Goal: Communication & Community: Answer question/provide support

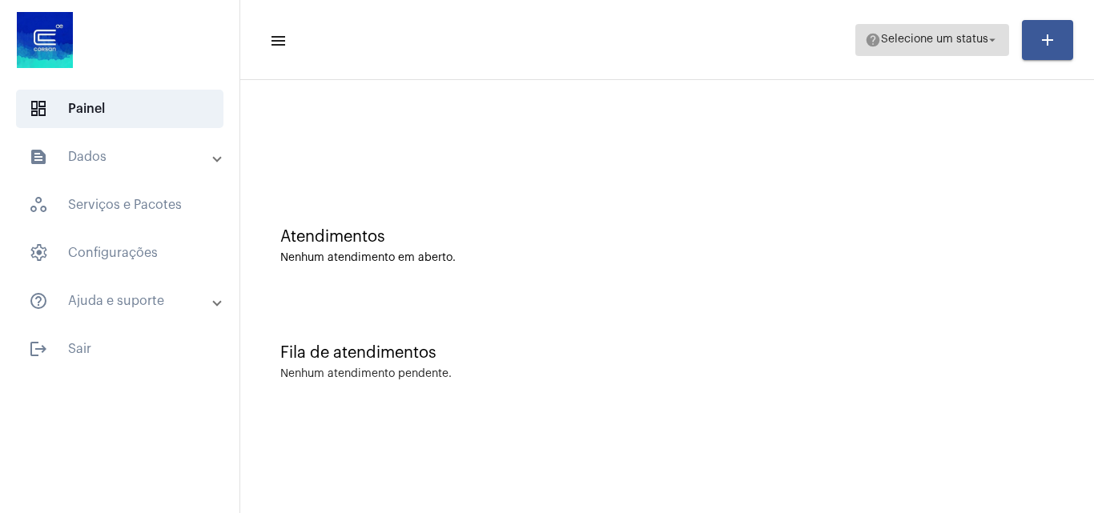
click at [921, 30] on span "help Selecione um status arrow_drop_down" at bounding box center [932, 39] width 135 height 29
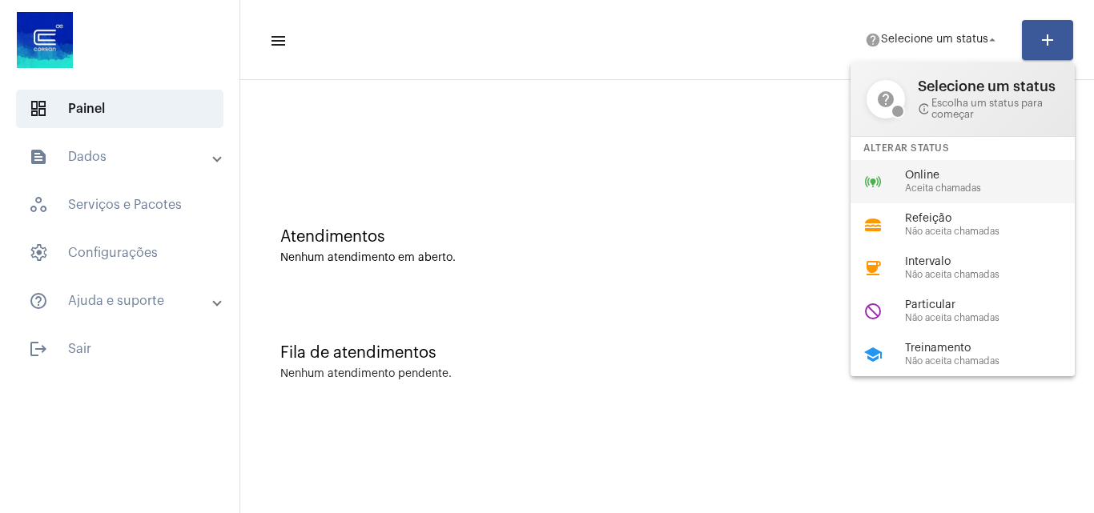
click at [946, 178] on span "Online" at bounding box center [996, 176] width 183 height 12
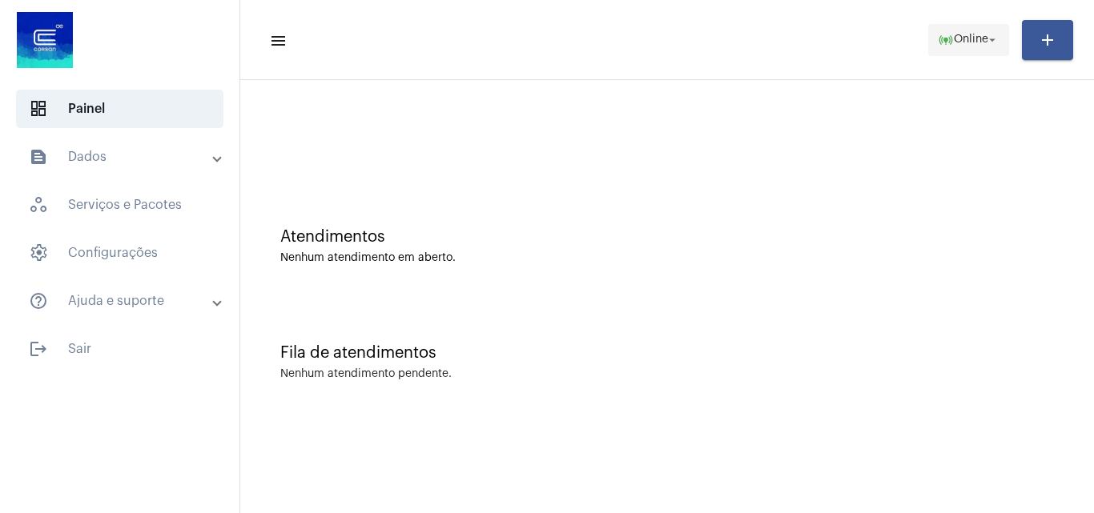
click at [954, 34] on span "Online" at bounding box center [971, 39] width 34 height 11
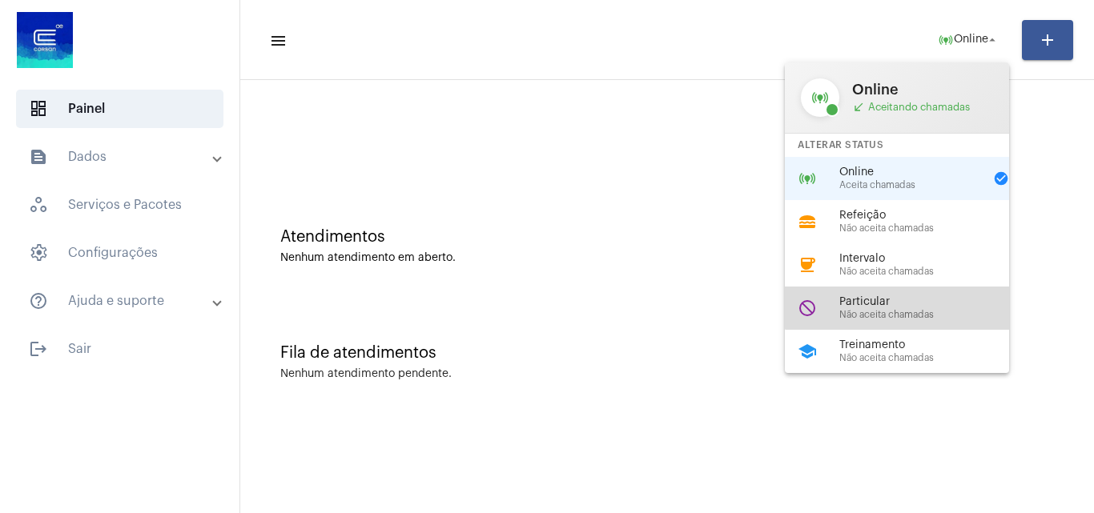
click at [902, 292] on div "do_not_disturb Particular Não aceita chamadas" at bounding box center [910, 308] width 250 height 43
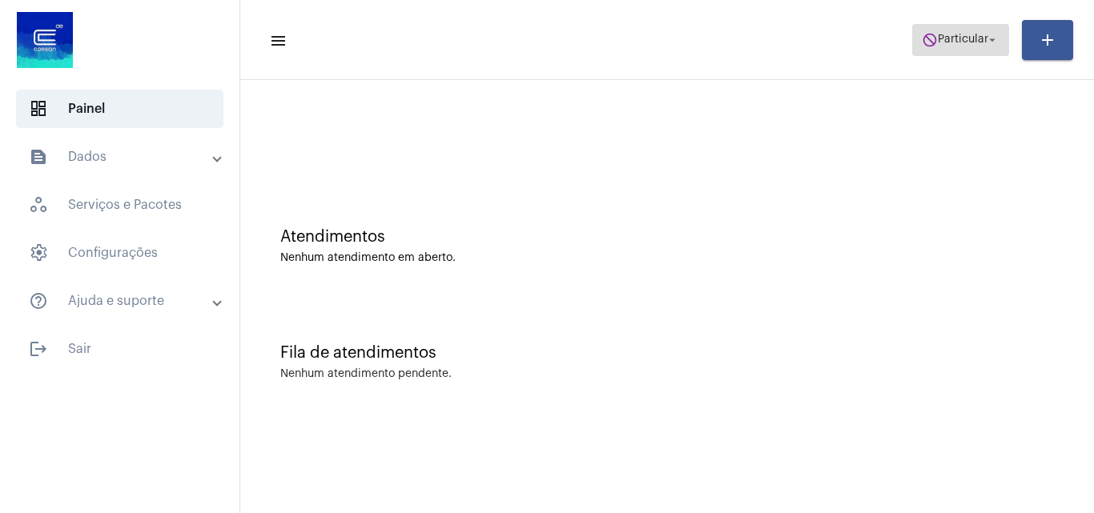
click at [967, 39] on span "Particular" at bounding box center [963, 39] width 50 height 11
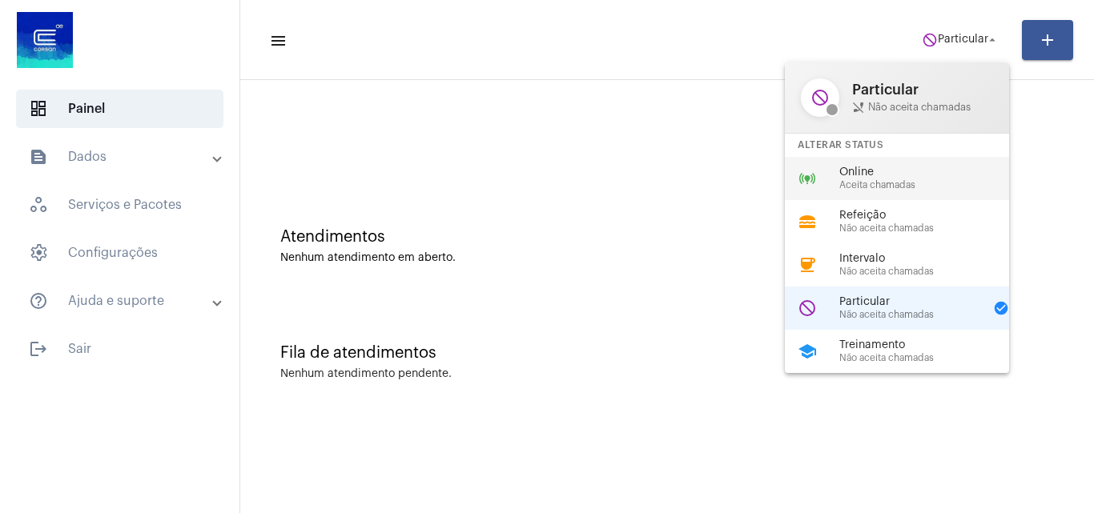
click at [895, 173] on span "Online" at bounding box center [930, 173] width 183 height 12
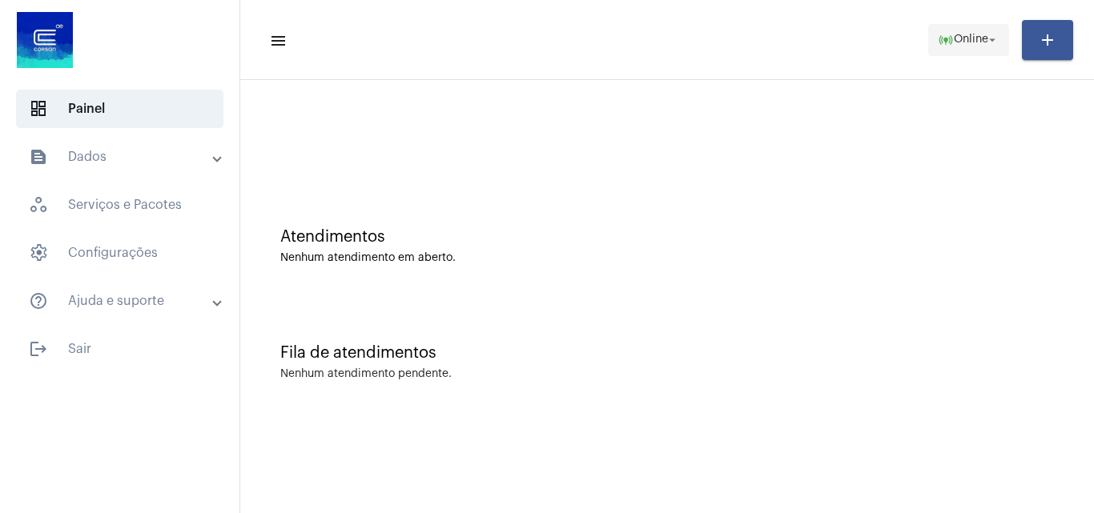
click at [938, 42] on mat-icon "online_prediction" at bounding box center [946, 40] width 16 height 16
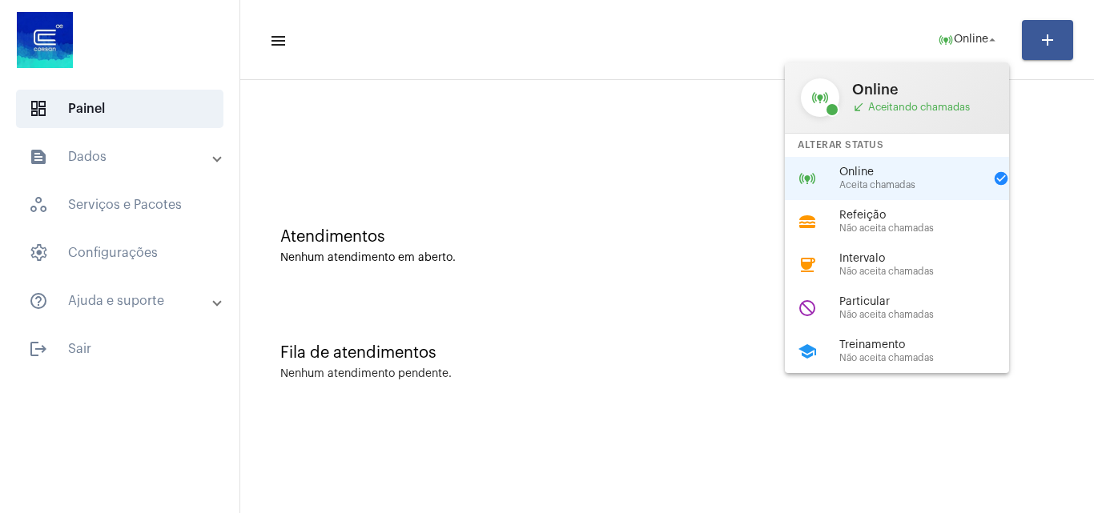
click at [675, 191] on div at bounding box center [547, 256] width 1094 height 513
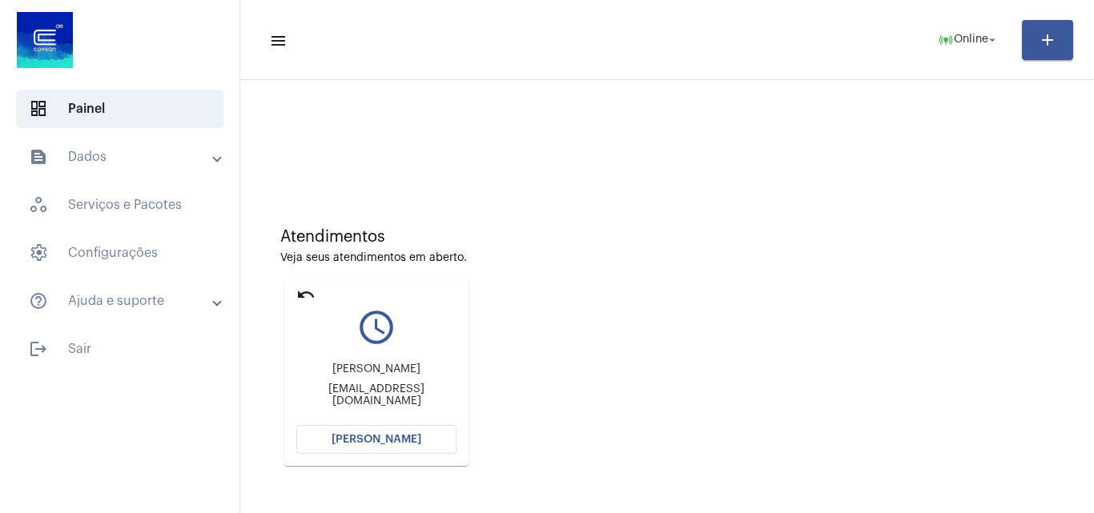
click at [404, 433] on button "[PERSON_NAME]" at bounding box center [376, 439] width 160 height 29
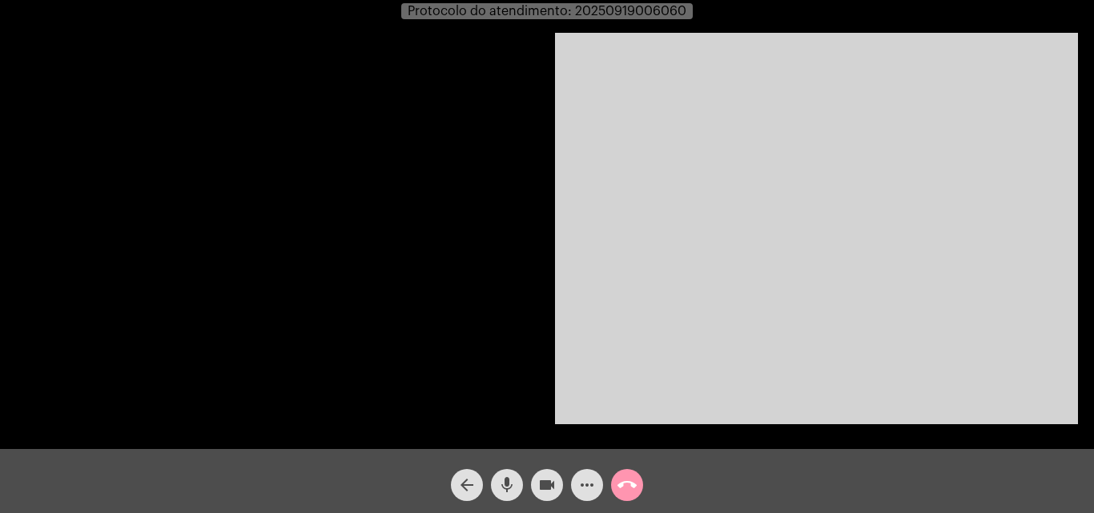
click at [979, 390] on video at bounding box center [816, 229] width 523 height 392
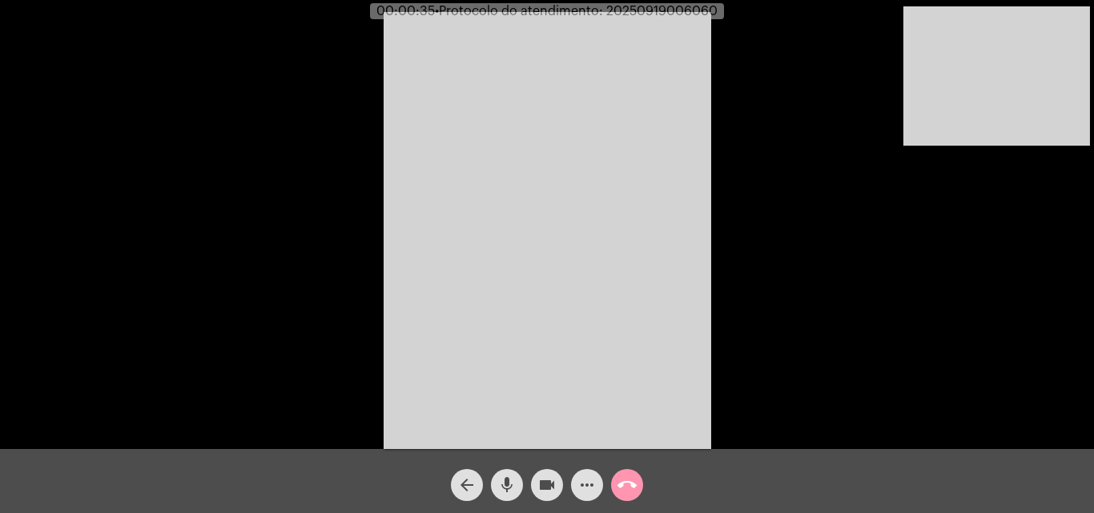
click at [511, 483] on mat-icon "mic" at bounding box center [506, 485] width 19 height 19
click at [544, 487] on mat-icon "videocam" at bounding box center [546, 485] width 19 height 19
click at [544, 482] on mat-icon "videocam_off" at bounding box center [546, 485] width 19 height 19
click at [502, 480] on mat-icon "mic_off" at bounding box center [506, 485] width 19 height 19
click at [634, 482] on mat-icon "call_end" at bounding box center [626, 485] width 19 height 19
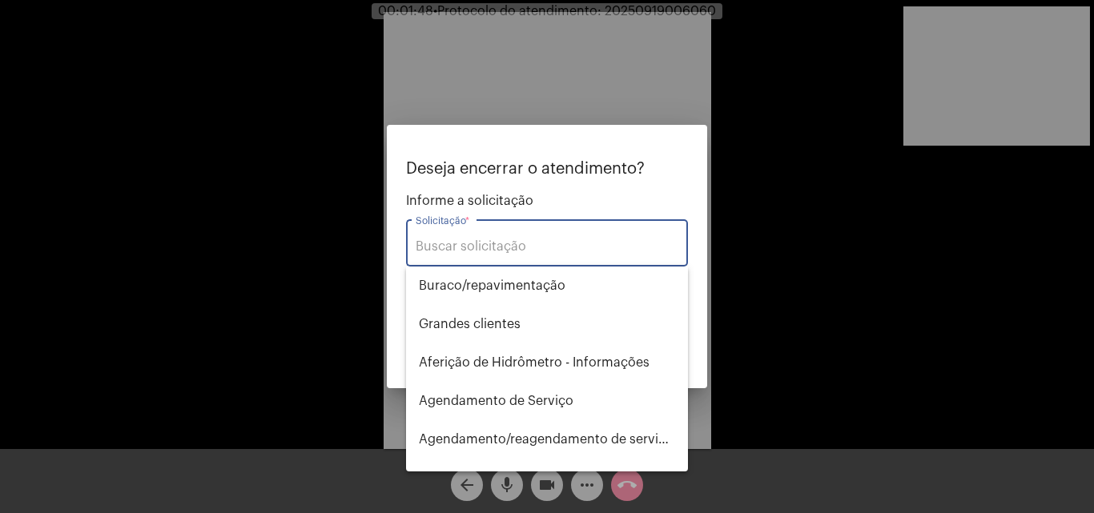
click at [551, 258] on div "Solicitação *" at bounding box center [547, 241] width 263 height 50
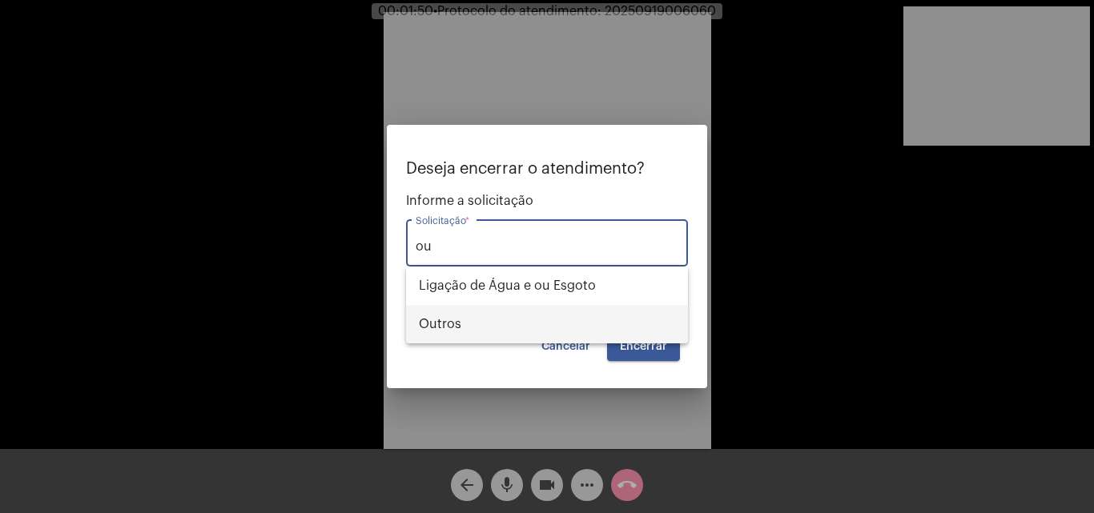
click at [514, 321] on span "Outros" at bounding box center [547, 324] width 256 height 38
type input "Outros"
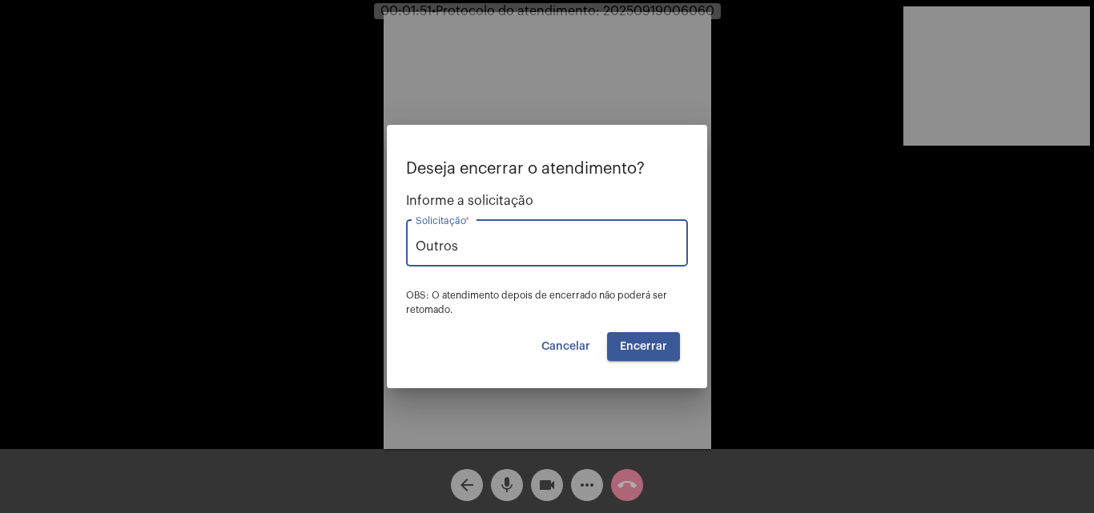
click at [628, 347] on span "Encerrar" at bounding box center [643, 346] width 47 height 11
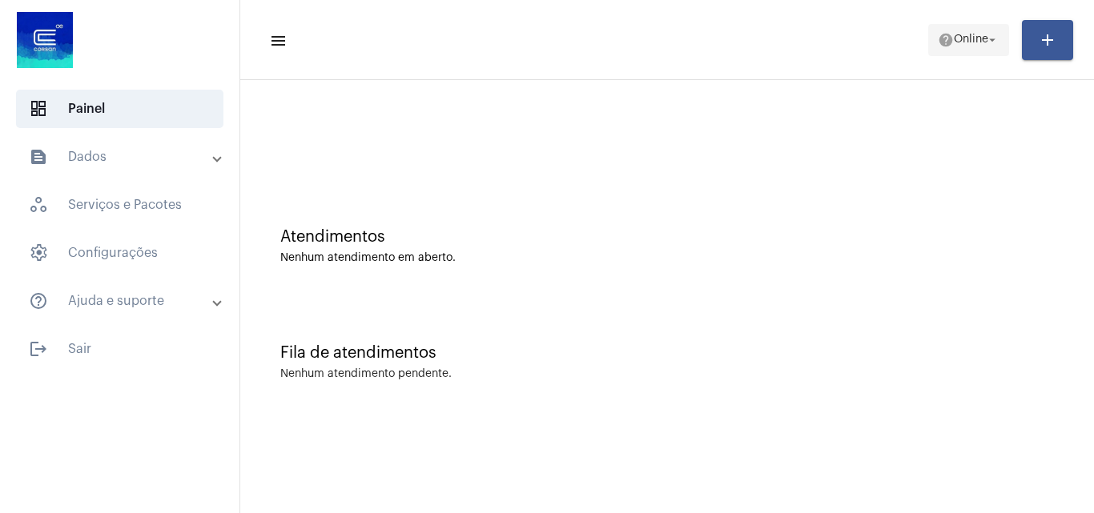
click at [998, 30] on span "help Online arrow_drop_down" at bounding box center [969, 39] width 62 height 29
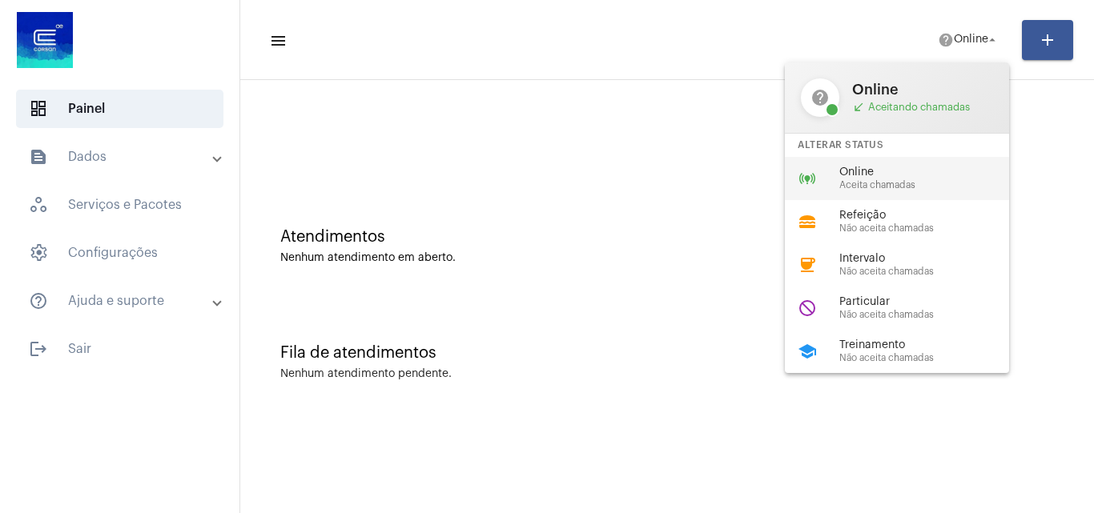
click at [890, 163] on div "online_prediction Online Aceita chamadas" at bounding box center [910, 178] width 250 height 43
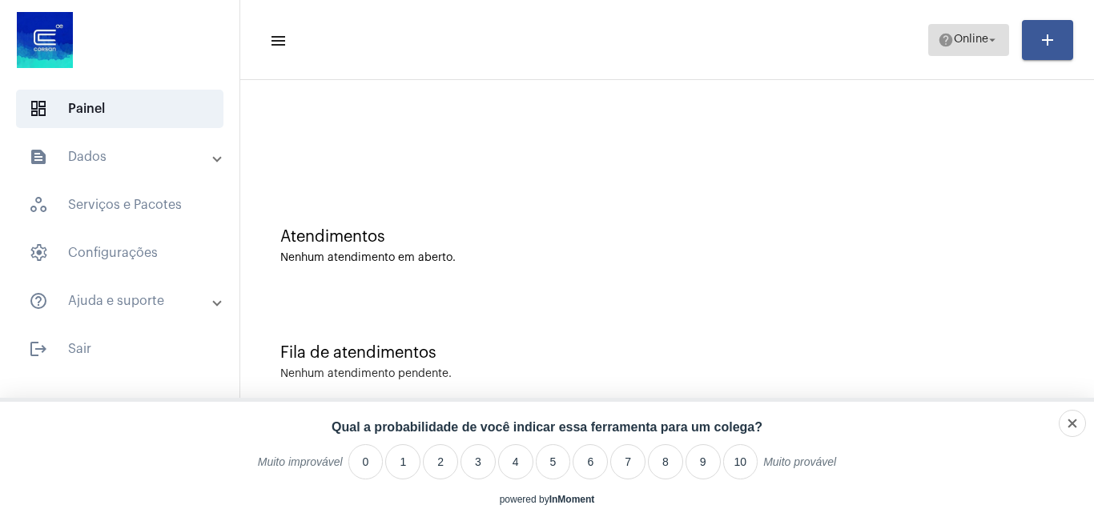
click at [941, 40] on mat-icon "help" at bounding box center [946, 40] width 16 height 16
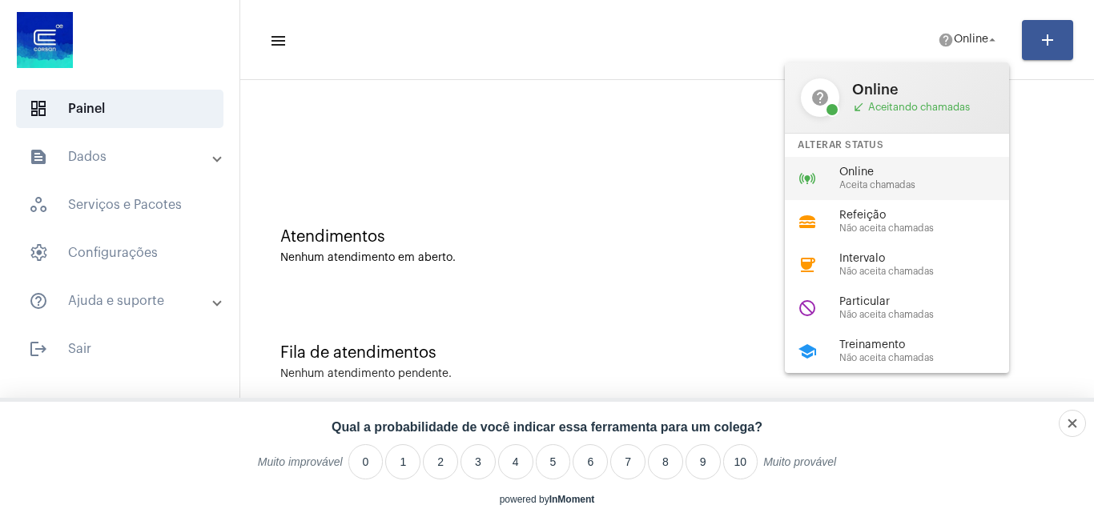
click at [898, 179] on div "Online Aceita chamadas" at bounding box center [930, 179] width 183 height 24
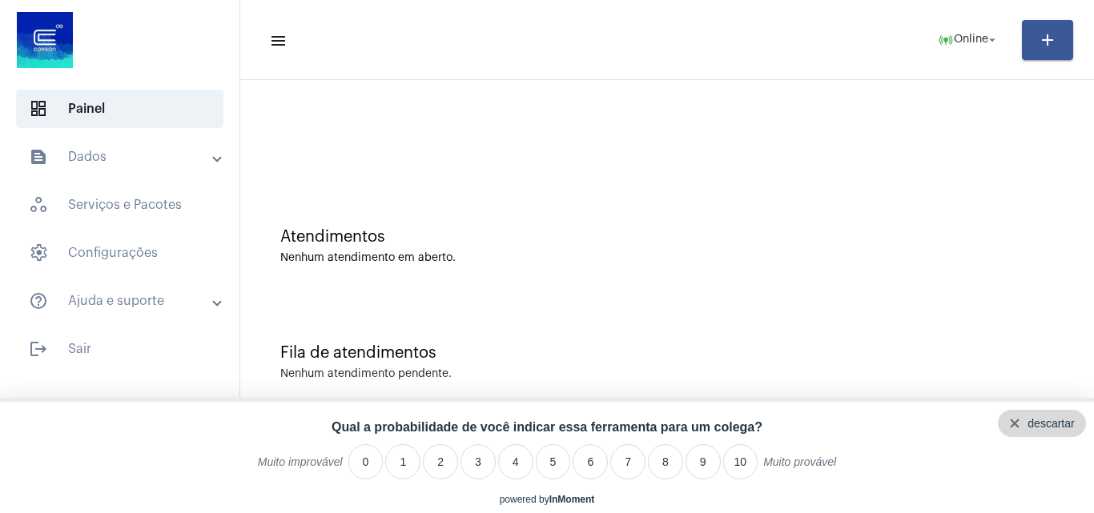
click at [1072, 429] on div "descartar" at bounding box center [1050, 423] width 46 height 13
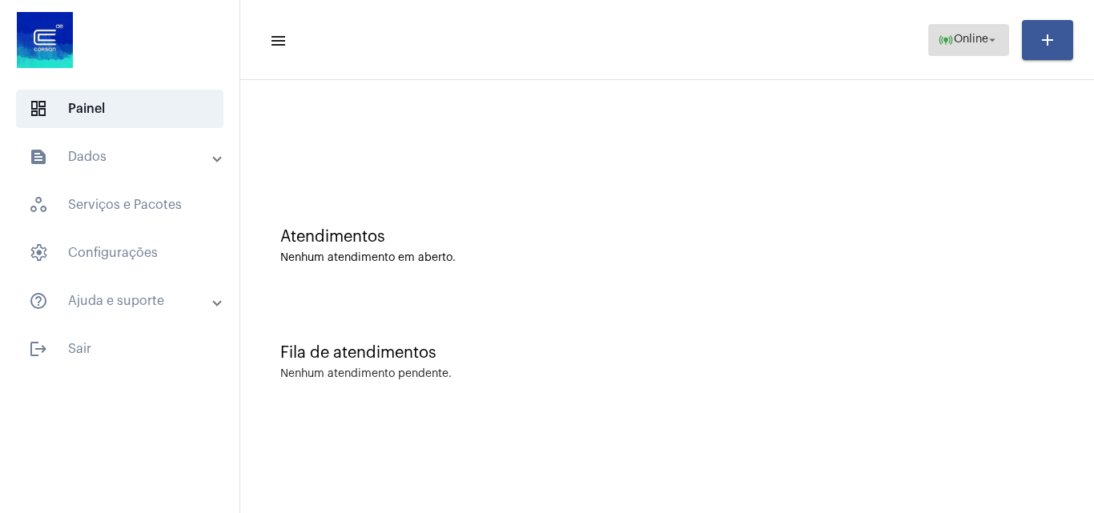
click at [983, 43] on span "Online" at bounding box center [971, 39] width 34 height 11
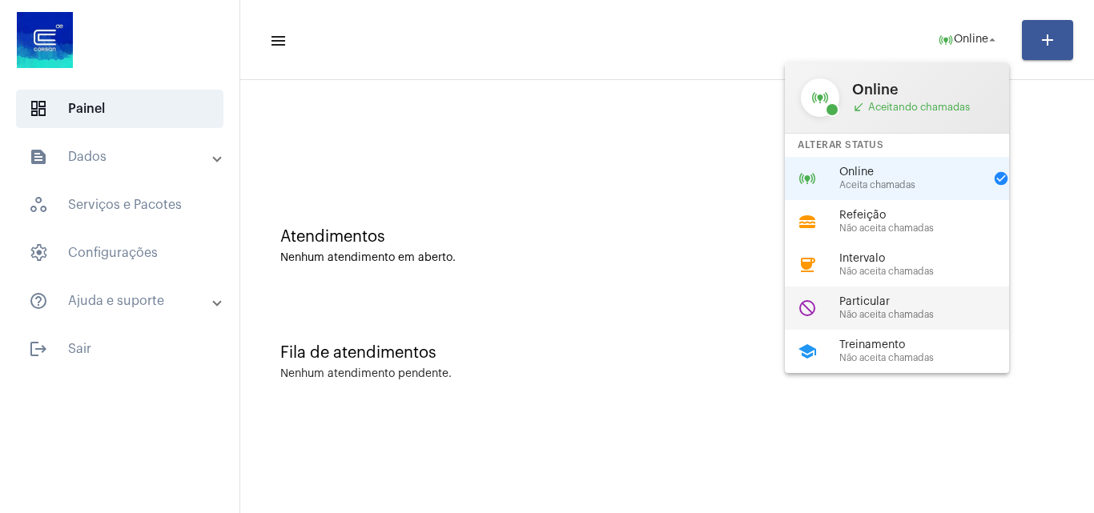
click at [919, 303] on span "Particular" at bounding box center [930, 302] width 183 height 12
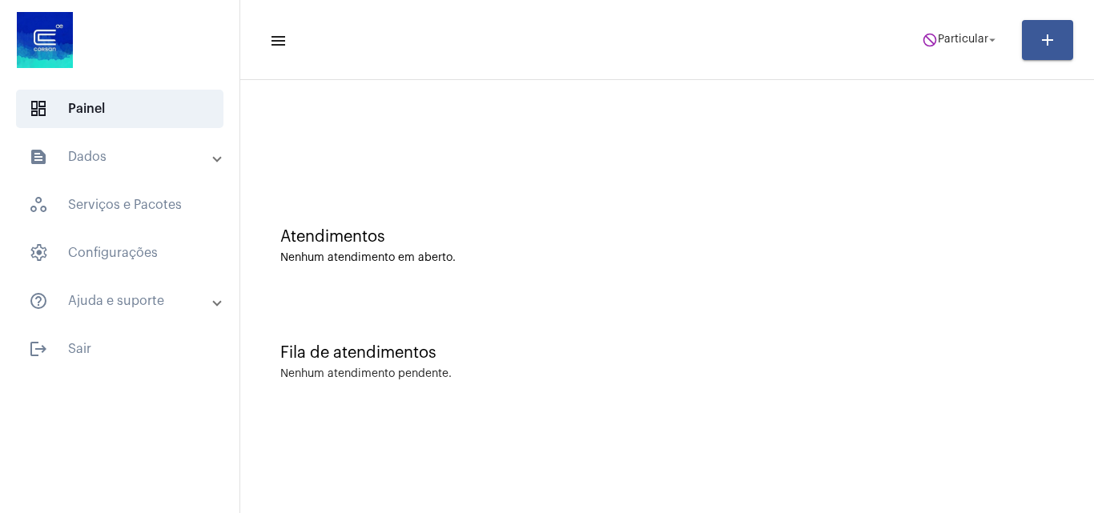
click at [1010, 33] on app-status-menu "do_not_disturb Particular arrow_drop_down" at bounding box center [967, 40] width 110 height 32
click at [977, 40] on span "Particular" at bounding box center [963, 39] width 50 height 11
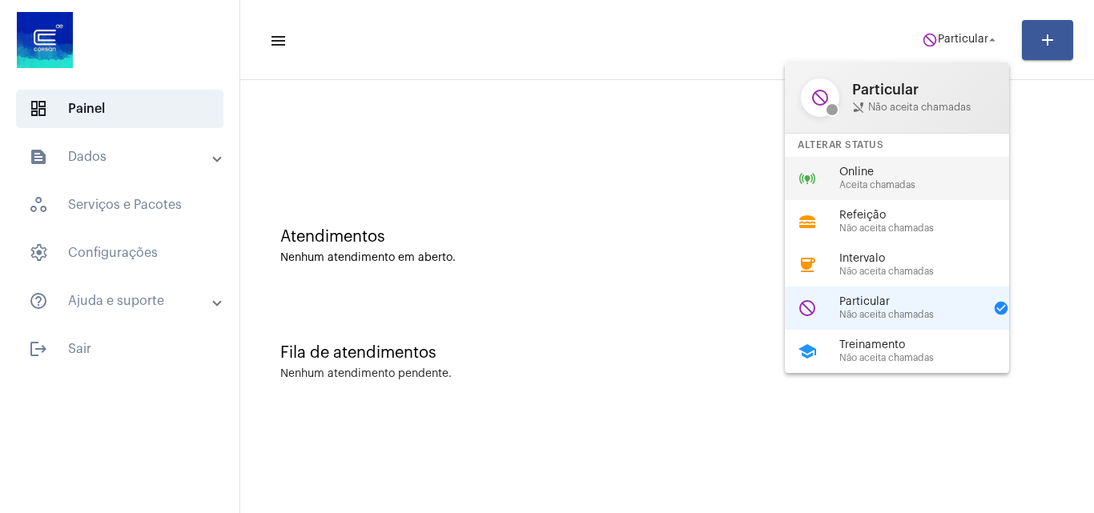
click at [911, 180] on span "Aceita chamadas" at bounding box center [930, 185] width 183 height 10
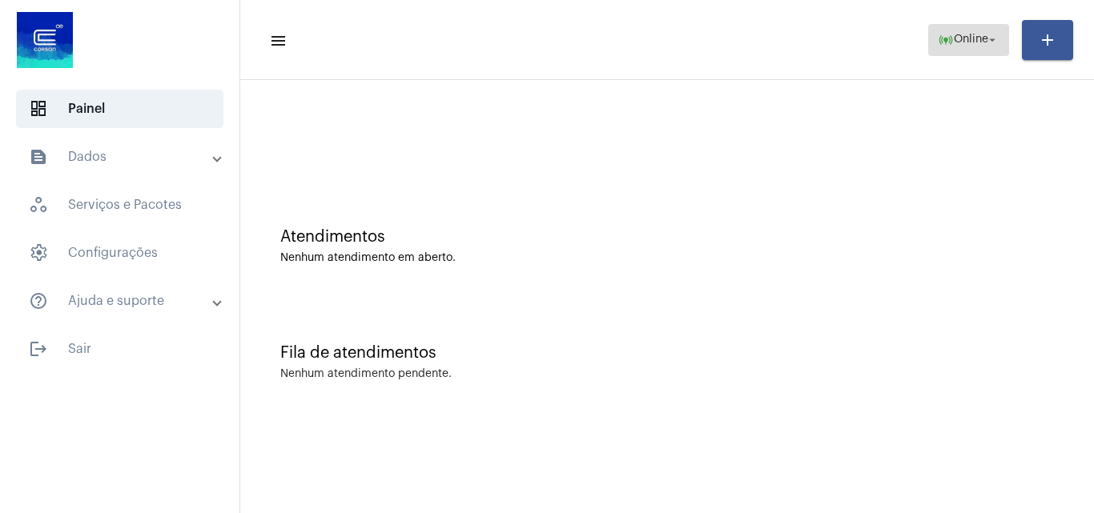
click at [974, 34] on span "Online" at bounding box center [971, 39] width 34 height 11
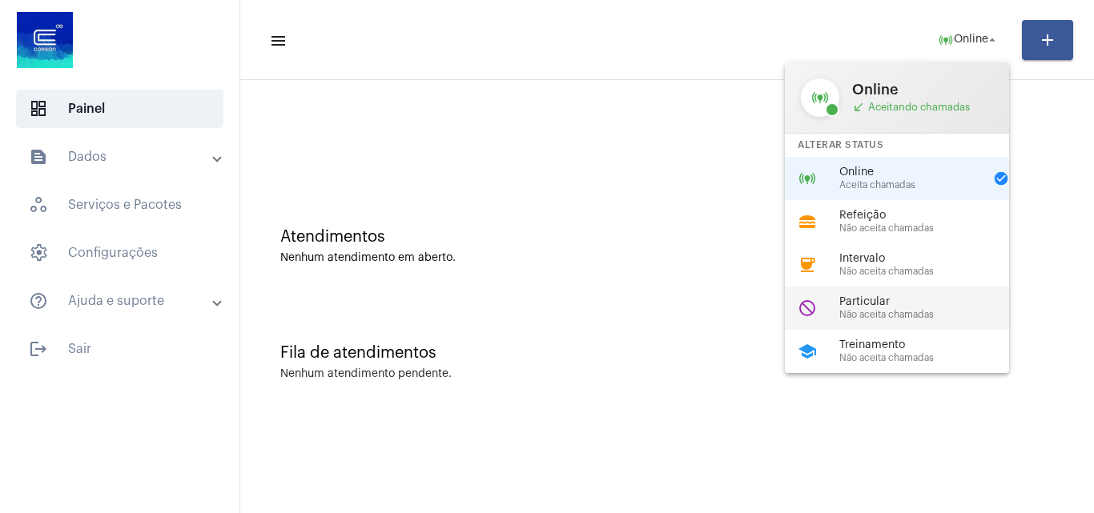
click at [910, 307] on span "Particular" at bounding box center [930, 302] width 183 height 12
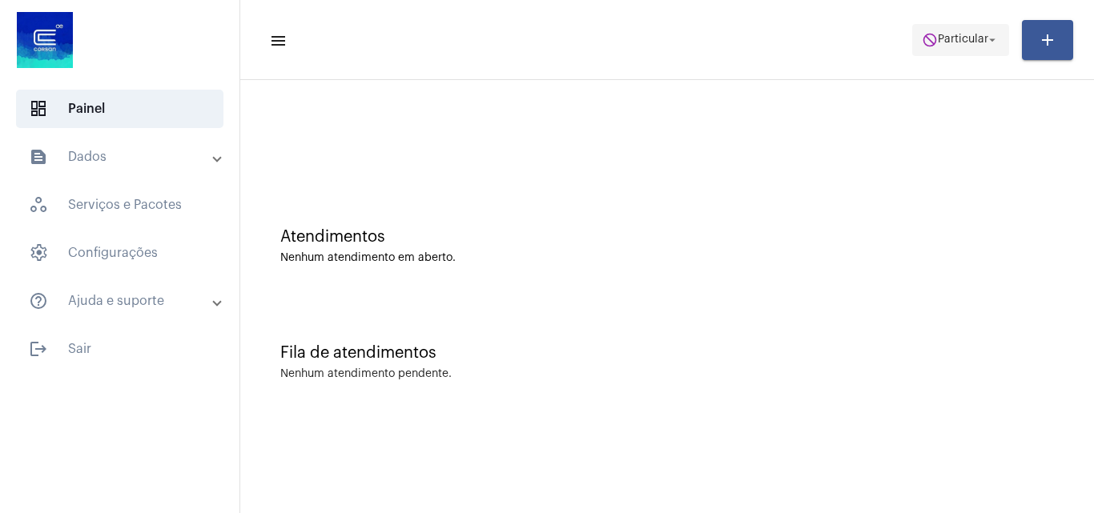
click at [943, 33] on span "do_not_disturb Particular arrow_drop_down" at bounding box center [961, 39] width 78 height 29
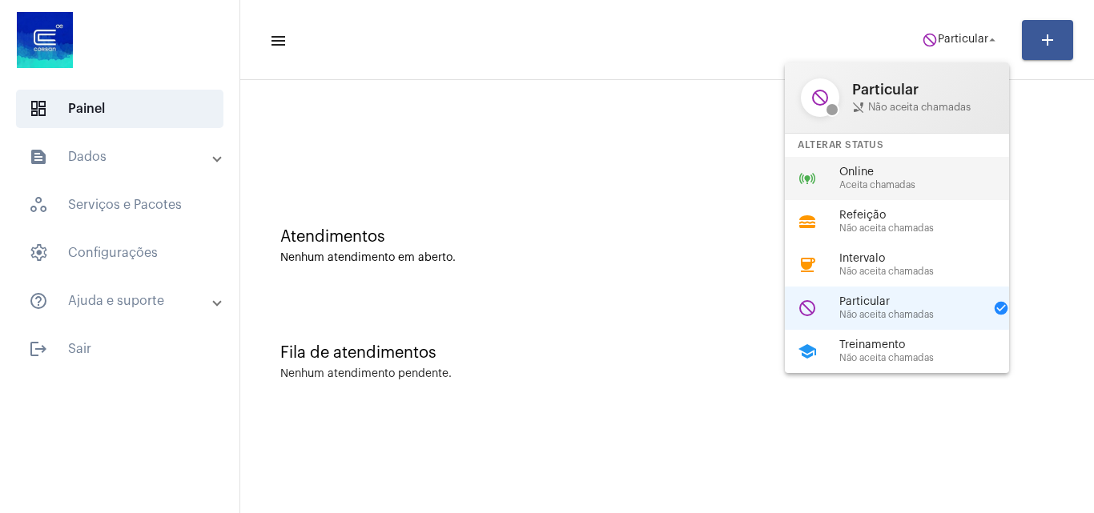
click at [913, 177] on span "Online" at bounding box center [930, 173] width 183 height 12
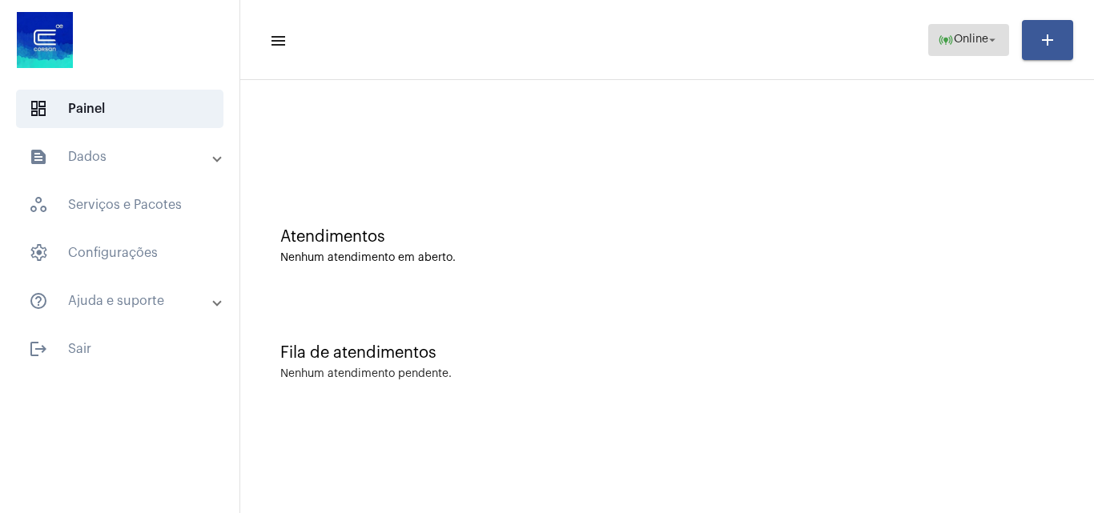
click at [964, 35] on span "Online" at bounding box center [971, 39] width 34 height 11
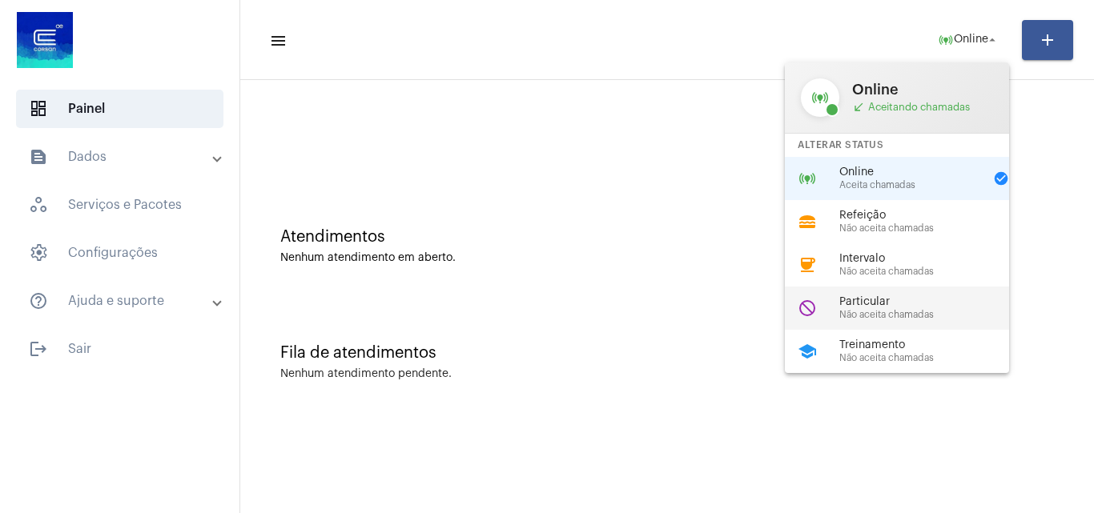
click at [917, 308] on div "Particular Não aceita chamadas" at bounding box center [930, 308] width 183 height 24
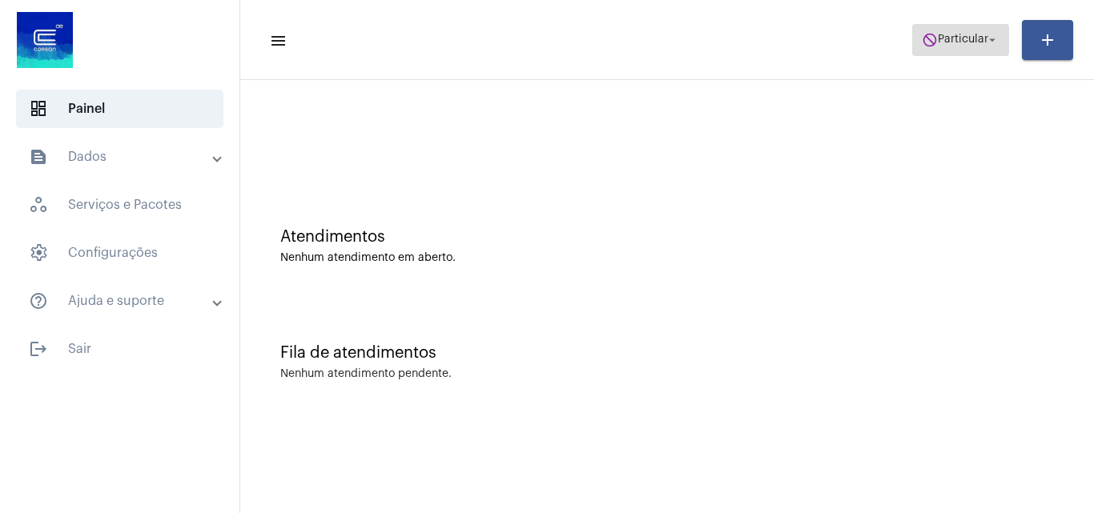
click at [948, 47] on span "do_not_disturb Particular arrow_drop_down" at bounding box center [961, 39] width 78 height 29
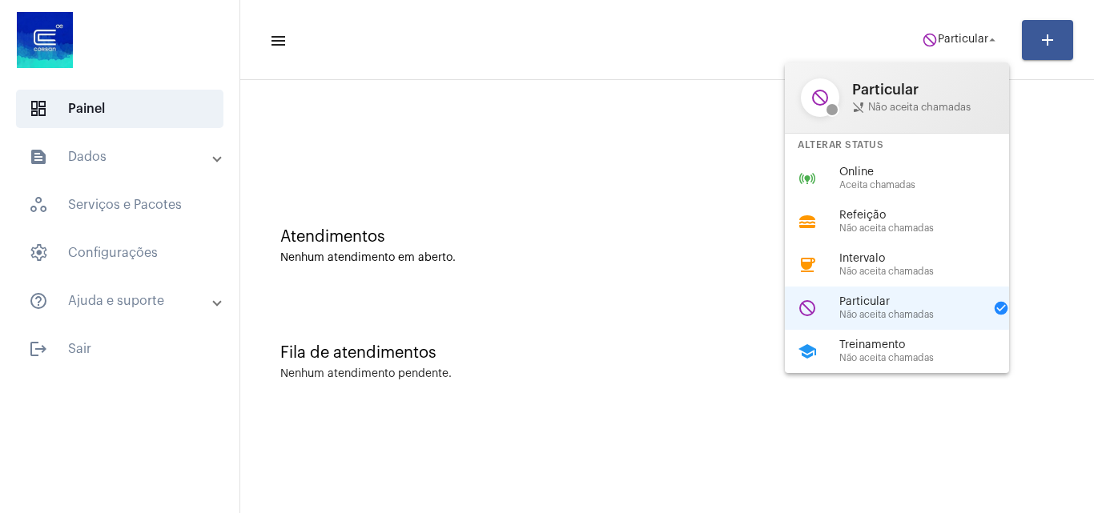
click at [552, 232] on div at bounding box center [547, 256] width 1094 height 513
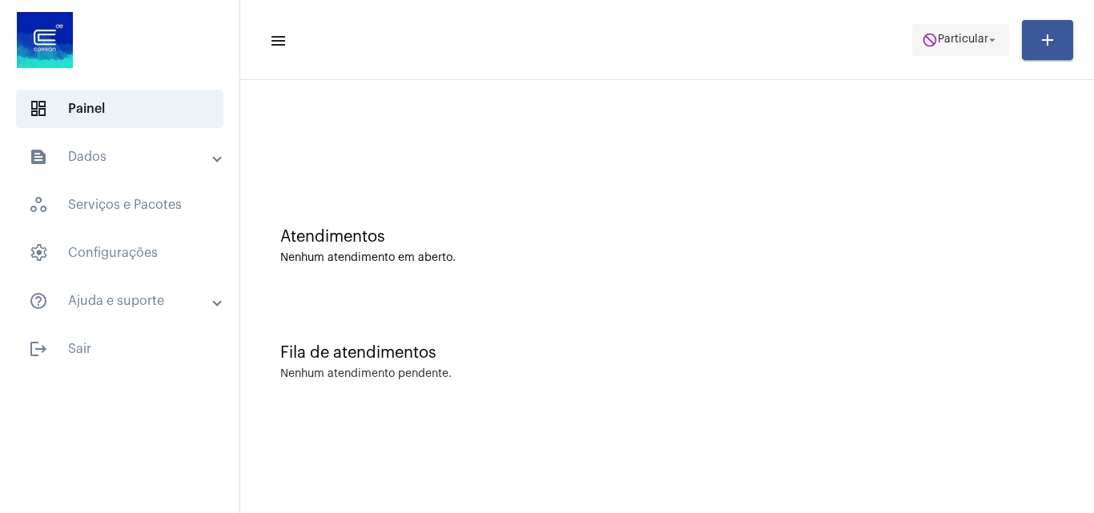
click at [971, 35] on span "Particular" at bounding box center [963, 39] width 50 height 11
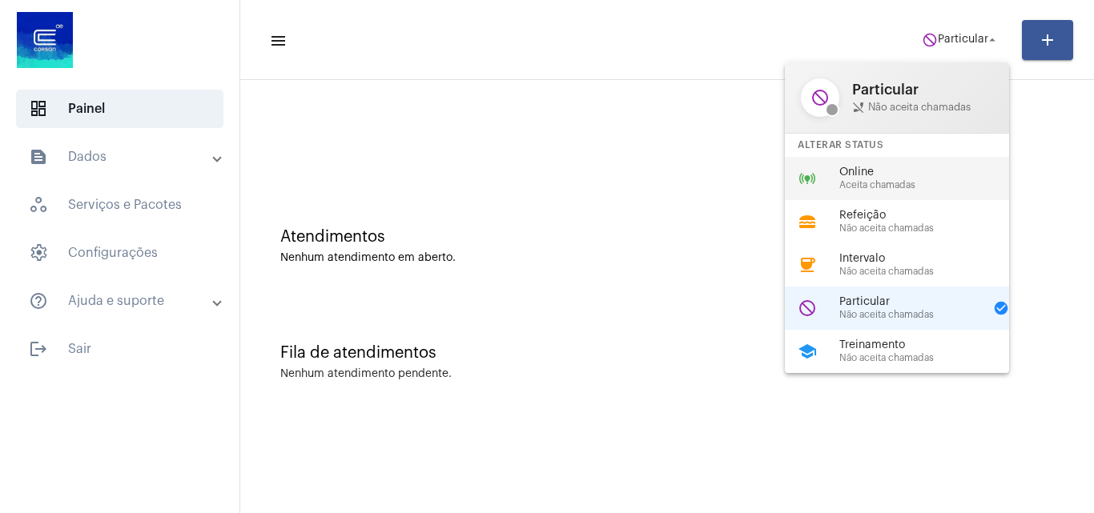
click at [914, 176] on span "Online" at bounding box center [930, 173] width 183 height 12
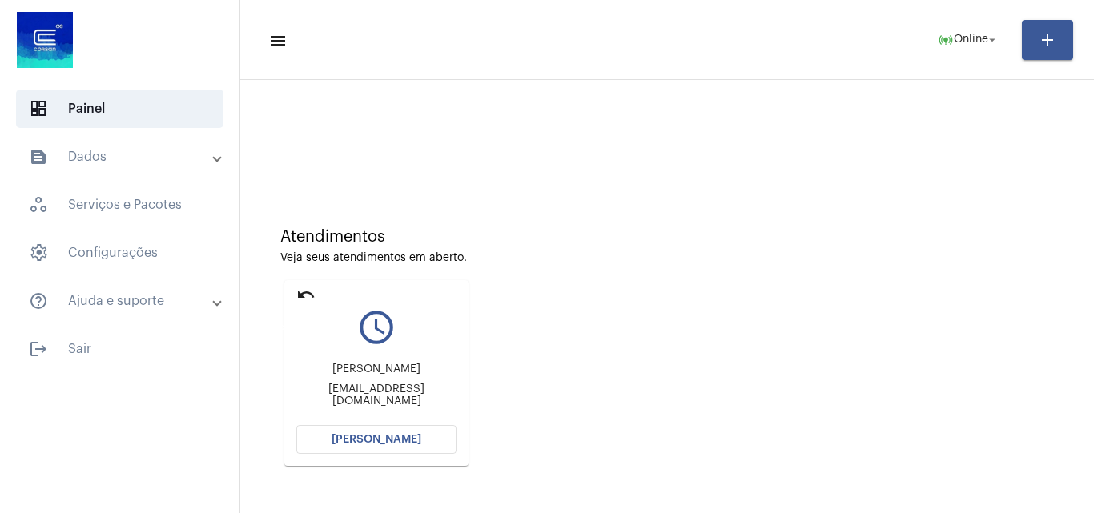
click at [306, 291] on mat-icon "undo" at bounding box center [305, 294] width 19 height 19
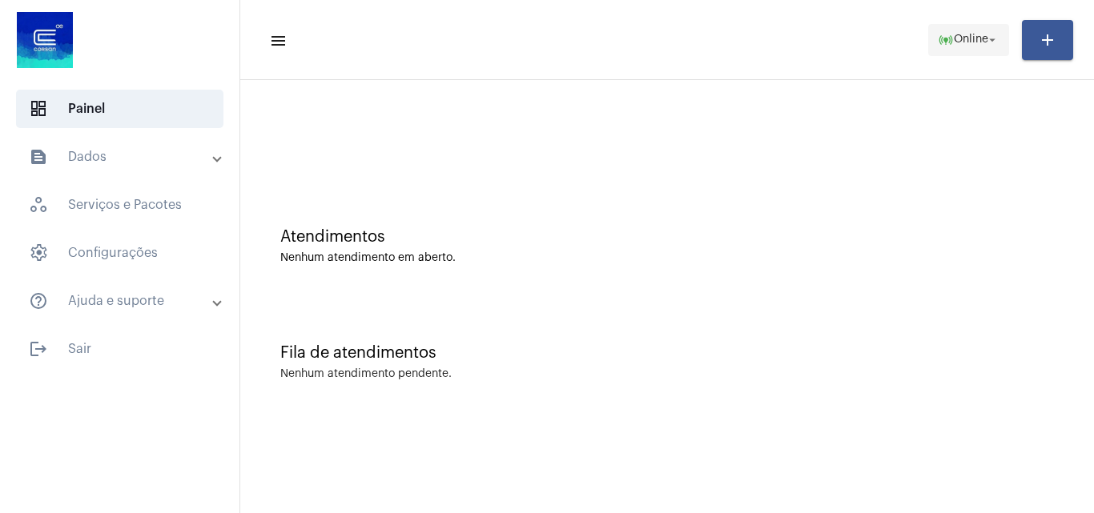
drag, startPoint x: 973, startPoint y: 44, endPoint x: 978, endPoint y: 51, distance: 8.7
click at [973, 46] on span "online_prediction Online arrow_drop_down" at bounding box center [969, 39] width 62 height 29
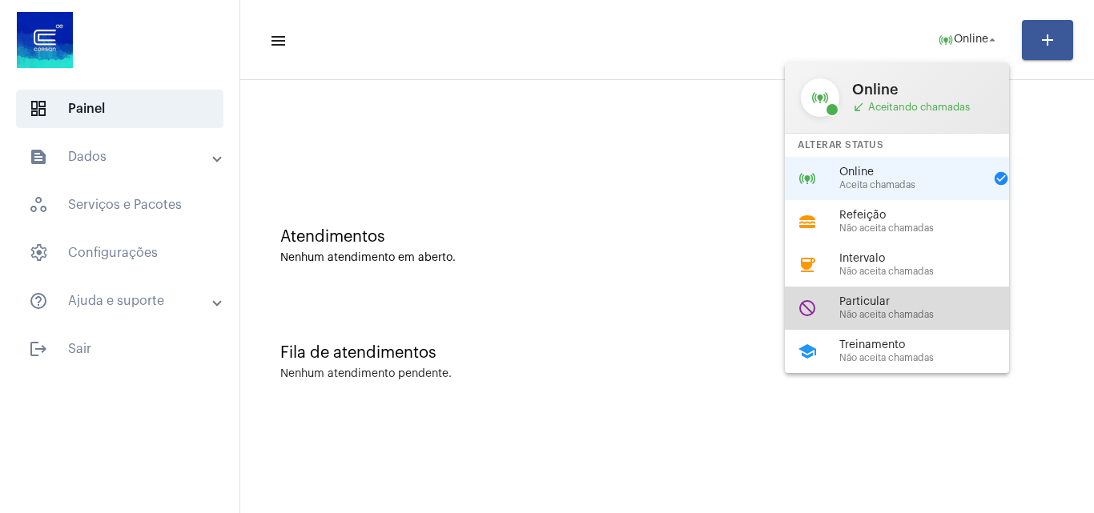
click at [916, 296] on span "Particular" at bounding box center [930, 302] width 183 height 12
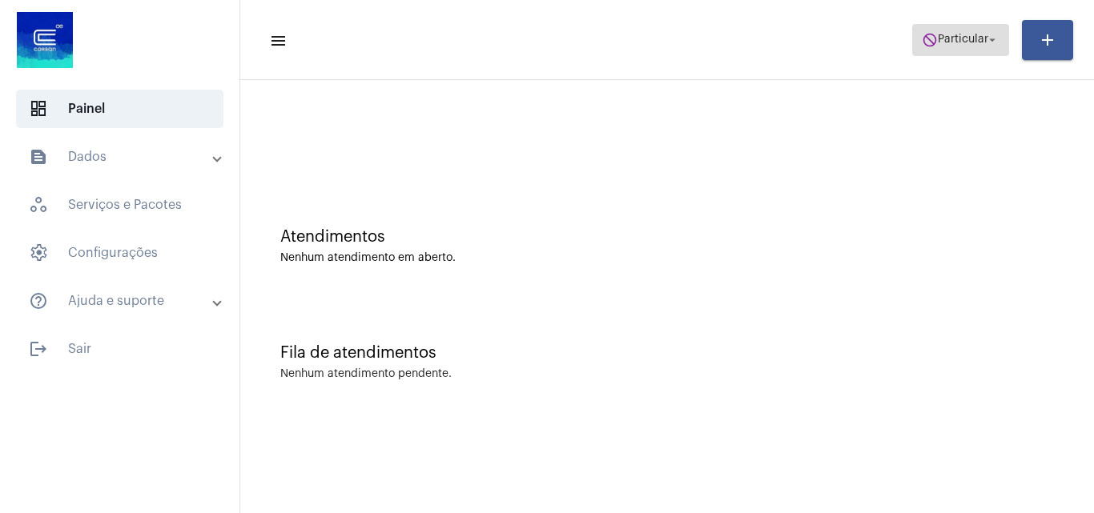
click at [976, 50] on span "do_not_disturb Particular arrow_drop_down" at bounding box center [961, 39] width 78 height 29
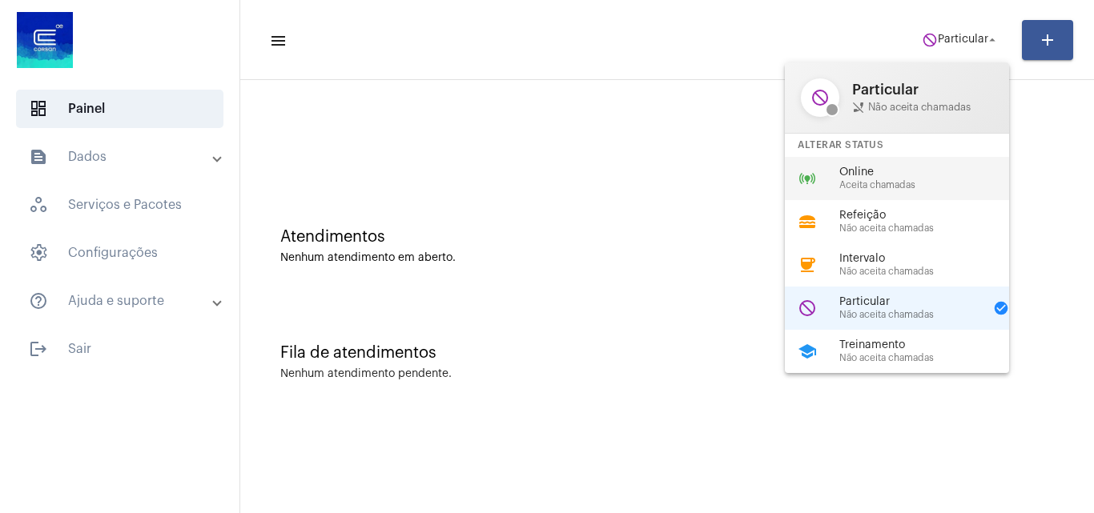
click at [919, 181] on span "Aceita chamadas" at bounding box center [930, 185] width 183 height 10
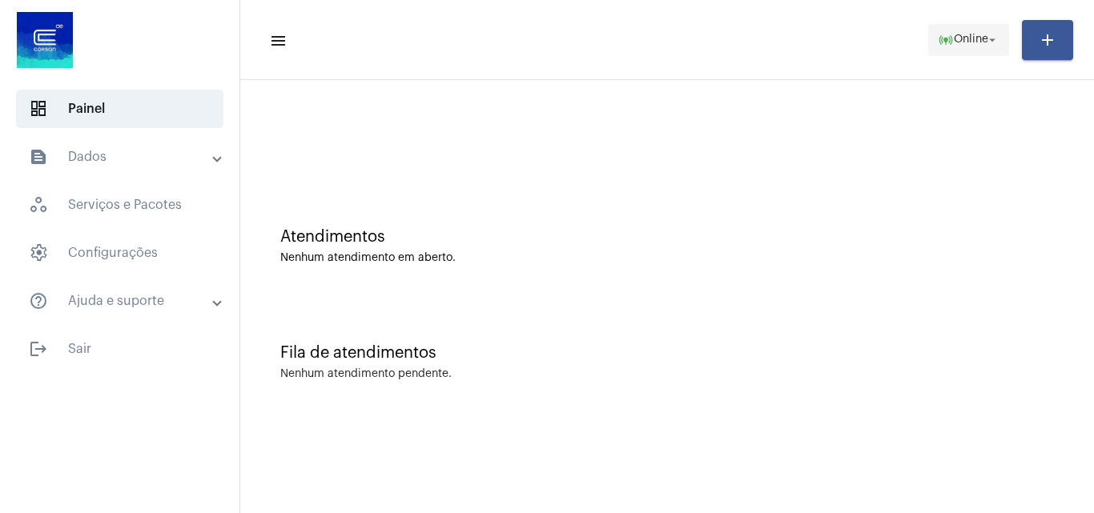
click at [938, 34] on mat-icon "online_prediction" at bounding box center [946, 40] width 16 height 16
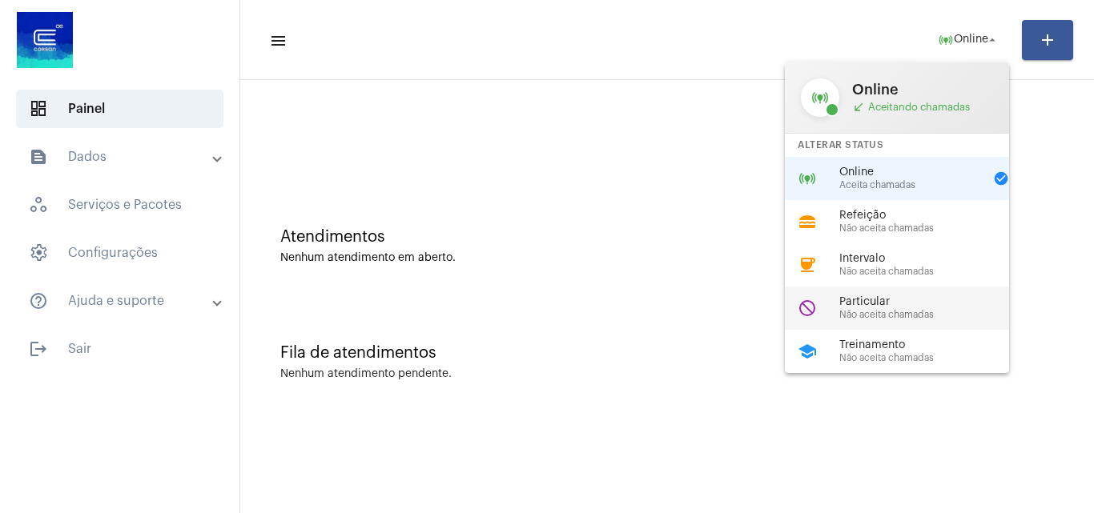
click at [903, 306] on span "Particular" at bounding box center [930, 302] width 183 height 12
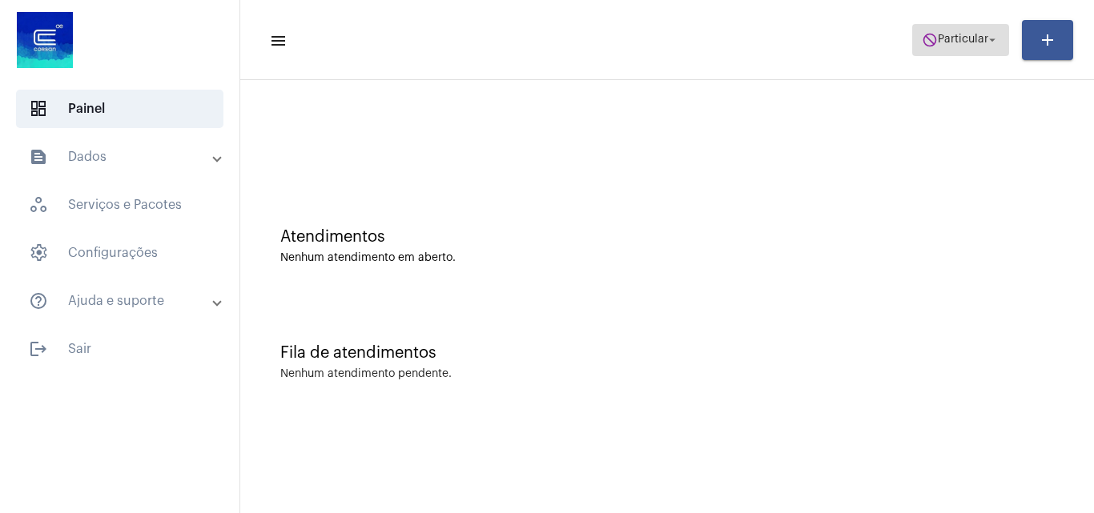
click at [970, 34] on span "Particular" at bounding box center [963, 39] width 50 height 11
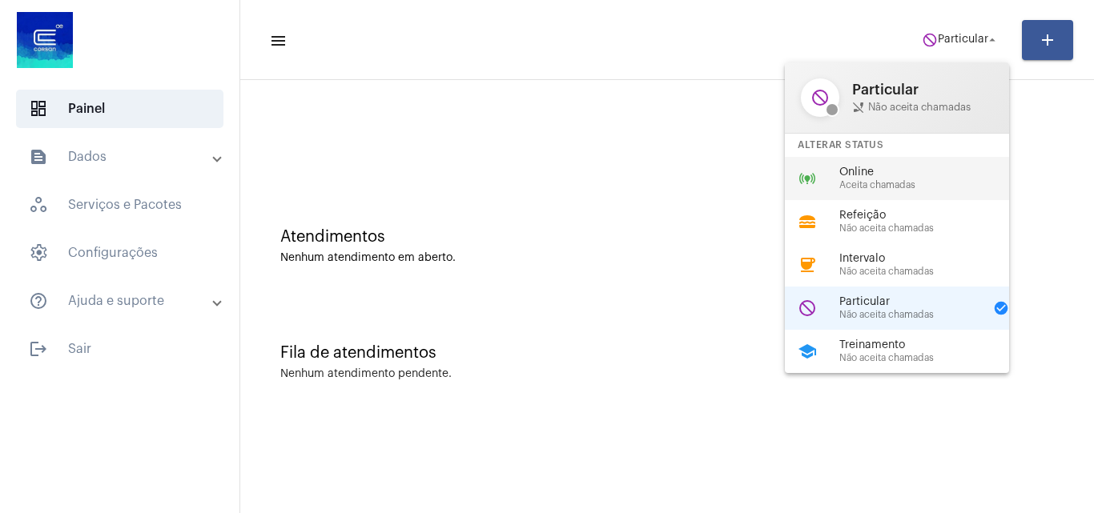
click at [897, 180] on span "Aceita chamadas" at bounding box center [930, 185] width 183 height 10
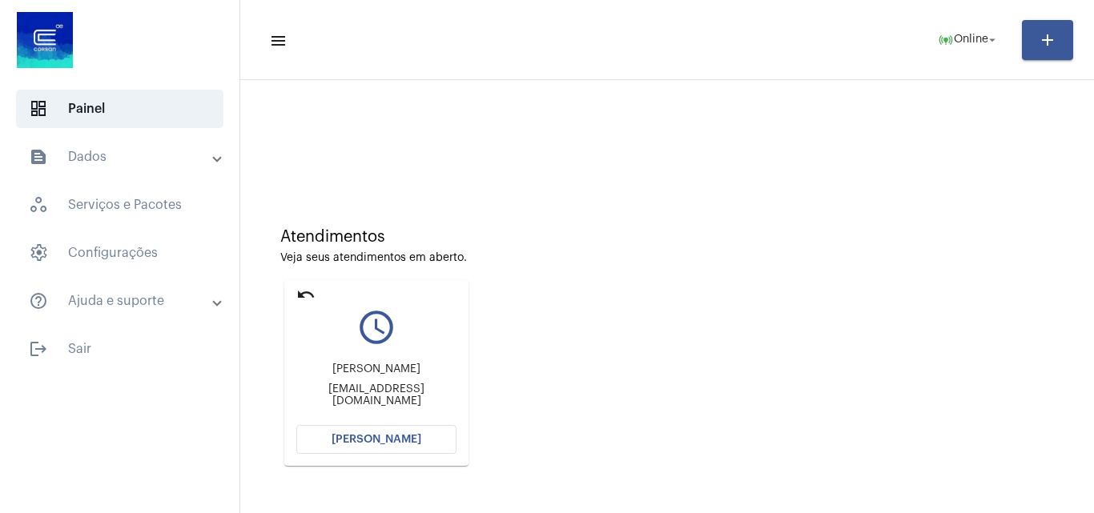
click at [388, 436] on span "[PERSON_NAME]" at bounding box center [376, 439] width 90 height 11
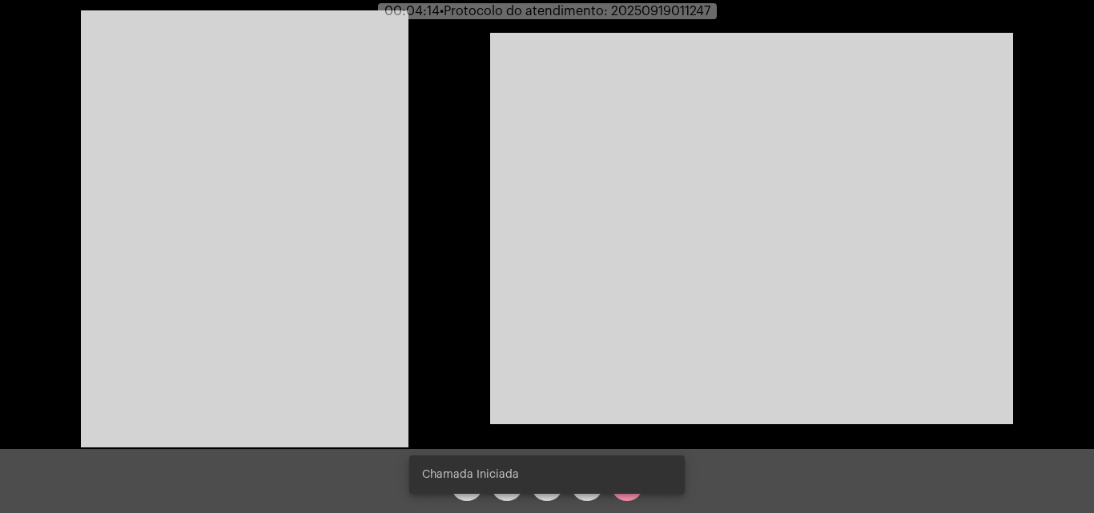
click at [507, 237] on video at bounding box center [751, 229] width 523 height 392
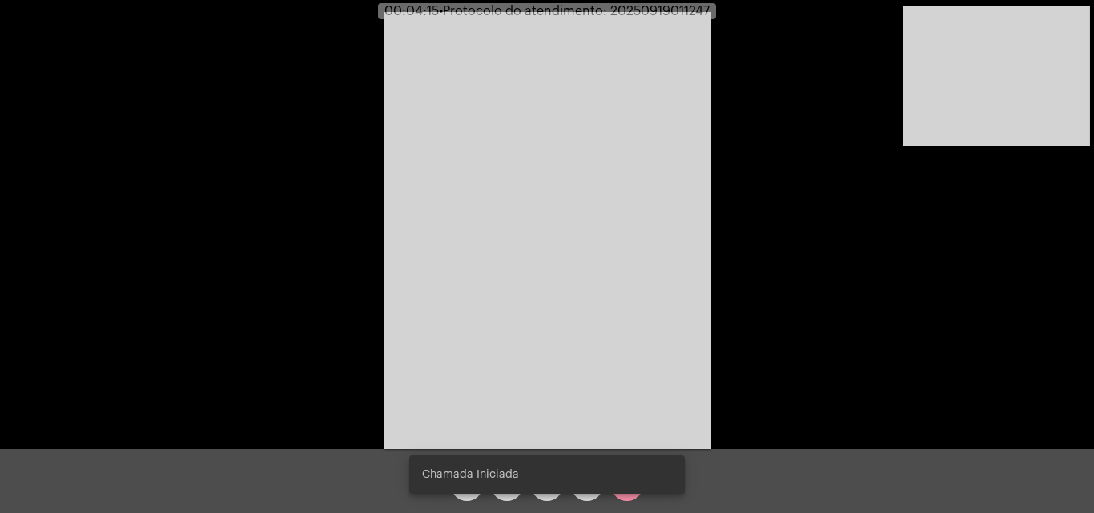
click at [495, 252] on video at bounding box center [547, 230] width 327 height 437
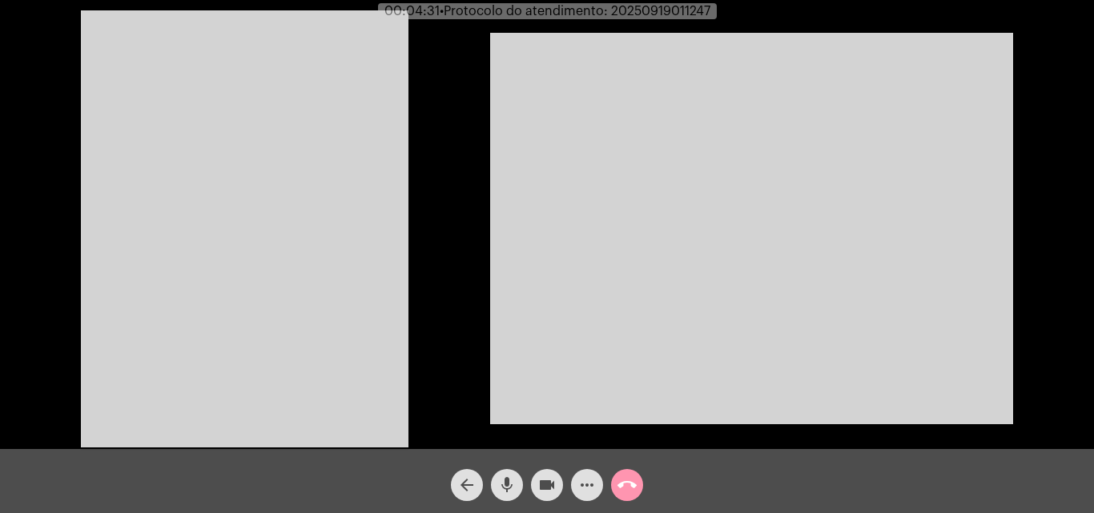
click at [938, 319] on video at bounding box center [751, 229] width 523 height 392
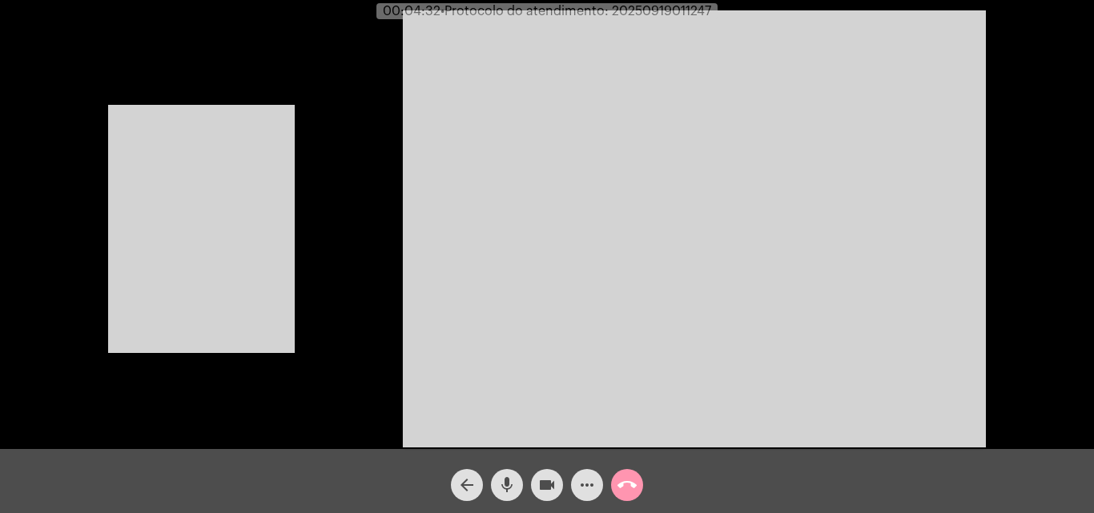
click at [271, 194] on video at bounding box center [201, 229] width 187 height 248
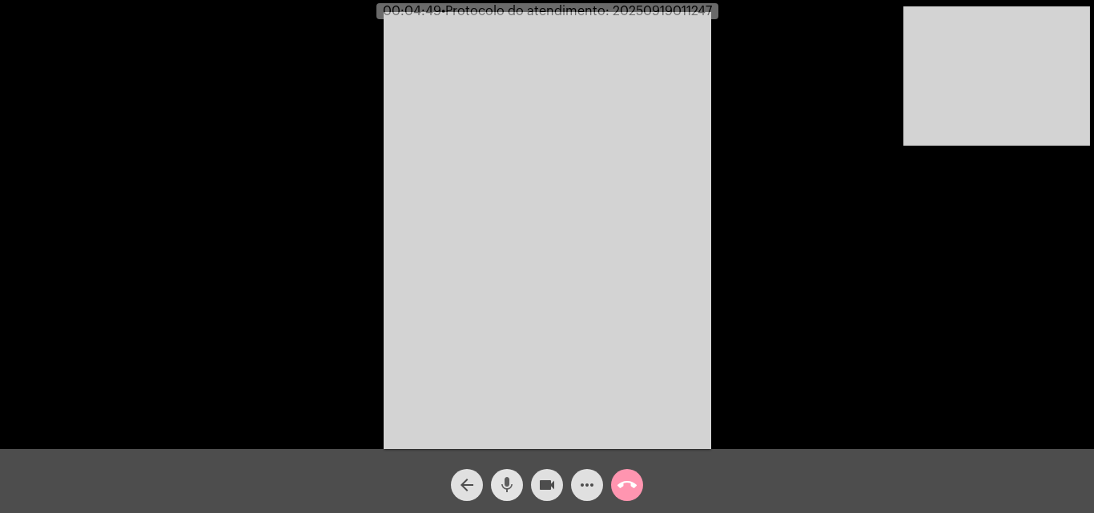
click at [503, 480] on mat-icon "mic" at bounding box center [506, 485] width 19 height 19
click at [544, 486] on mat-icon "videocam" at bounding box center [546, 485] width 19 height 19
click at [510, 485] on mat-icon "mic_off" at bounding box center [506, 485] width 19 height 19
click at [545, 484] on mat-icon "videocam_off" at bounding box center [546, 485] width 19 height 19
click at [619, 317] on video at bounding box center [547, 230] width 327 height 437
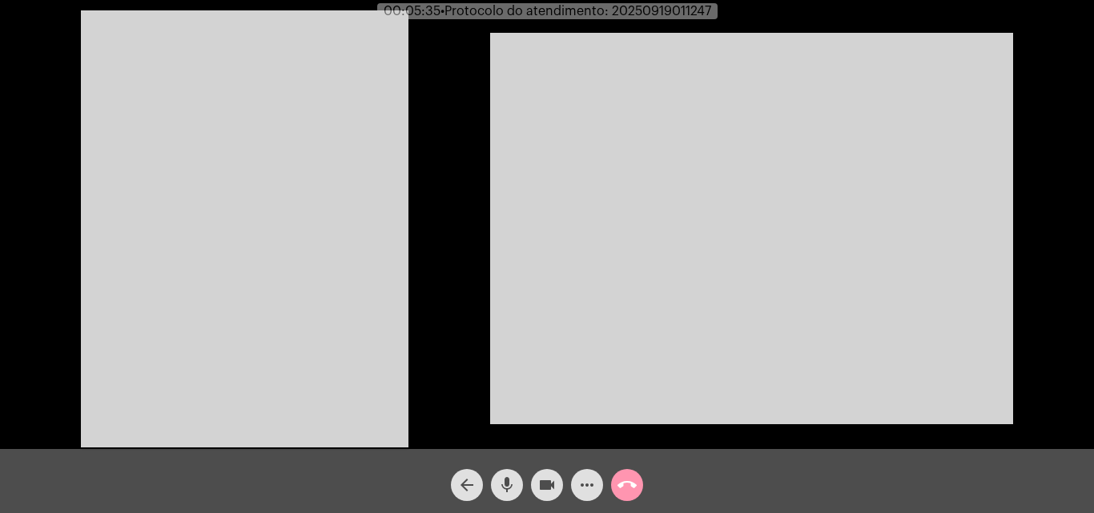
click at [232, 168] on video at bounding box center [244, 228] width 327 height 437
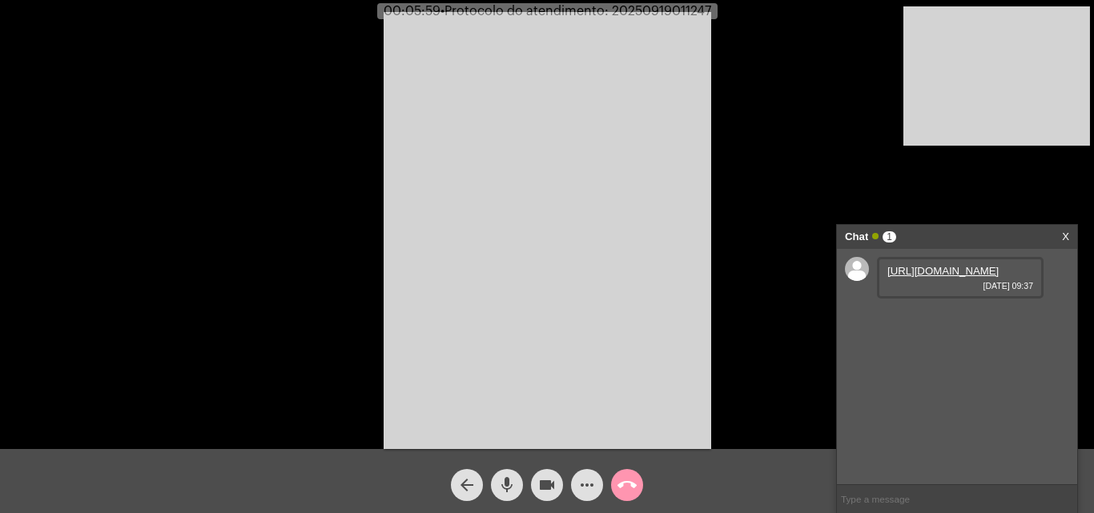
click at [929, 277] on link "https://neft-transfer-bucket.s3.amazonaws.com/temp-6c417d29-04b9-1315-f8bf-6adb…" at bounding box center [942, 271] width 111 height 12
click at [510, 479] on mat-icon "mic" at bounding box center [506, 485] width 19 height 19
click at [510, 483] on mat-icon "mic_off" at bounding box center [506, 485] width 19 height 19
click at [653, 14] on span "• Protocolo do atendimento: 20250919011247" at bounding box center [574, 11] width 271 height 13
click at [653, 14] on span "• Protocolo do atendimento: 20250919011247" at bounding box center [575, 11] width 271 height 13
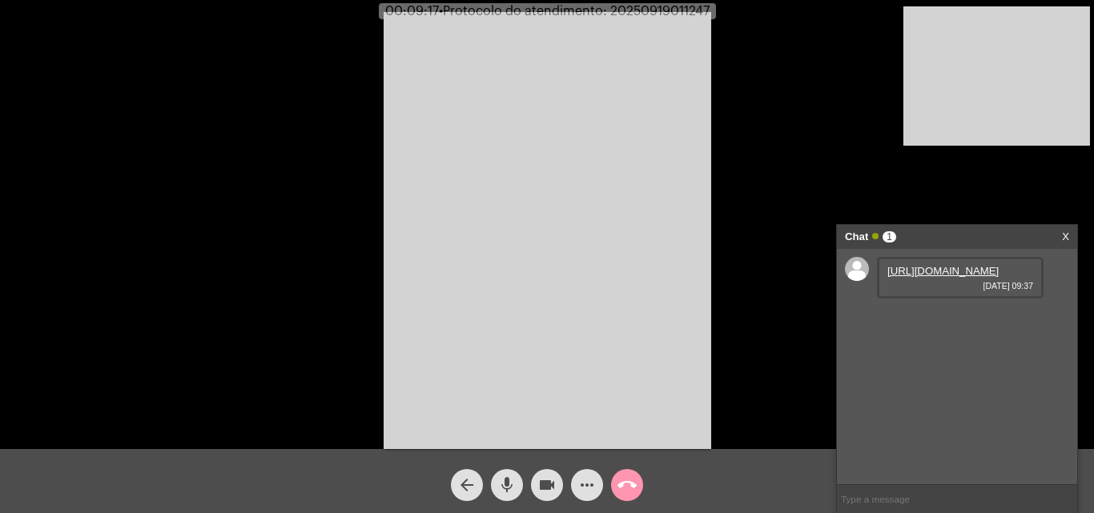
copy span "20250919011247"
drag, startPoint x: 599, startPoint y: 435, endPoint x: 638, endPoint y: 493, distance: 70.4
click at [601, 436] on video at bounding box center [547, 230] width 327 height 437
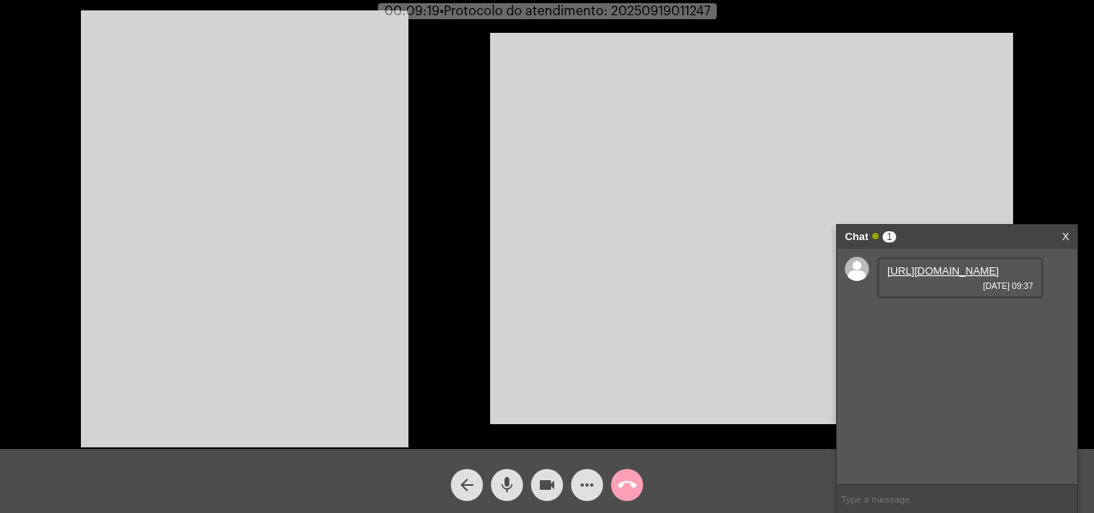
click at [615, 486] on button "call_end" at bounding box center [627, 485] width 32 height 32
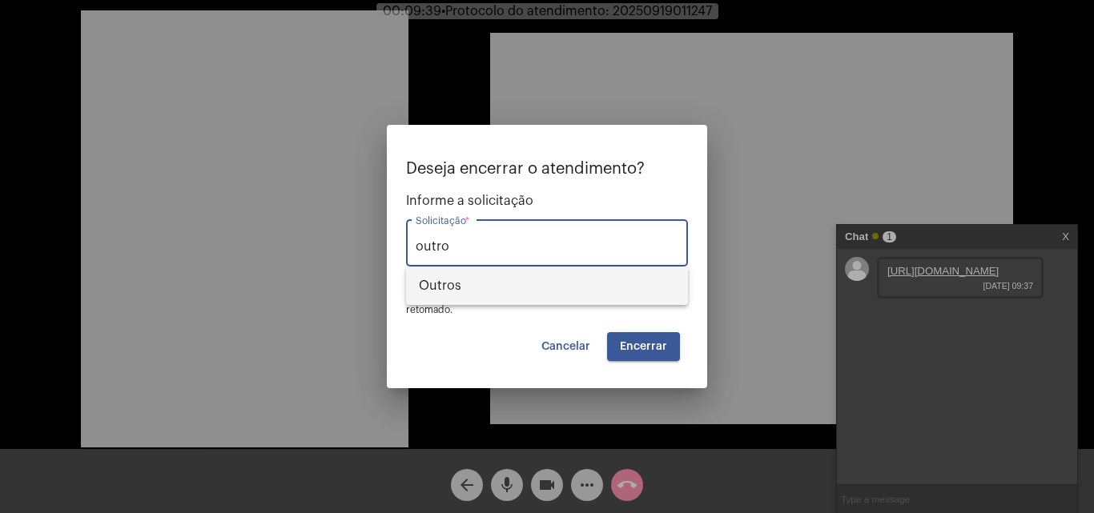
click at [516, 288] on span "Outros" at bounding box center [547, 286] width 256 height 38
type input "Outros"
click at [665, 352] on button "Encerrar" at bounding box center [643, 346] width 73 height 29
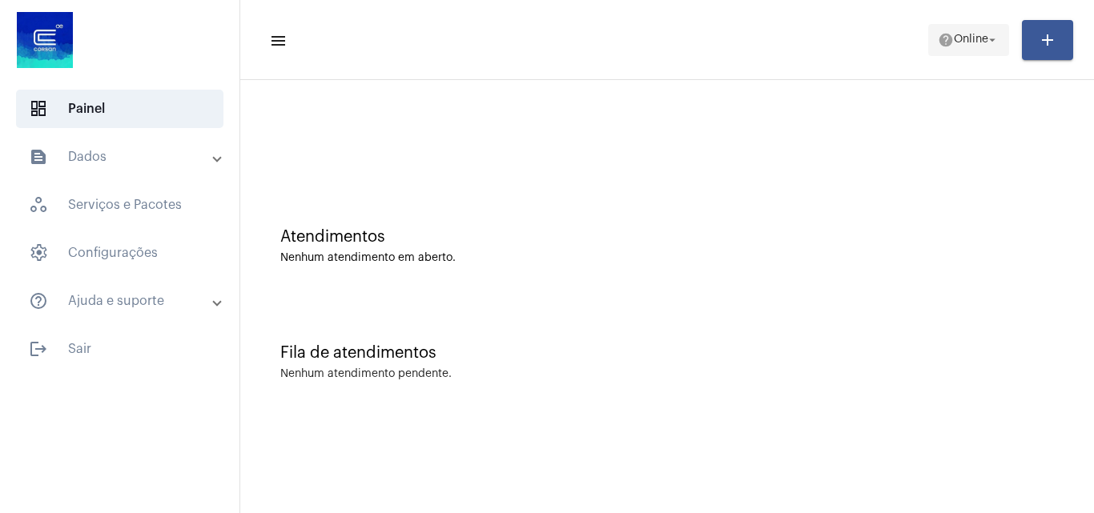
click at [983, 43] on span "Online" at bounding box center [971, 39] width 34 height 11
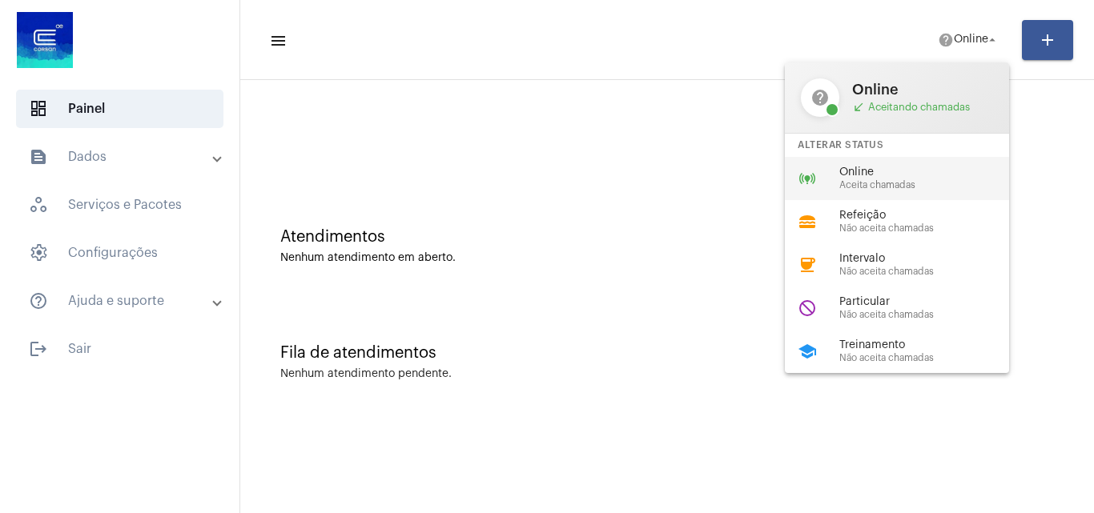
click at [912, 171] on span "Online" at bounding box center [930, 173] width 183 height 12
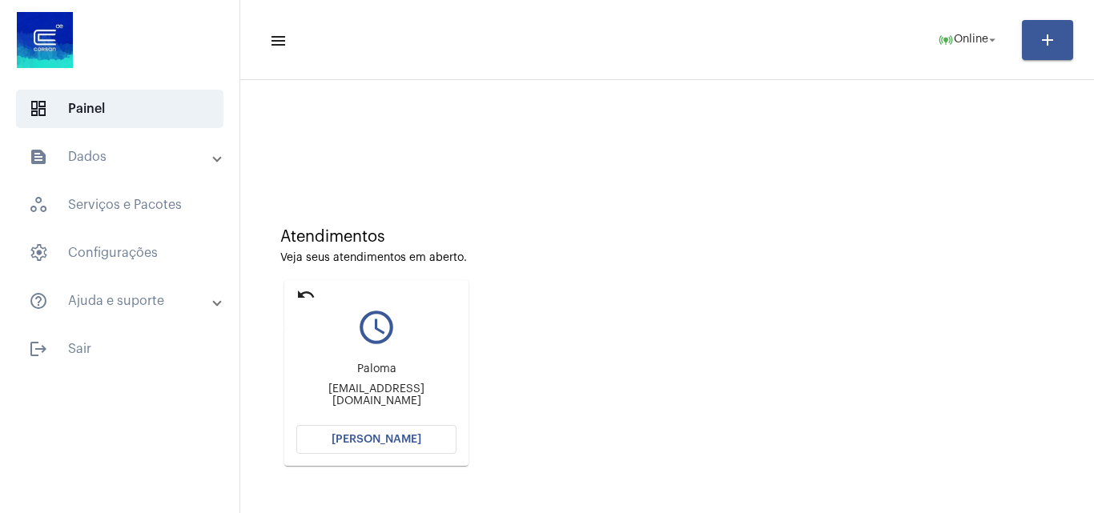
click at [306, 293] on mat-icon "undo" at bounding box center [305, 294] width 19 height 19
click at [422, 441] on button "[PERSON_NAME]" at bounding box center [376, 439] width 160 height 29
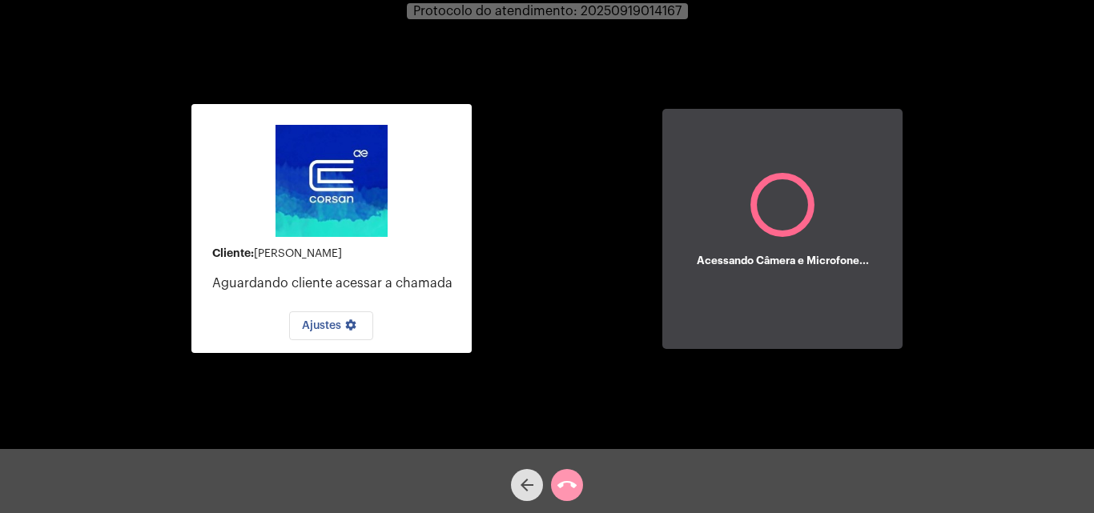
click at [946, 348] on div "Cliente: Álvaro Ferreira Cardoso Aguardando cliente acessar a chamada Ajustes s…" at bounding box center [547, 226] width 1091 height 449
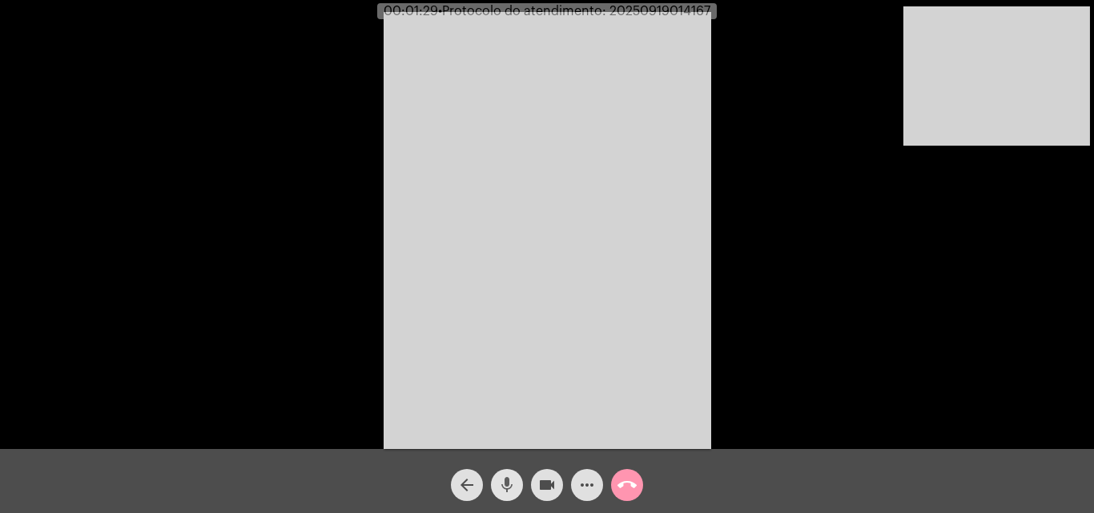
click at [506, 472] on span "mic" at bounding box center [506, 485] width 19 height 32
click at [507, 488] on mat-icon "mic_off" at bounding box center [506, 485] width 19 height 19
click at [500, 484] on mat-icon "mic" at bounding box center [506, 485] width 19 height 19
click at [503, 480] on mat-icon "mic_off" at bounding box center [506, 485] width 19 height 19
click at [512, 480] on mat-icon "mic" at bounding box center [506, 485] width 19 height 19
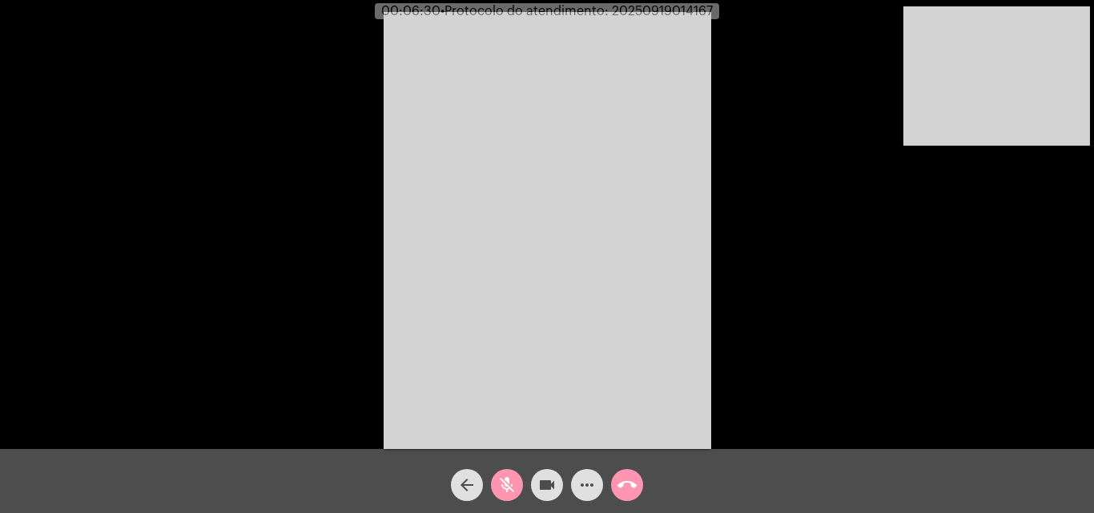
click at [504, 480] on mat-icon "mic_off" at bounding box center [506, 485] width 19 height 19
click at [586, 484] on mat-icon "more_horiz" at bounding box center [586, 485] width 19 height 19
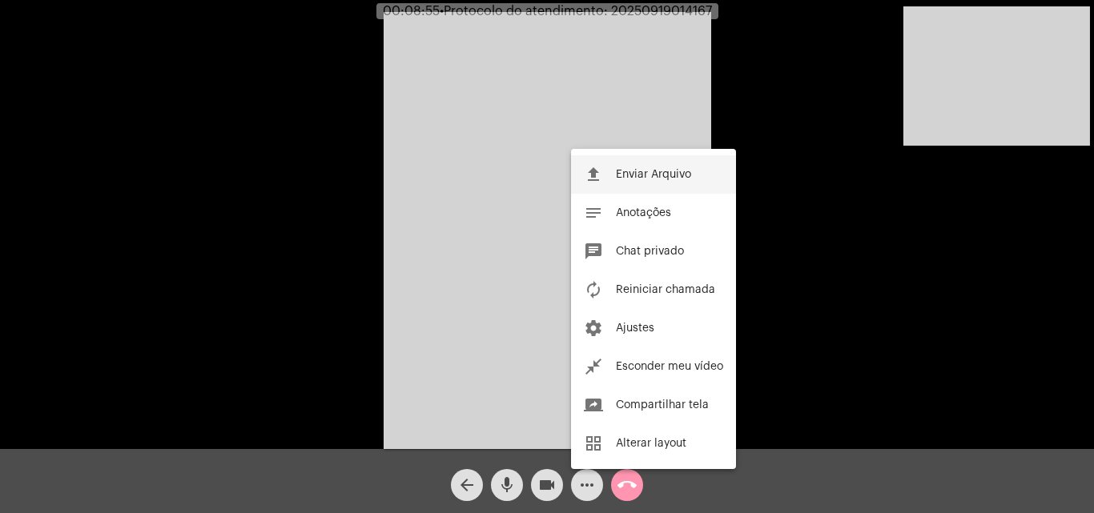
click at [631, 168] on button "file_upload Enviar Arquivo" at bounding box center [653, 174] width 165 height 38
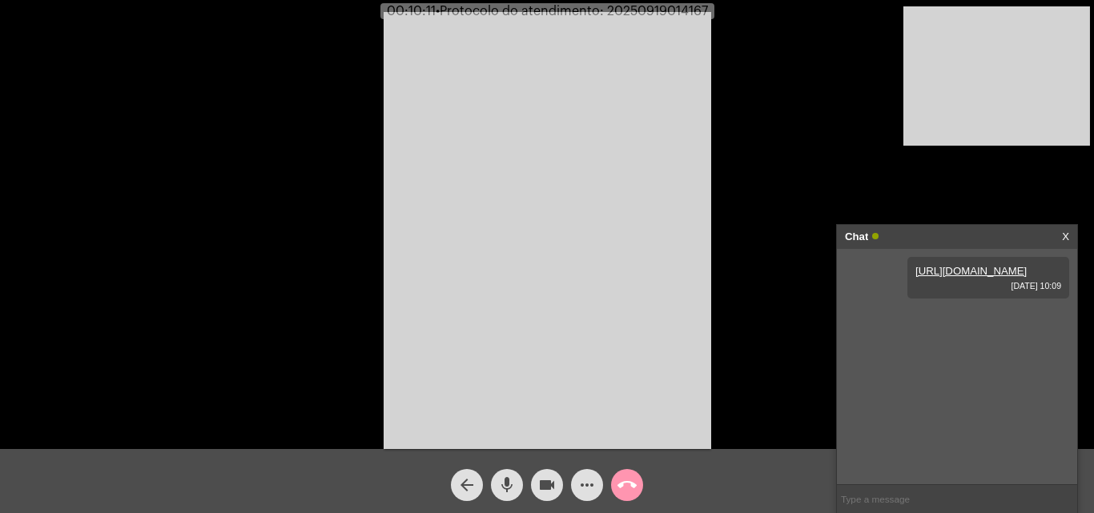
click at [662, 9] on span "• Protocolo do atendimento: 20250919014167" at bounding box center [572, 11] width 272 height 13
copy span "20250919014167"
click at [878, 491] on input "text" at bounding box center [957, 499] width 240 height 28
paste input "20250919014167"
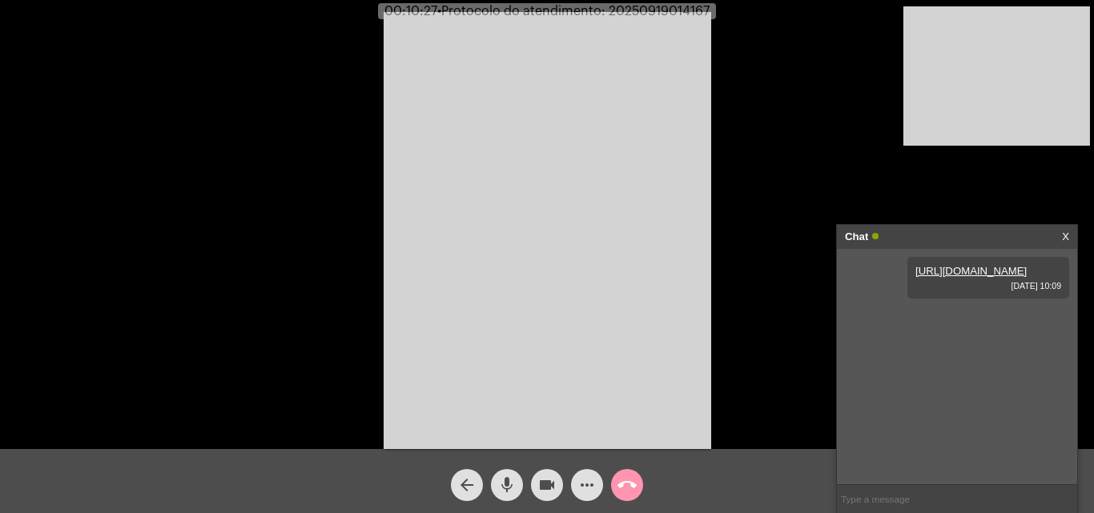
type input "20250919014167"
click at [616, 488] on button "call_end" at bounding box center [627, 485] width 32 height 32
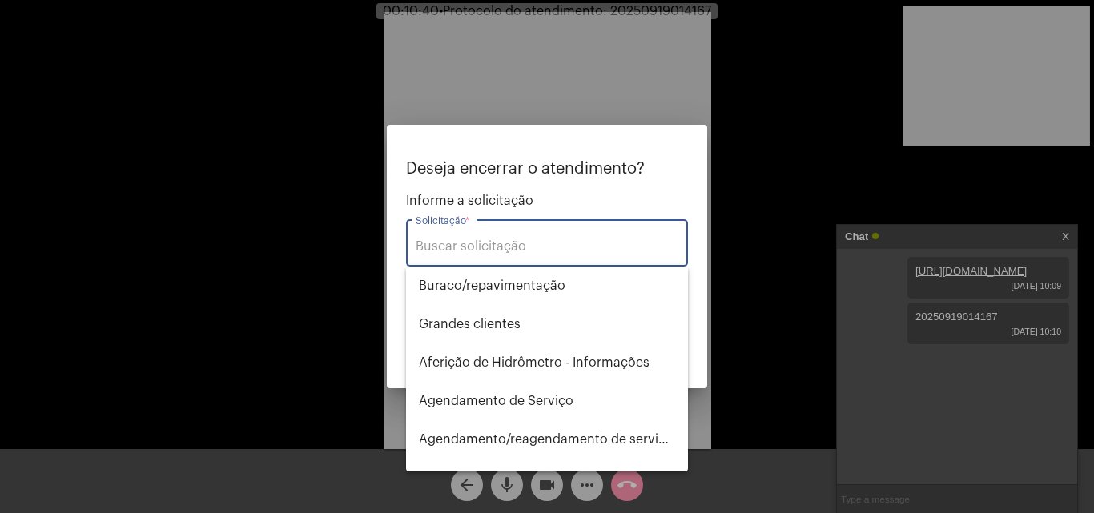
click at [512, 250] on input "Solicitação *" at bounding box center [547, 246] width 263 height 14
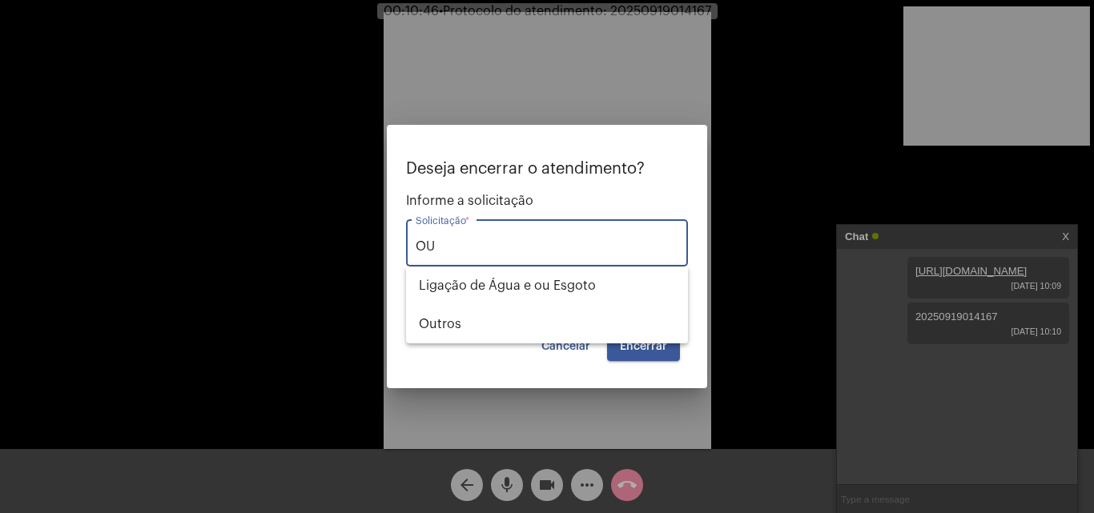
type input "O"
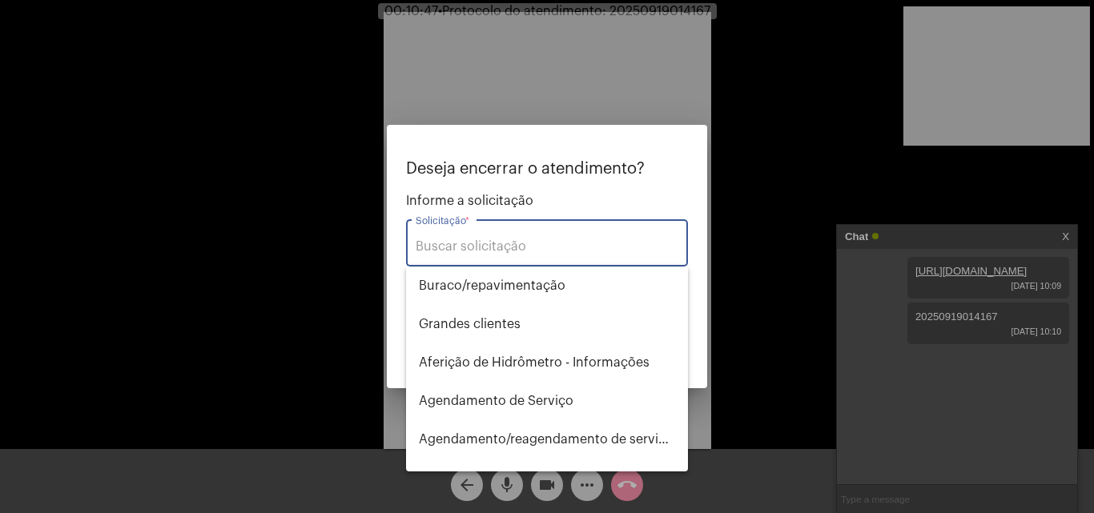
type input "N"
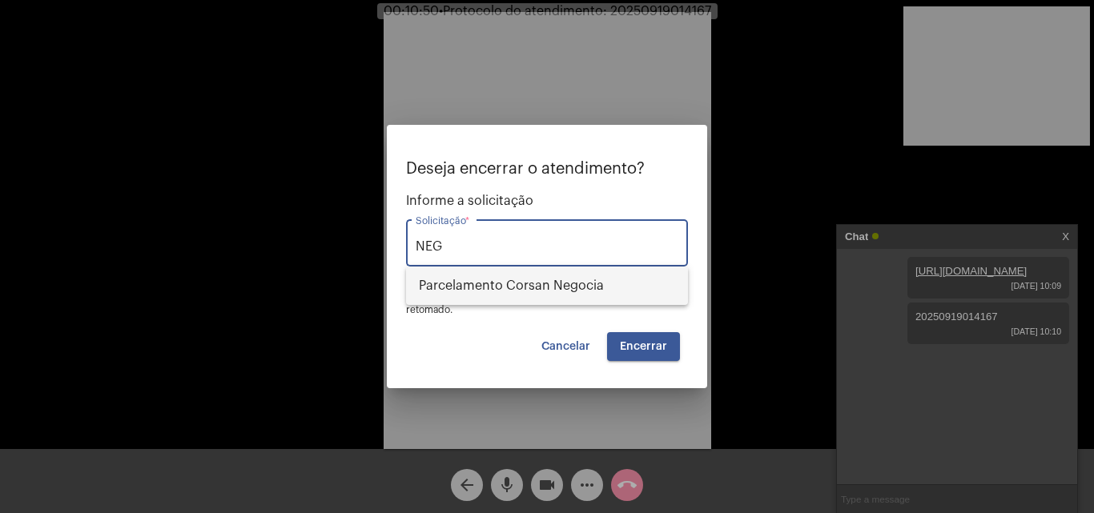
click at [518, 279] on span "Parcelamento Corsan Negocia" at bounding box center [547, 286] width 256 height 38
type input "Parcelamento Corsan Negocia"
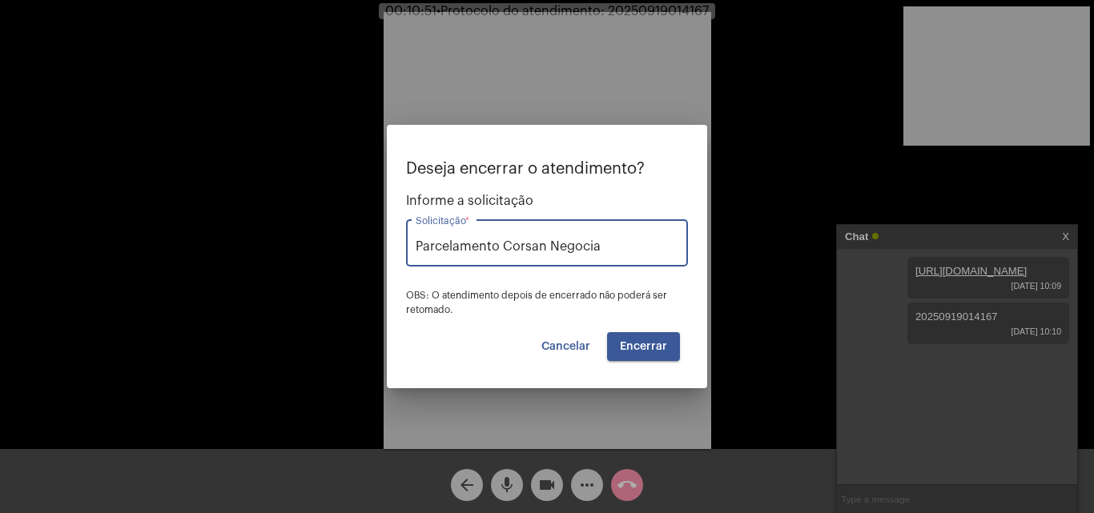
click at [659, 345] on span "Encerrar" at bounding box center [643, 346] width 47 height 11
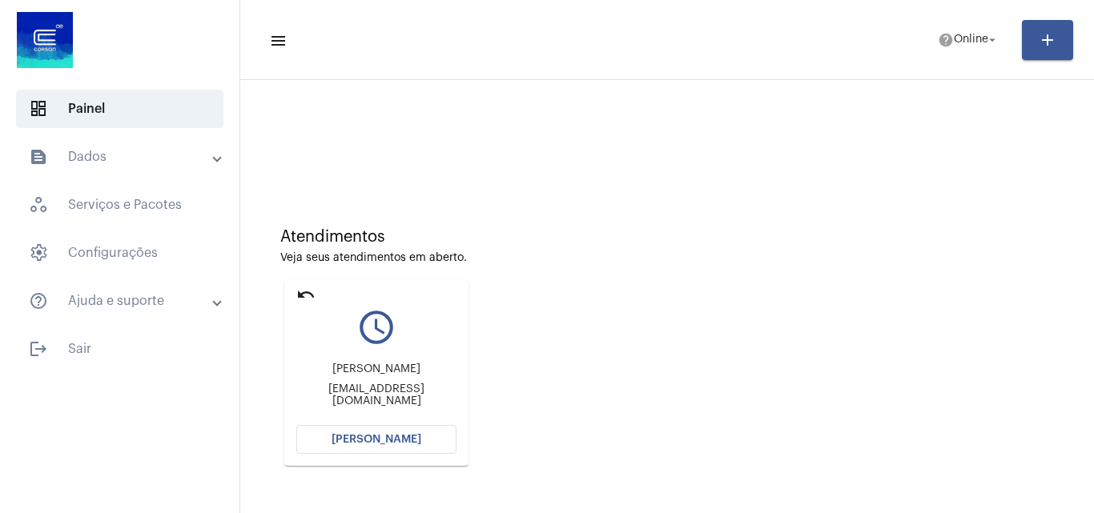
click at [419, 444] on button "[PERSON_NAME]" at bounding box center [376, 439] width 160 height 29
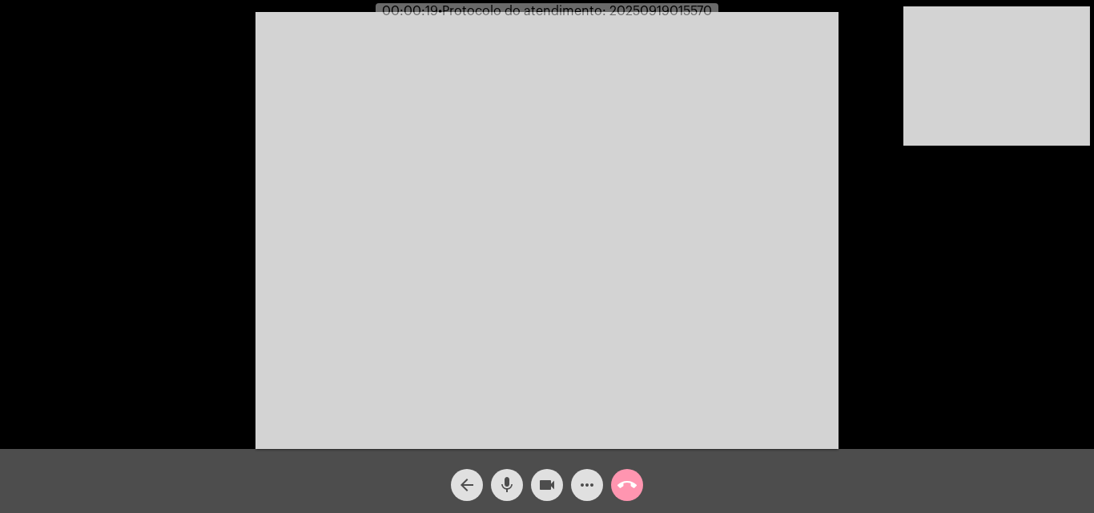
click at [889, 331] on div "Acessando Câmera e Microfone..." at bounding box center [547, 228] width 1091 height 449
click at [577, 491] on mat-icon "more_horiz" at bounding box center [586, 485] width 19 height 19
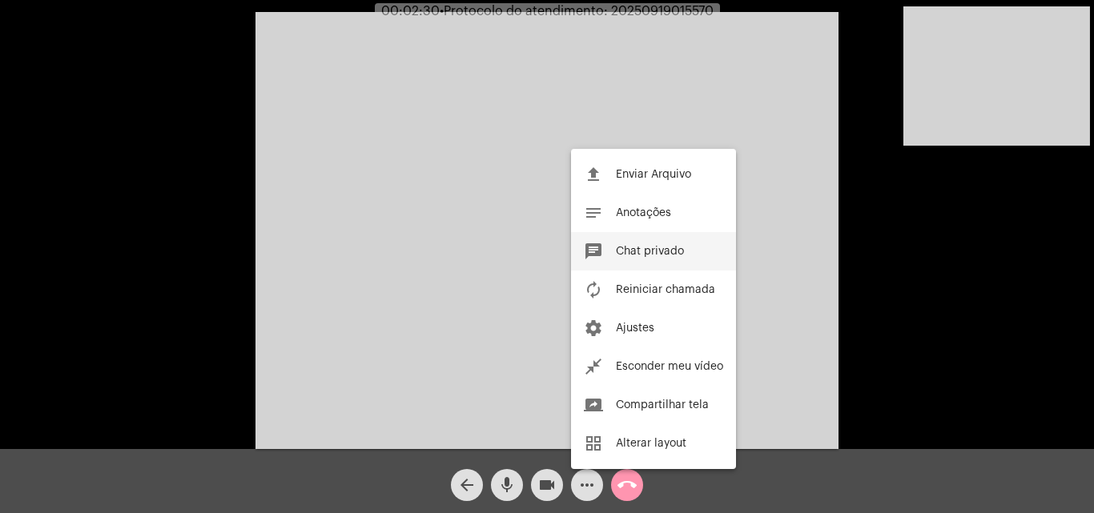
click at [632, 254] on span "Chat privado" at bounding box center [650, 251] width 68 height 11
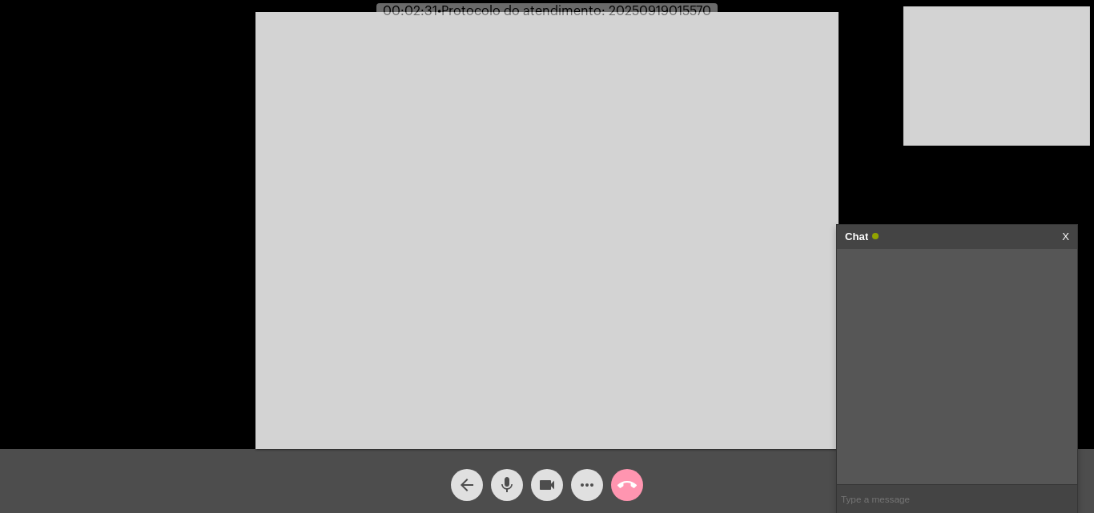
click at [896, 504] on input "text" at bounding box center [957, 499] width 240 height 28
type input "A"
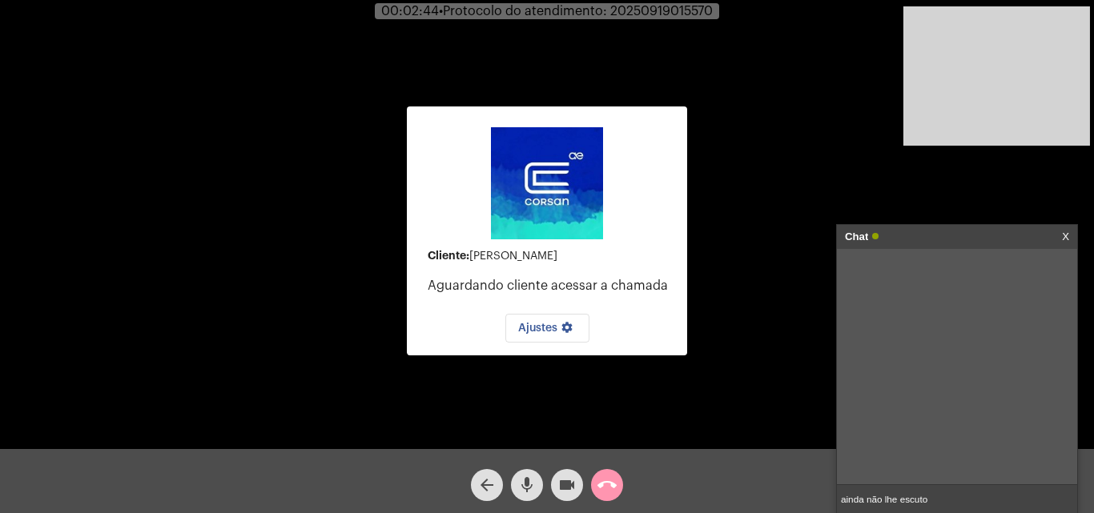
type input "ainda não lhe escuto"
type input "vou lher devlver pra fila"
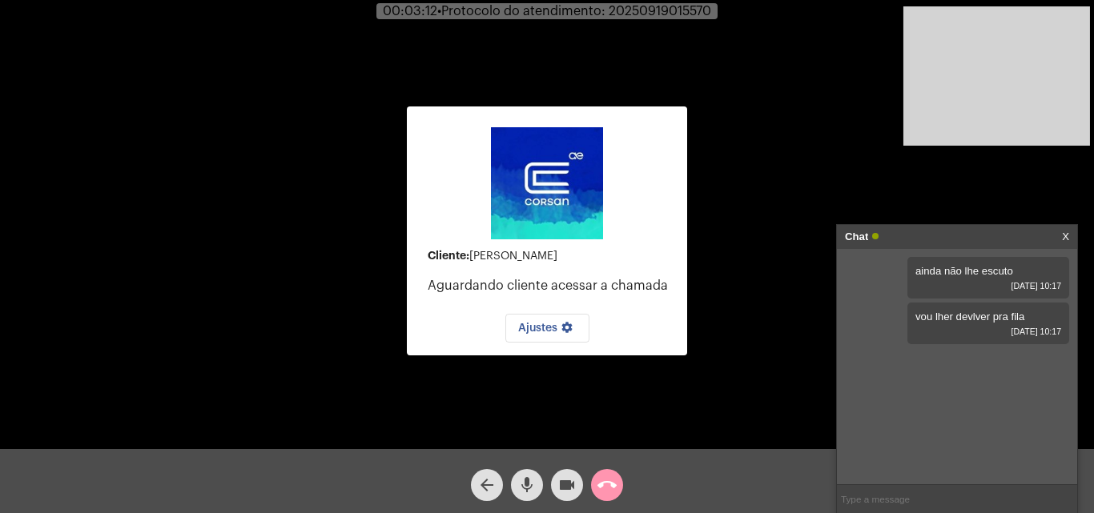
click at [605, 488] on mat-icon "call_end" at bounding box center [606, 485] width 19 height 19
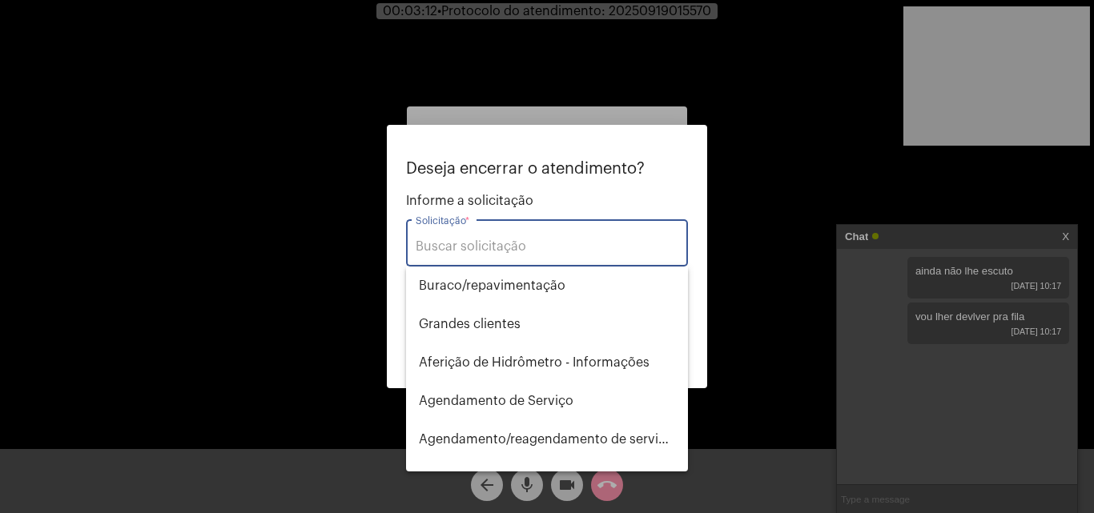
click at [502, 258] on div "Solicitação *" at bounding box center [547, 241] width 263 height 50
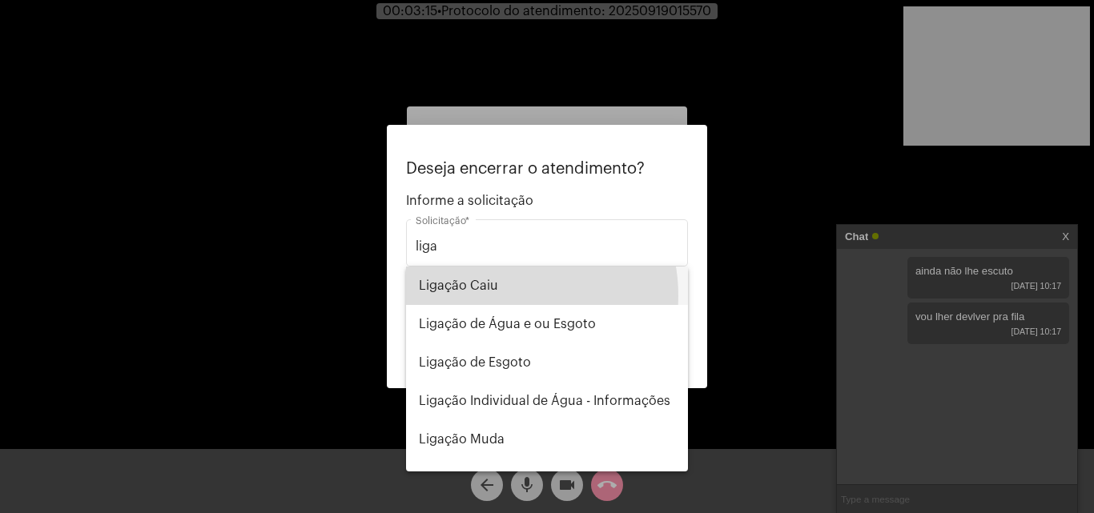
click at [503, 295] on span "Ligação Caiu" at bounding box center [547, 286] width 256 height 38
type input "Ligação Caiu"
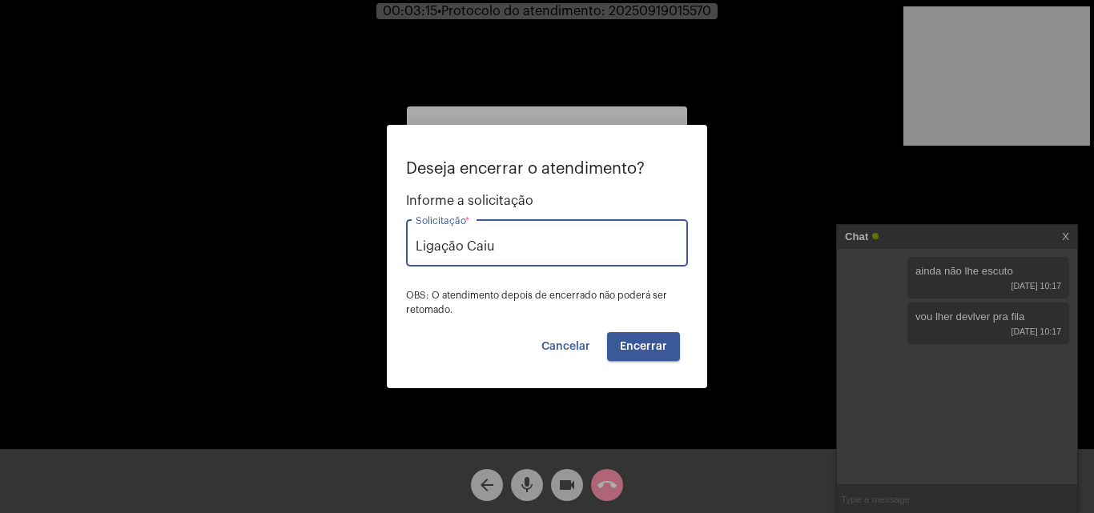
click at [654, 343] on span "Encerrar" at bounding box center [643, 346] width 47 height 11
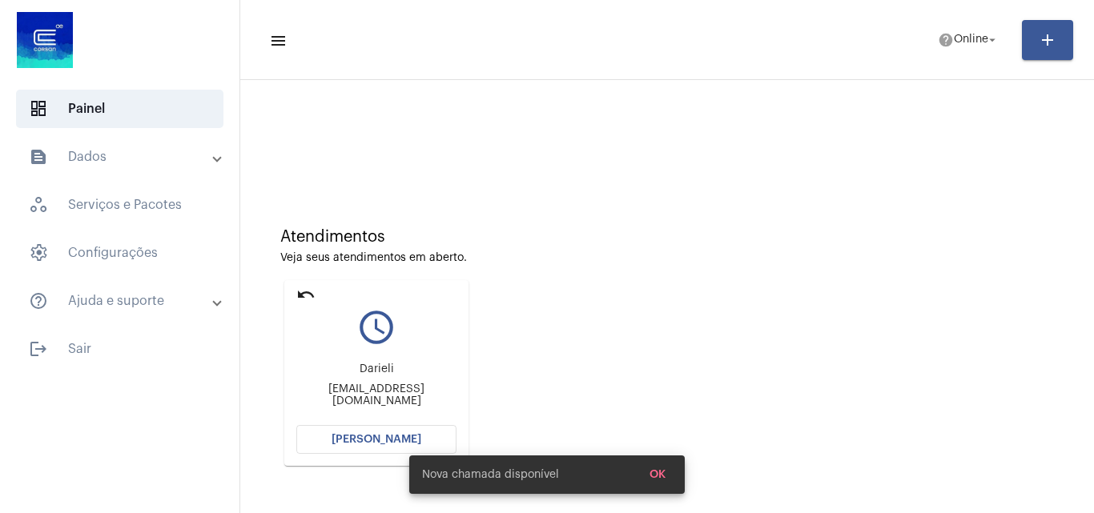
click at [383, 418] on div "Darieli darizinha08@gmail.com" at bounding box center [376, 385] width 160 height 72
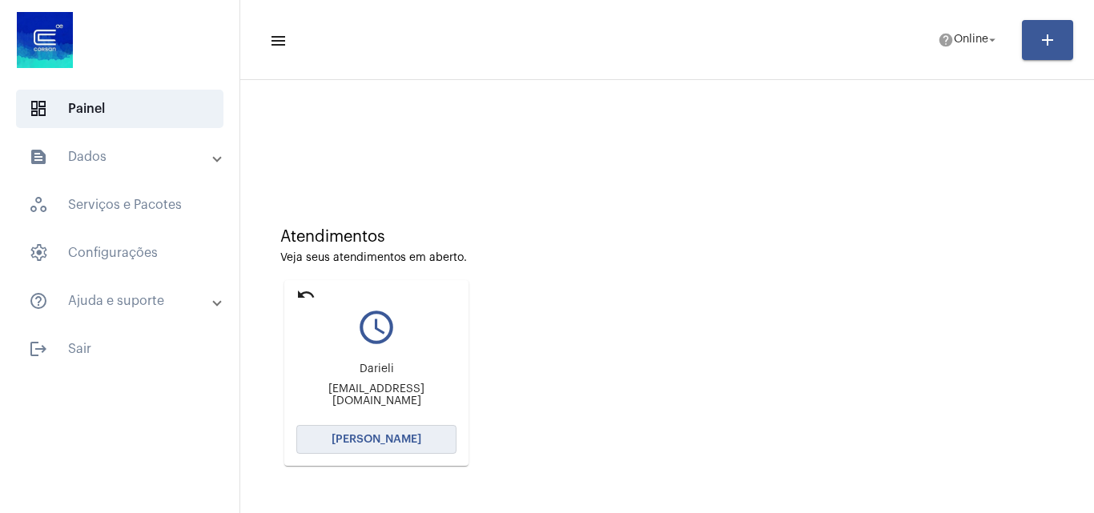
click at [383, 436] on span "[PERSON_NAME]" at bounding box center [376, 439] width 90 height 11
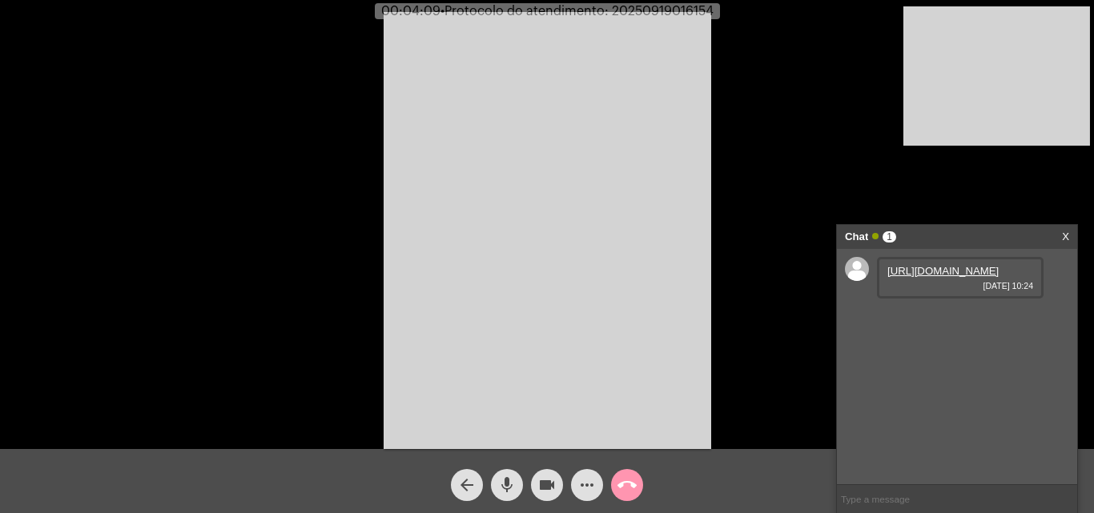
click at [906, 277] on link "https://neft-transfer-bucket.s3.amazonaws.com/temp-80f1c3b1-a9e8-b34d-b88c-0d5c…" at bounding box center [942, 271] width 111 height 12
click at [506, 478] on mat-icon "mic" at bounding box center [506, 485] width 19 height 19
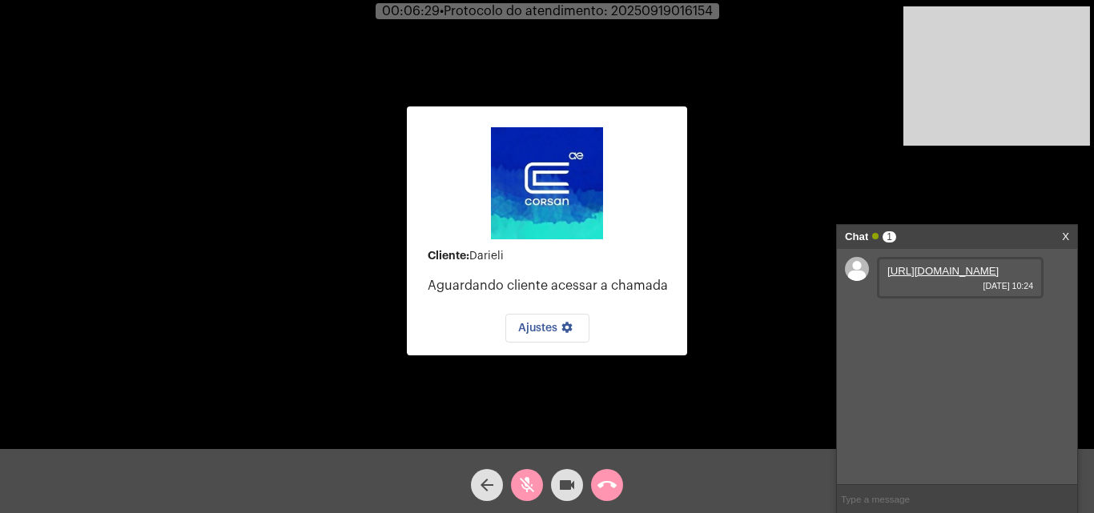
click at [526, 477] on mat-icon "mic_off" at bounding box center [526, 485] width 19 height 19
click at [957, 277] on link "https://neft-transfer-bucket.s3.amazonaws.com/temp-80f1c3b1-a9e8-b34d-b88c-0d5c…" at bounding box center [942, 271] width 111 height 12
click at [604, 488] on mat-icon "call_end" at bounding box center [606, 485] width 19 height 19
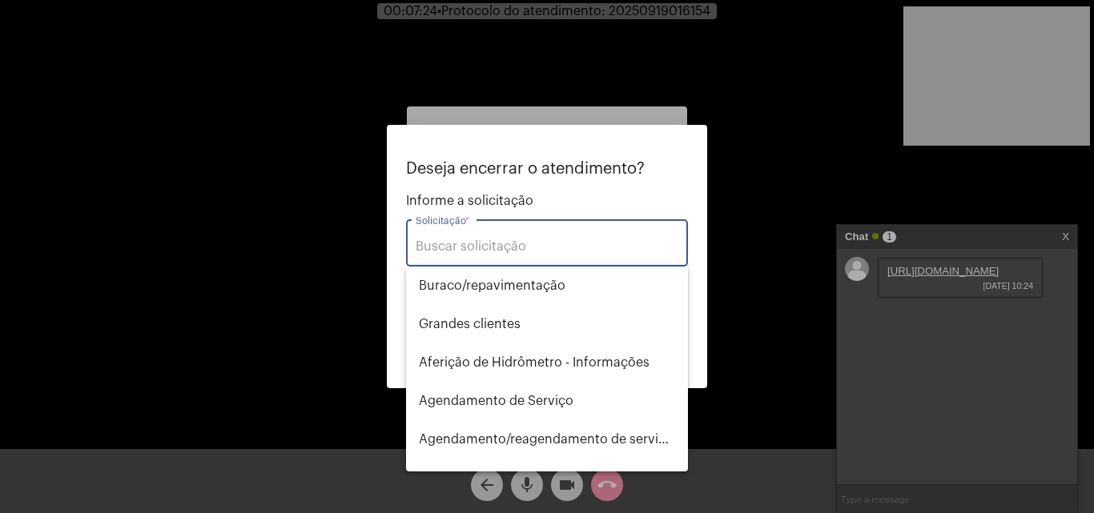
click at [584, 253] on input "Solicitação *" at bounding box center [547, 246] width 263 height 14
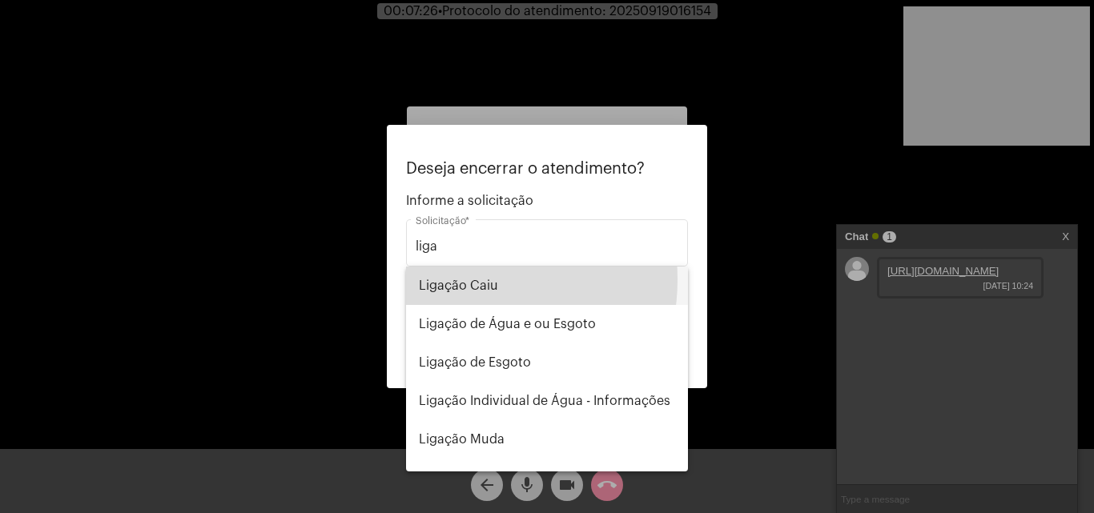
drag, startPoint x: 453, startPoint y: 279, endPoint x: 445, endPoint y: 279, distance: 8.0
click at [454, 280] on span "Ligação Caiu" at bounding box center [547, 286] width 256 height 38
type input "Ligação Caiu"
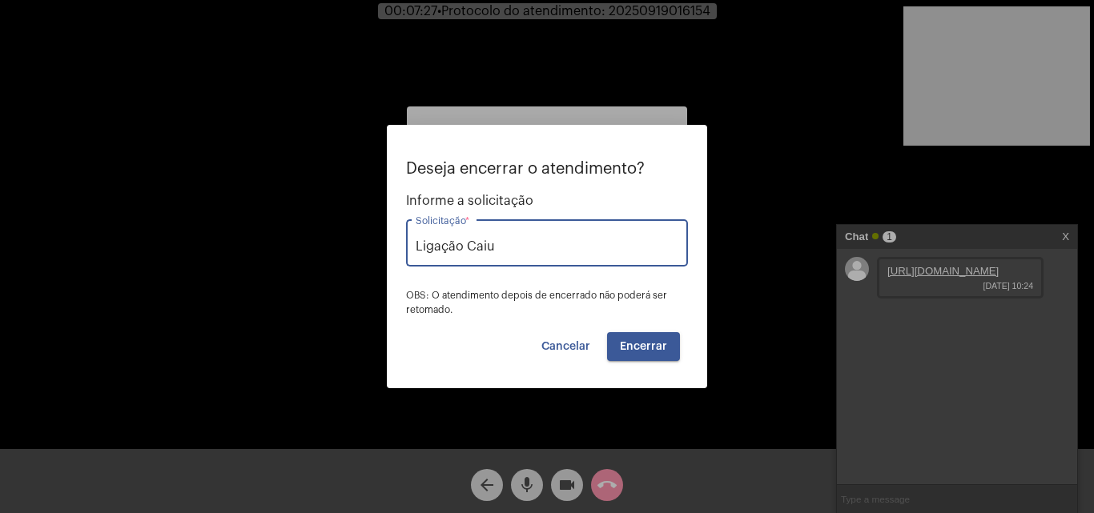
click at [666, 350] on span "Encerrar" at bounding box center [643, 346] width 47 height 11
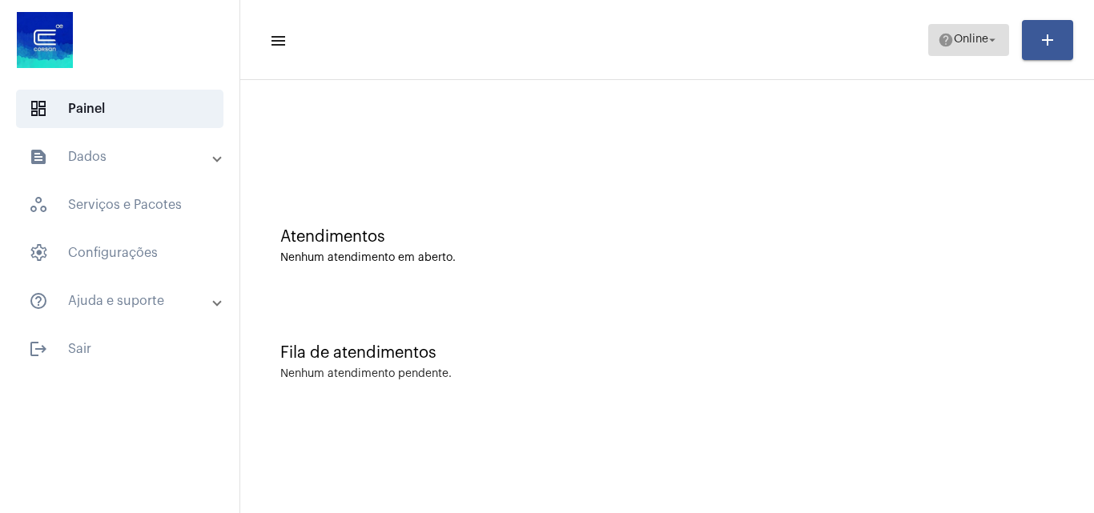
click at [957, 50] on span "help Online arrow_drop_down" at bounding box center [969, 39] width 62 height 29
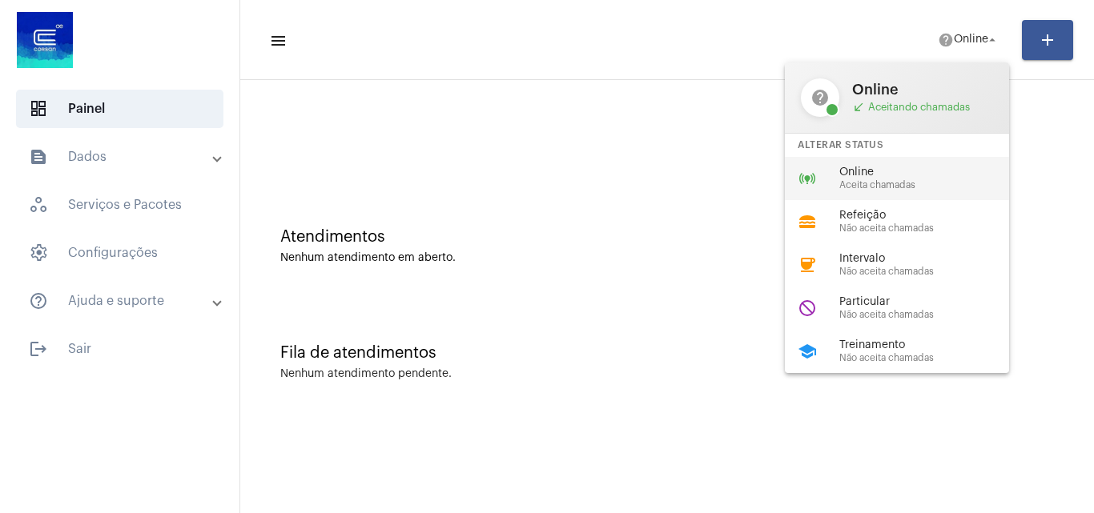
click at [914, 187] on span "Aceita chamadas" at bounding box center [930, 185] width 183 height 10
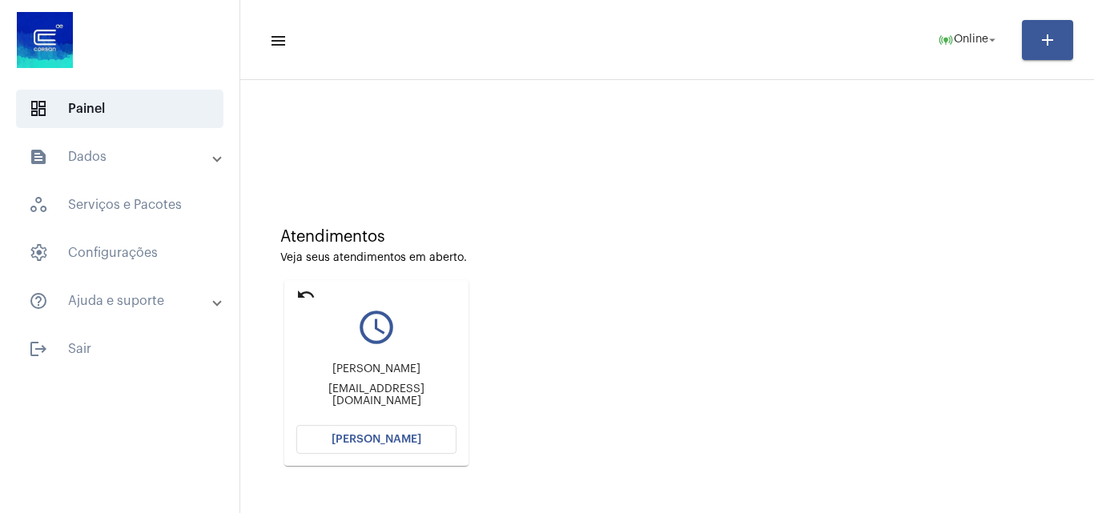
drag, startPoint x: 890, startPoint y: 303, endPoint x: 388, endPoint y: 412, distance: 513.7
click at [890, 303] on div "Atendimentos Veja seus atendimentos em aberto. undo query_builder silvia silvia…" at bounding box center [667, 341] width 838 height 322
click at [374, 451] on button "[PERSON_NAME]" at bounding box center [376, 439] width 160 height 29
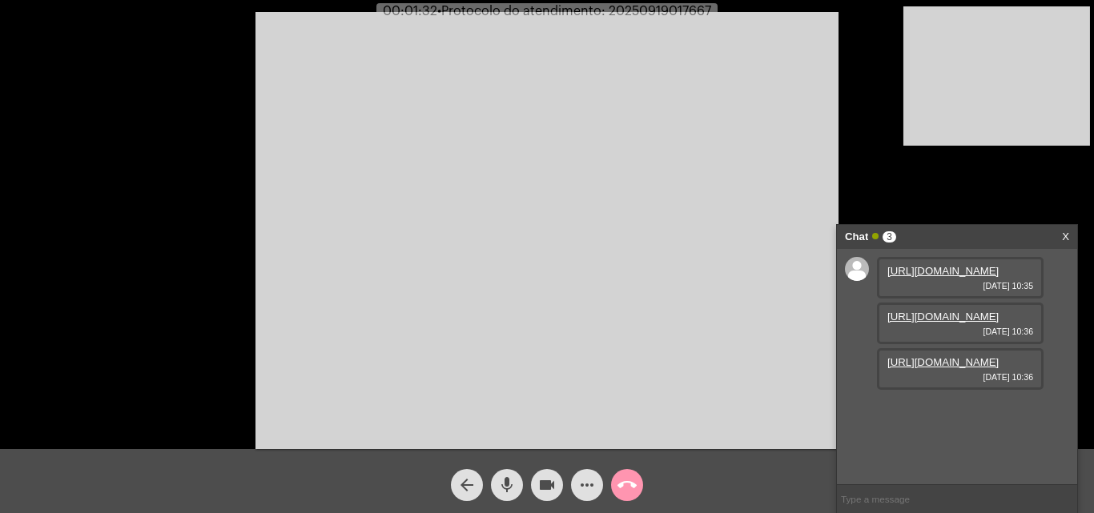
click at [961, 277] on link "https://neft-transfer-bucket.s3.amazonaws.com/temp-e10bbd14-483c-69b2-041f-49f4…" at bounding box center [942, 271] width 111 height 12
click at [935, 323] on link "https://neft-transfer-bucket.s3.amazonaws.com/temp-5b43956c-c07a-abce-6779-5b85…" at bounding box center [942, 317] width 111 height 12
click at [943, 368] on link "https://neft-transfer-bucket.s3.amazonaws.com/temp-52958b8d-6330-9a65-46dd-4810…" at bounding box center [942, 362] width 111 height 12
click at [507, 471] on span "mic" at bounding box center [506, 485] width 19 height 32
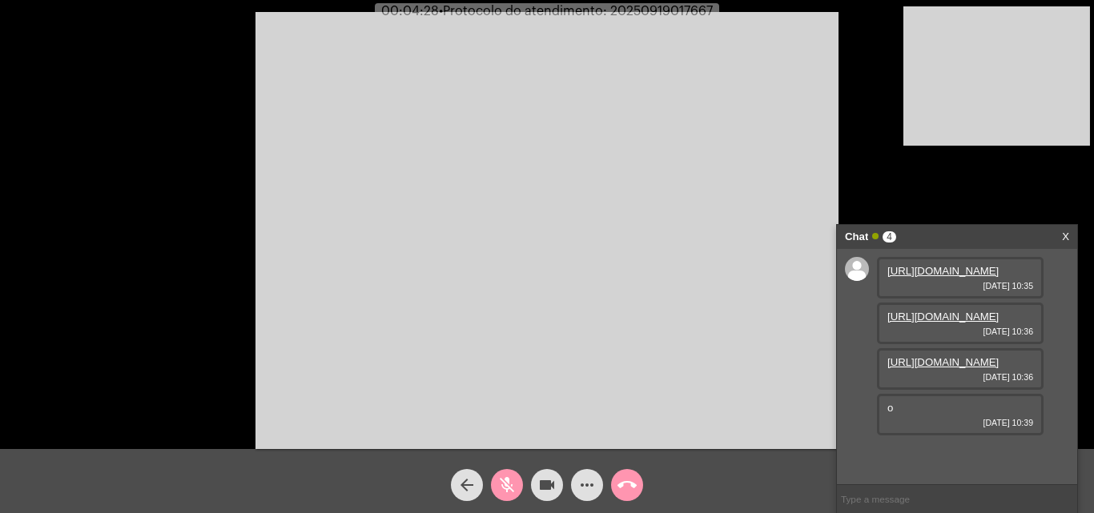
scroll to position [59, 0]
click at [513, 487] on mat-icon "mic_off" at bounding box center [506, 485] width 19 height 19
click at [510, 492] on mat-icon "mic" at bounding box center [506, 485] width 19 height 19
click at [512, 481] on mat-icon "mic_off" at bounding box center [506, 485] width 19 height 19
click at [507, 485] on mat-icon "mic" at bounding box center [506, 485] width 19 height 19
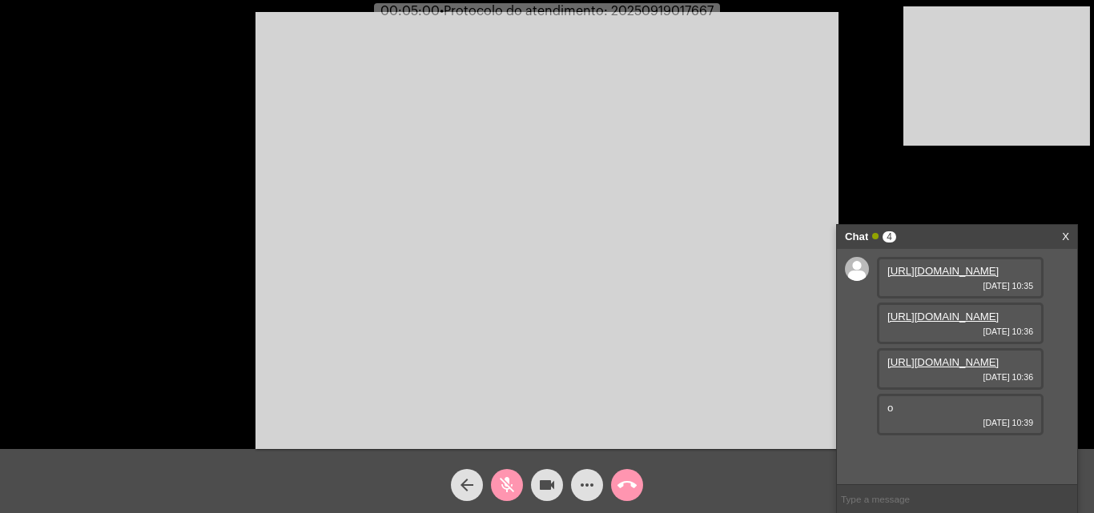
click at [538, 483] on mat-icon "videocam" at bounding box center [546, 485] width 19 height 19
click at [547, 483] on mat-icon "videocam_off" at bounding box center [546, 485] width 19 height 19
click at [514, 484] on mat-icon "mic_off" at bounding box center [506, 485] width 19 height 19
click at [501, 472] on span "mic" at bounding box center [506, 485] width 19 height 32
click at [547, 487] on mat-icon "videocam" at bounding box center [546, 485] width 19 height 19
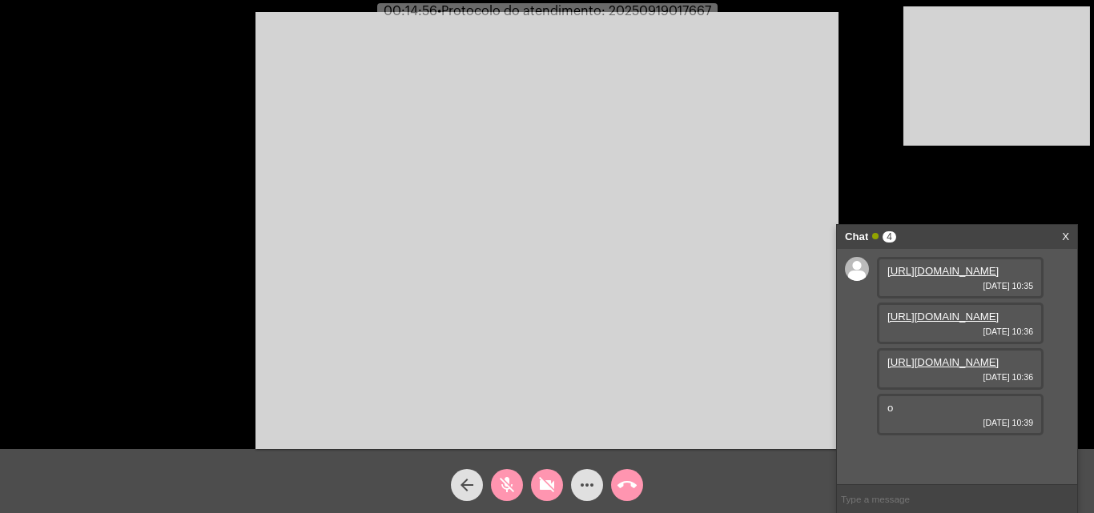
drag, startPoint x: 507, startPoint y: 486, endPoint x: 543, endPoint y: 480, distance: 36.6
click at [509, 486] on mat-icon "mic_off" at bounding box center [506, 485] width 19 height 19
click at [548, 481] on mat-icon "videocam_off" at bounding box center [546, 485] width 19 height 19
click at [500, 480] on mat-icon "mic" at bounding box center [506, 485] width 19 height 19
click at [504, 484] on mat-icon "mic_off" at bounding box center [506, 485] width 19 height 19
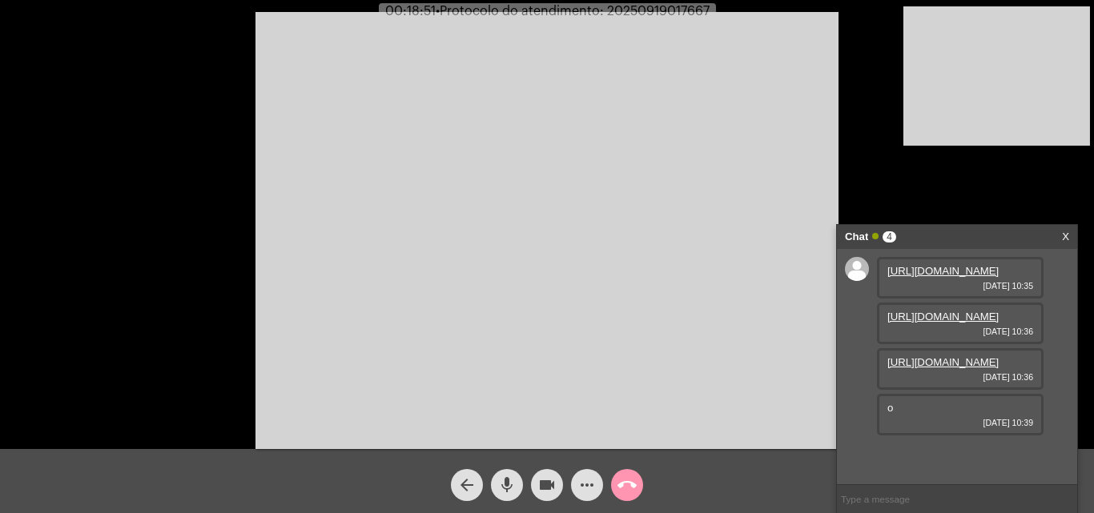
click at [650, 13] on span "• Protocolo do atendimento: 20250919017667" at bounding box center [573, 11] width 274 height 13
copy span "20250919017667"
click at [894, 496] on input "text" at bounding box center [957, 499] width 240 height 28
paste input "20250919017667"
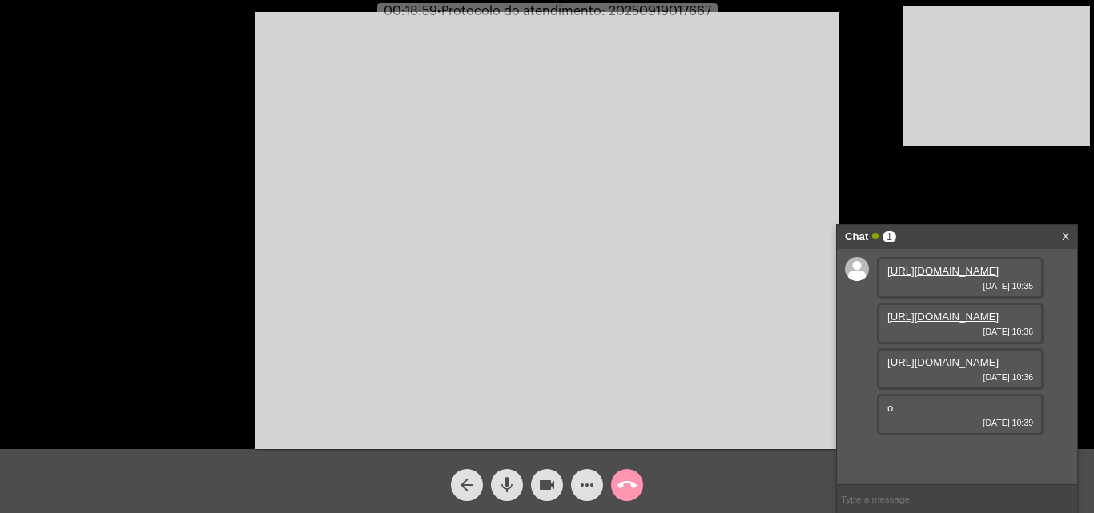
type input "20250919017667"
click at [625, 484] on mat-icon "call_end" at bounding box center [626, 485] width 19 height 19
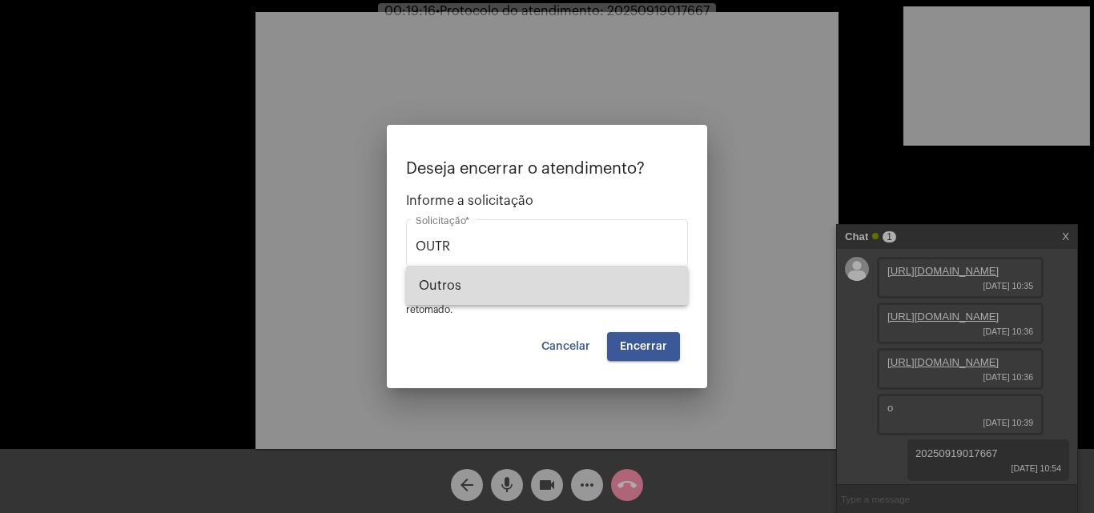
click at [503, 288] on span "Outros" at bounding box center [547, 286] width 256 height 38
type input "Outros"
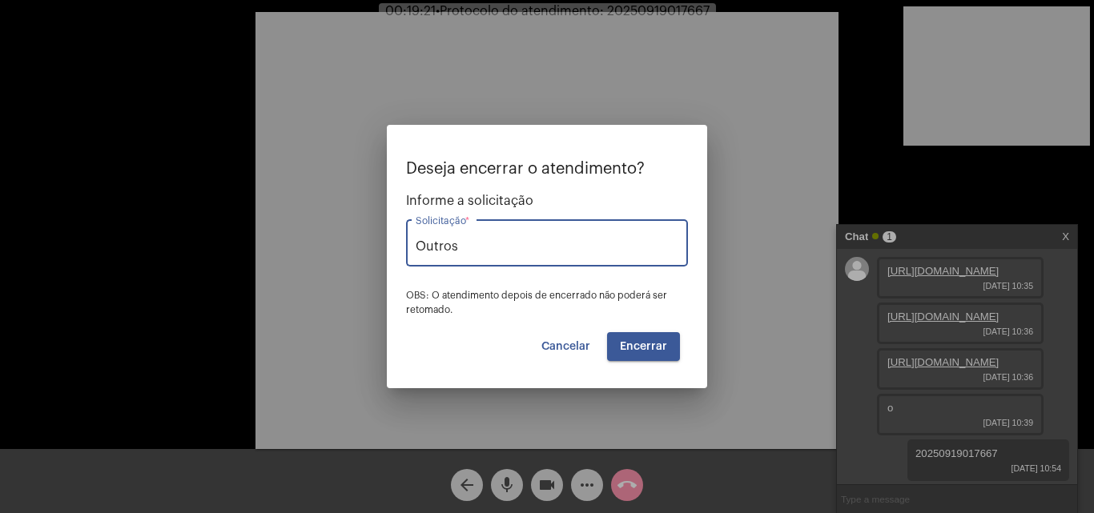
click at [658, 344] on span "Encerrar" at bounding box center [643, 346] width 47 height 11
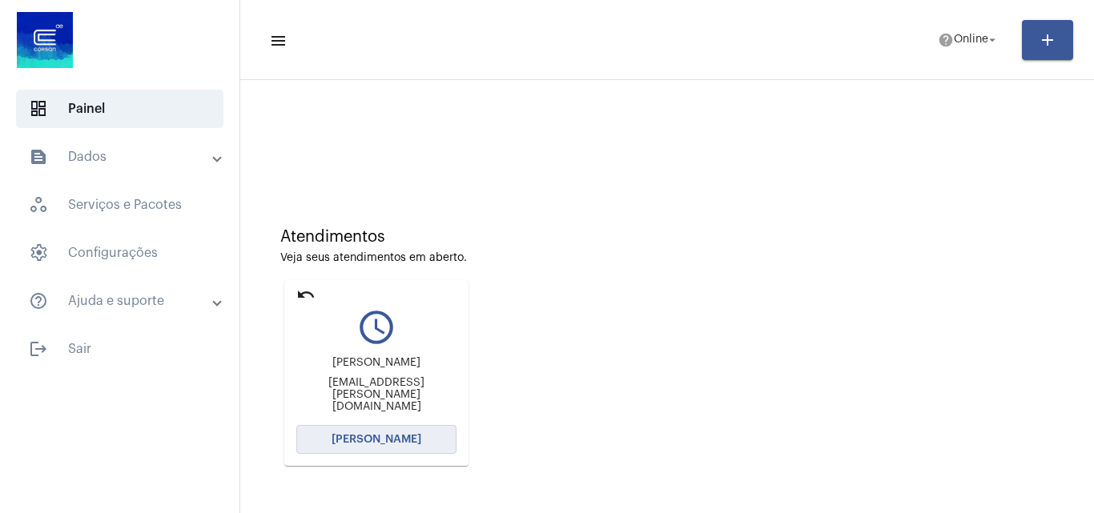
click at [404, 429] on button "[PERSON_NAME]" at bounding box center [376, 439] width 160 height 29
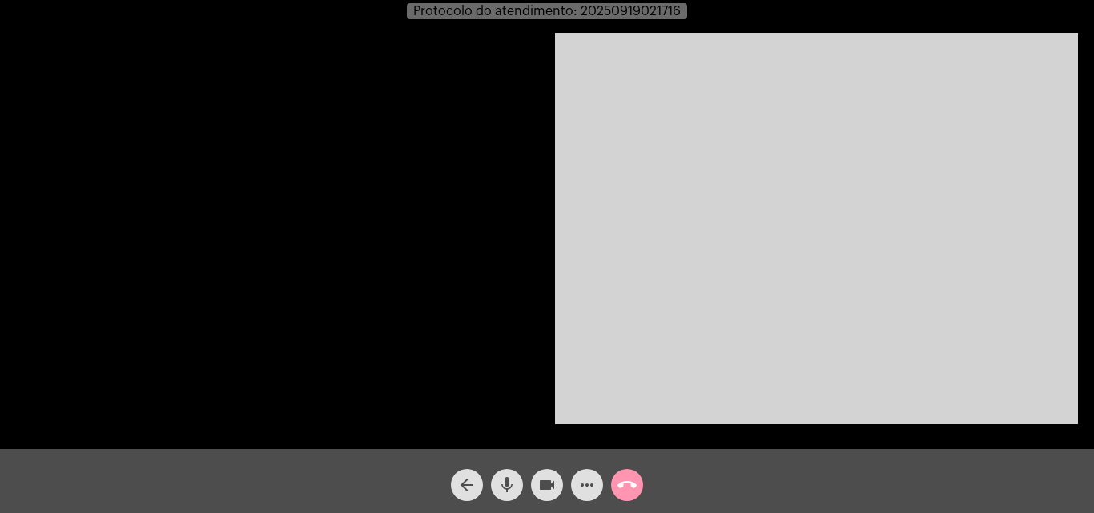
click at [754, 356] on video at bounding box center [816, 229] width 523 height 392
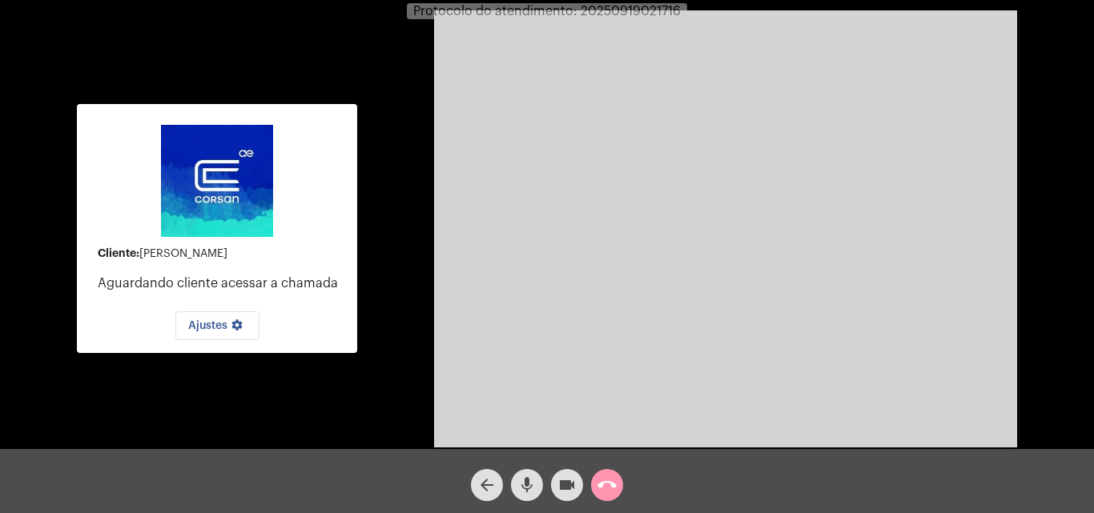
click at [603, 486] on mat-icon "call_end" at bounding box center [606, 485] width 19 height 19
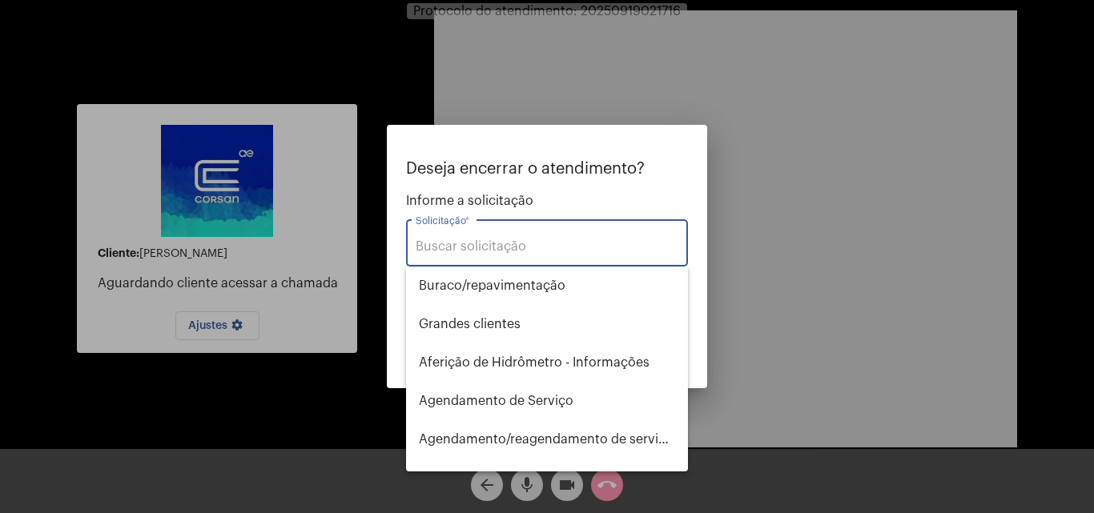
click at [538, 245] on input "Solicitação *" at bounding box center [547, 246] width 263 height 14
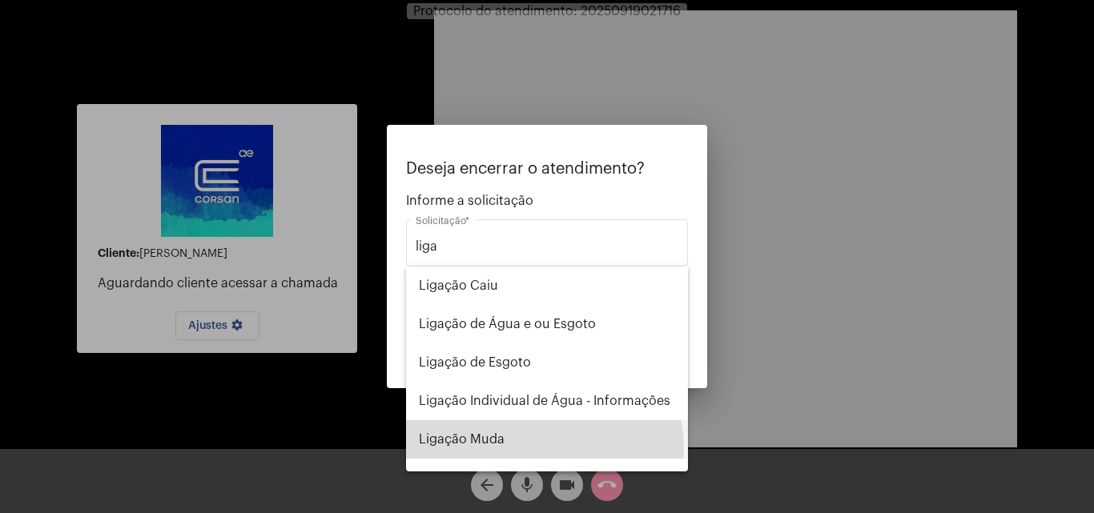
click at [544, 448] on span "Ligação Muda" at bounding box center [547, 439] width 256 height 38
type input "Ligação Muda"
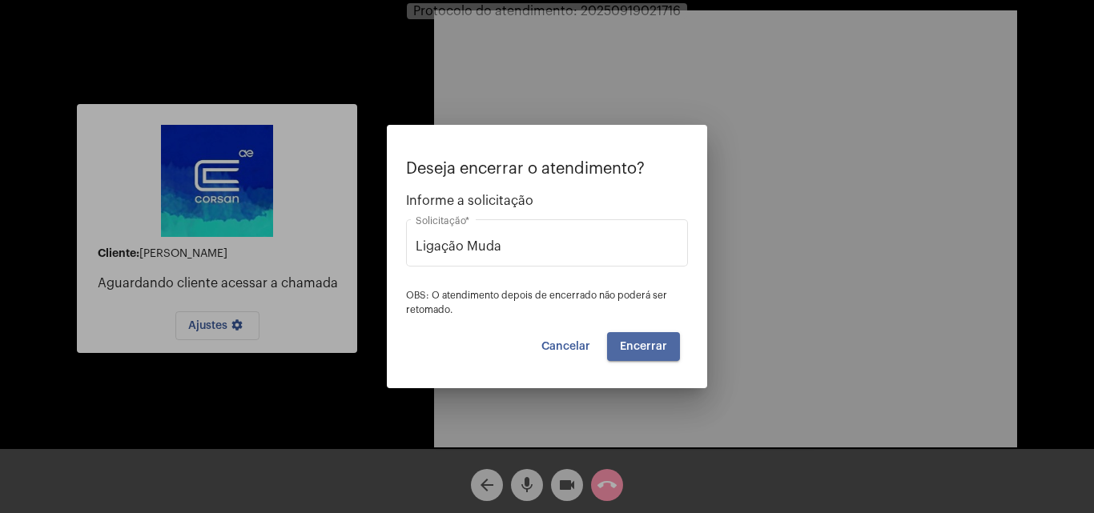
click at [654, 341] on span "Encerrar" at bounding box center [643, 346] width 47 height 11
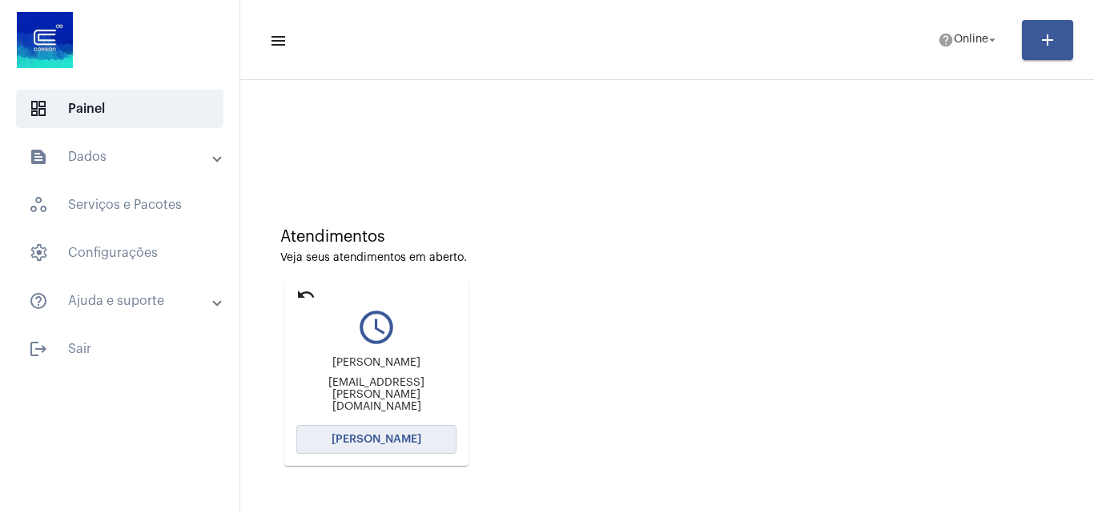
click at [431, 444] on button "[PERSON_NAME]" at bounding box center [376, 439] width 160 height 29
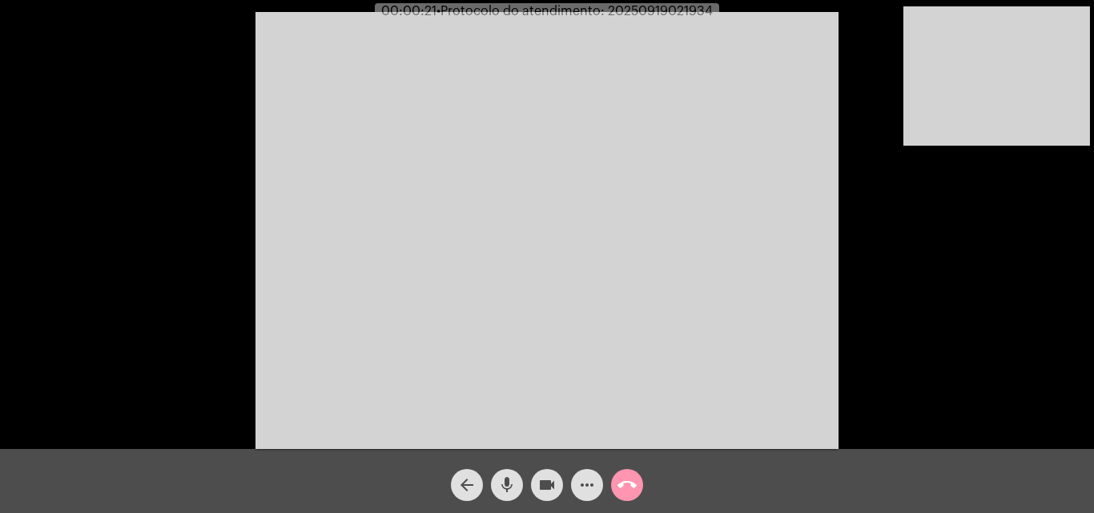
click at [584, 479] on mat-icon "more_horiz" at bounding box center [586, 485] width 19 height 19
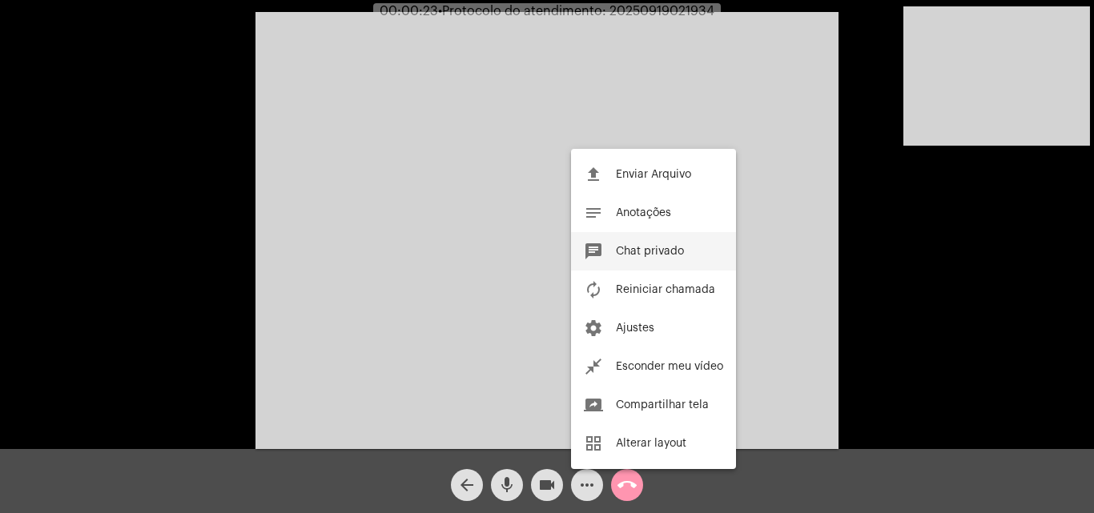
click at [681, 244] on button "chat Chat privado" at bounding box center [653, 251] width 165 height 38
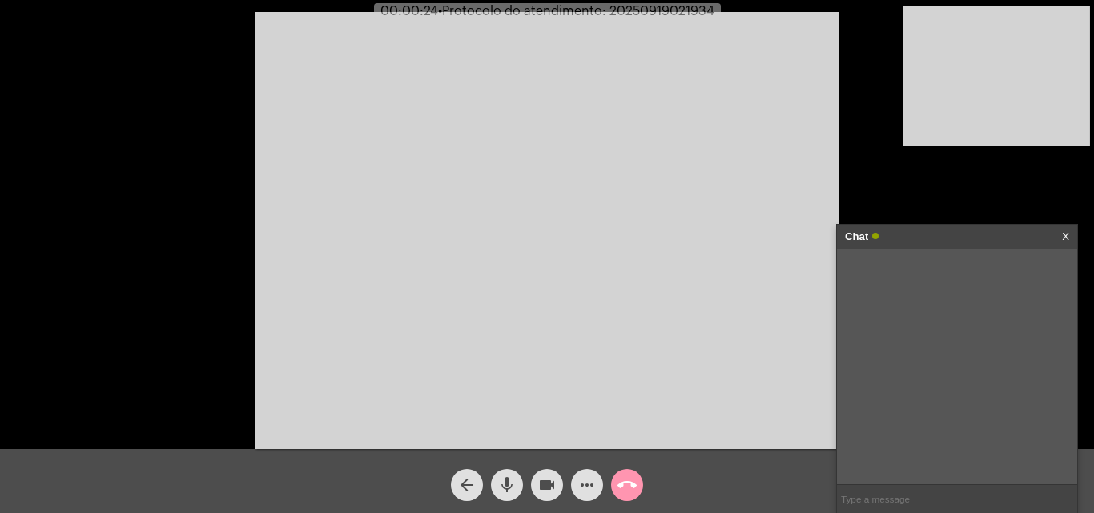
click at [580, 257] on video at bounding box center [546, 230] width 583 height 437
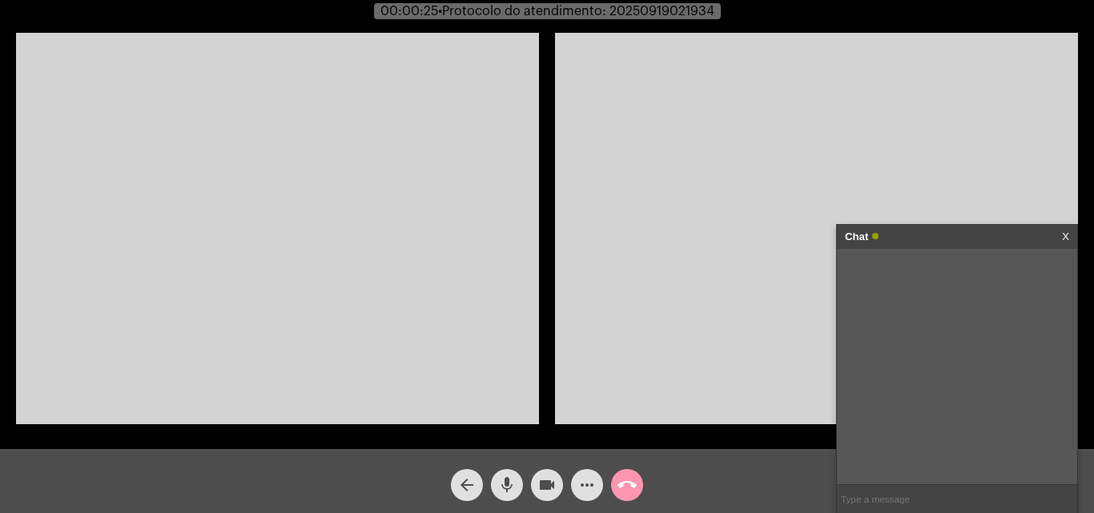
click at [336, 257] on video at bounding box center [277, 229] width 523 height 392
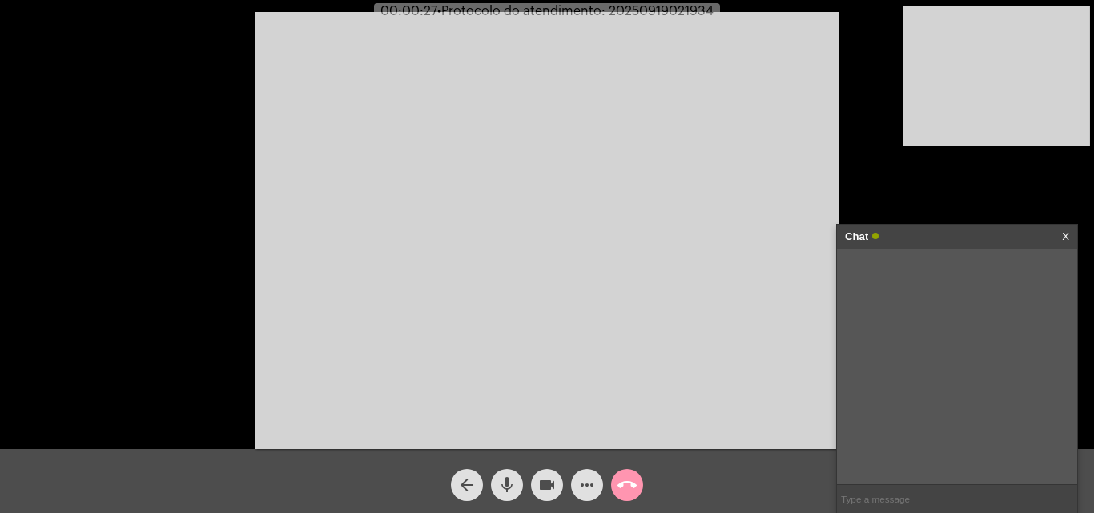
click at [1064, 235] on link "X" at bounding box center [1065, 237] width 7 height 24
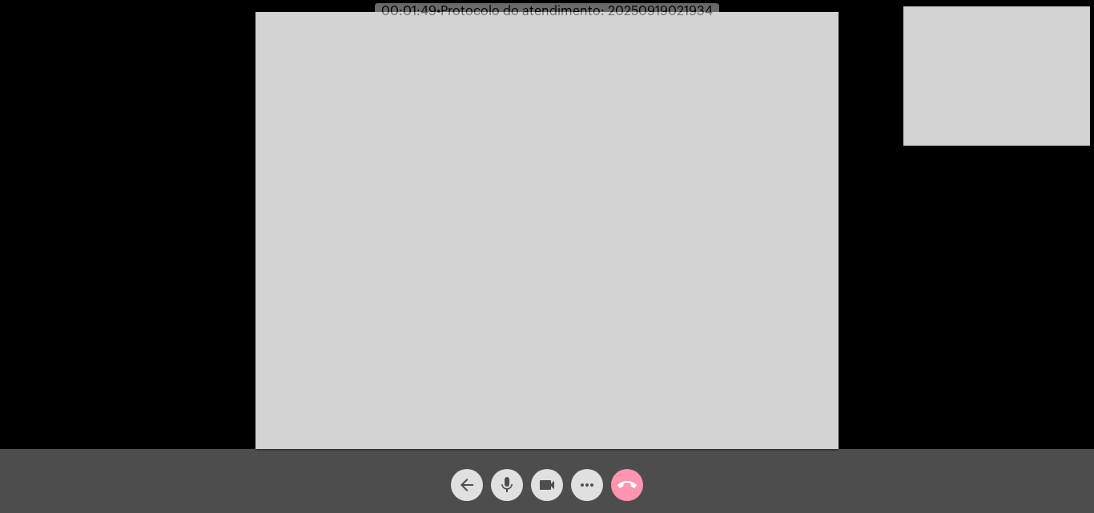
click at [1051, 71] on video at bounding box center [996, 75] width 187 height 139
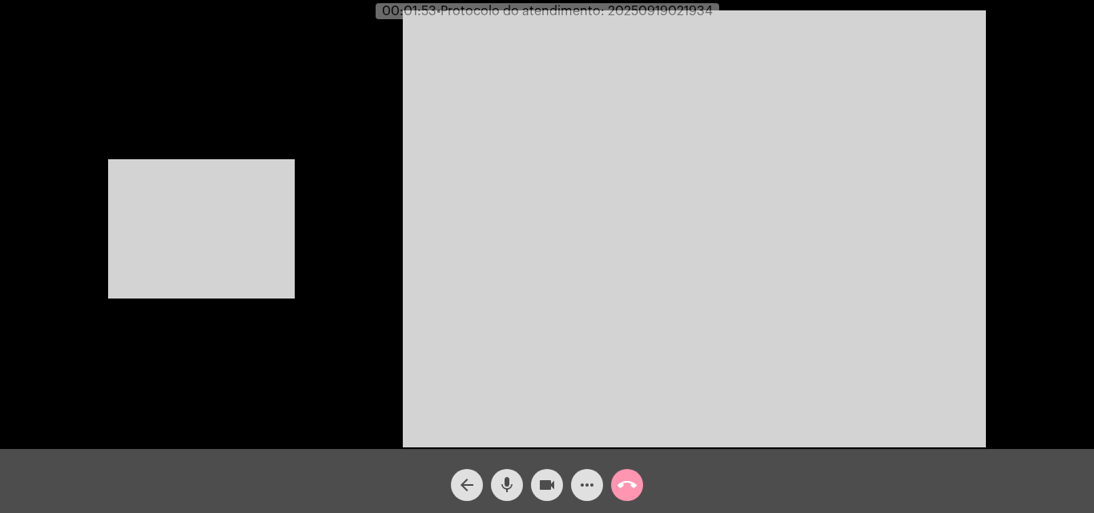
click at [275, 254] on video at bounding box center [201, 228] width 187 height 139
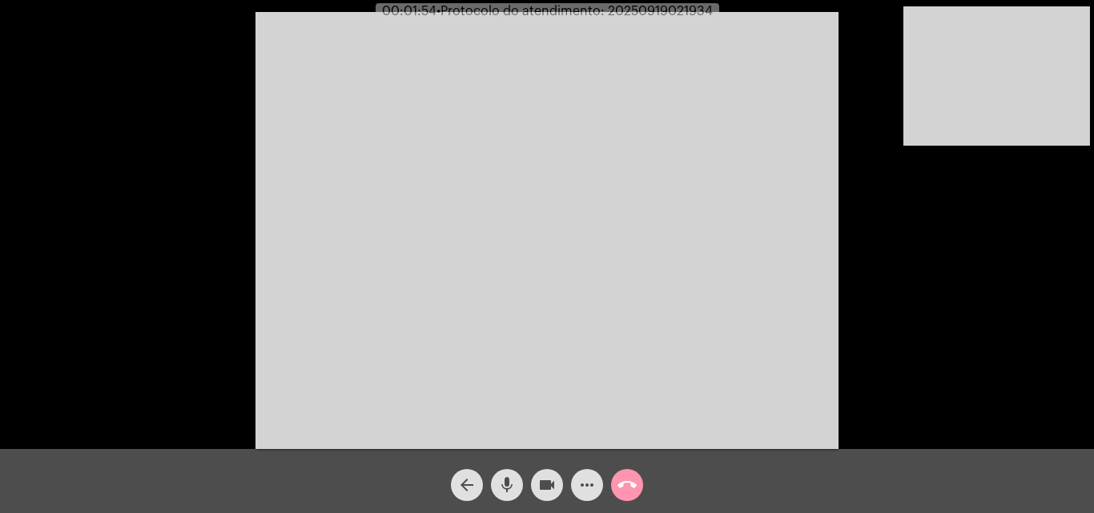
click at [1003, 132] on video at bounding box center [996, 75] width 187 height 139
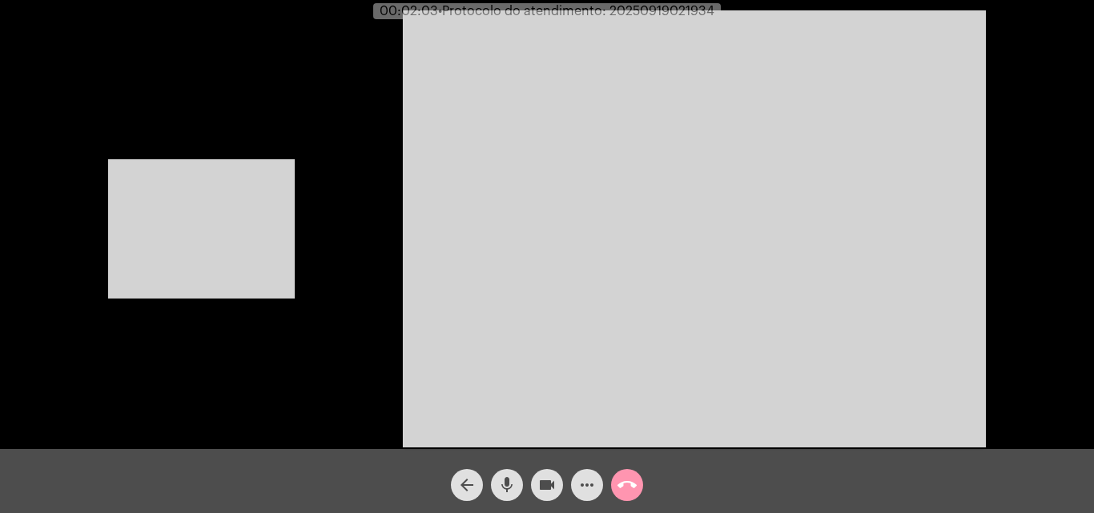
click at [218, 263] on video at bounding box center [201, 228] width 187 height 139
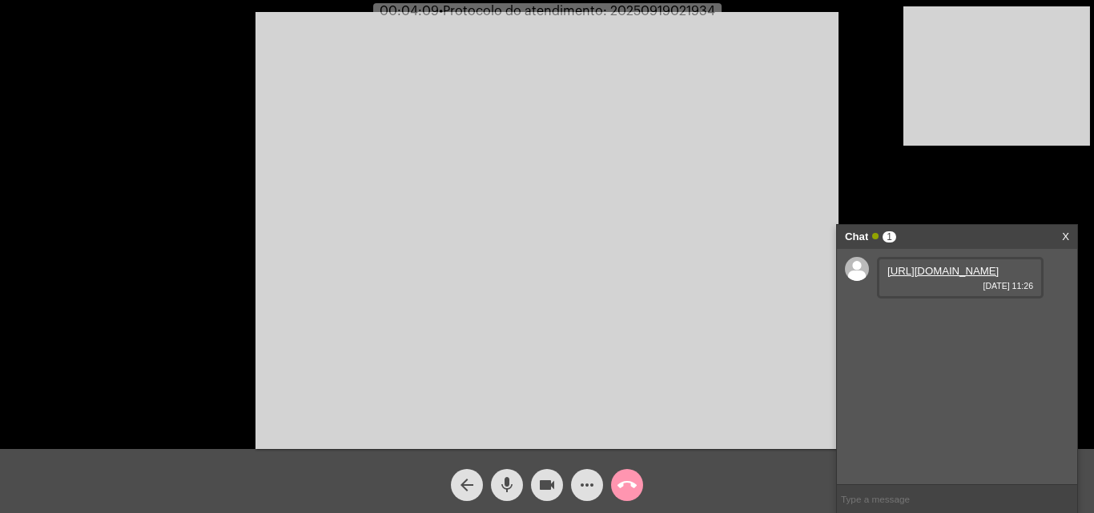
click at [893, 277] on link "https://neft-transfer-bucket.s3.amazonaws.com/temp-607e4449-ed4f-9755-7a56-bfbb…" at bounding box center [942, 271] width 111 height 12
click at [502, 481] on mat-icon "mic" at bounding box center [506, 485] width 19 height 19
click at [538, 480] on mat-icon "videocam" at bounding box center [546, 485] width 19 height 19
click at [894, 323] on link "https://neft-transfer-bucket.s3.amazonaws.com/temp-a5b78510-b070-0dfd-307d-3e1d…" at bounding box center [942, 317] width 111 height 12
click at [545, 484] on mat-icon "videocam_off" at bounding box center [546, 485] width 19 height 19
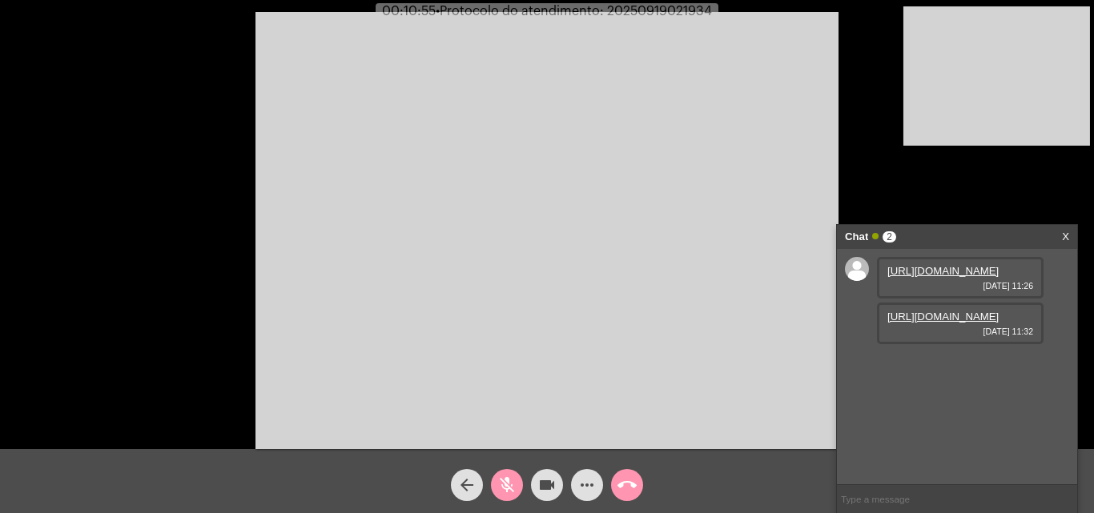
click at [514, 490] on mat-icon "mic_off" at bounding box center [506, 485] width 19 height 19
click at [512, 487] on mat-icon "mic" at bounding box center [506, 485] width 19 height 19
click at [509, 487] on mat-icon "mic_off" at bounding box center [506, 485] width 19 height 19
click at [506, 485] on mat-icon "mic" at bounding box center [506, 485] width 19 height 19
click at [534, 479] on button "videocam" at bounding box center [547, 485] width 32 height 32
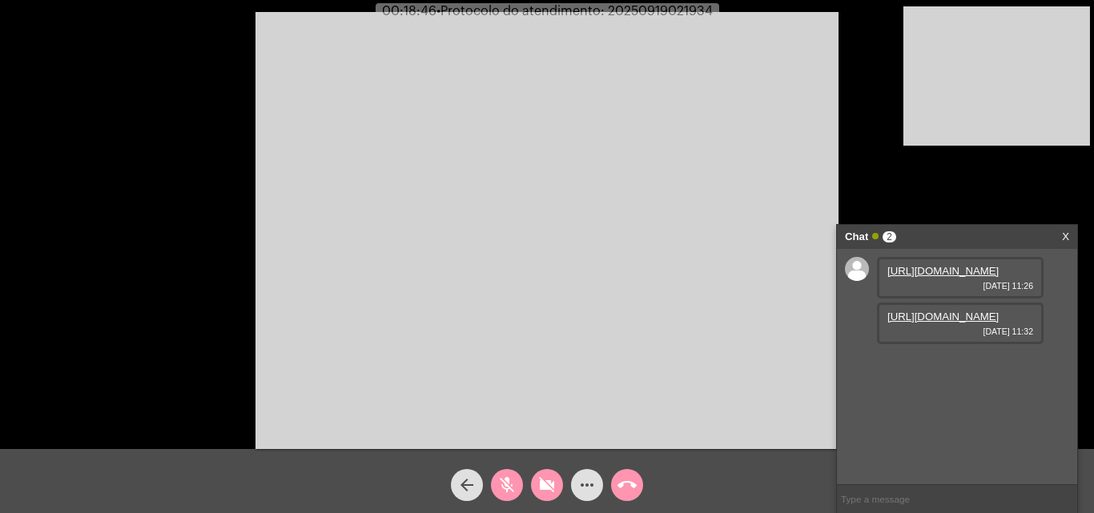
click at [541, 482] on mat-icon "videocam_off" at bounding box center [546, 485] width 19 height 19
click at [496, 490] on button "mic_off" at bounding box center [507, 485] width 32 height 32
click at [675, 11] on span "• Protocolo do atendimento: 20250919021934" at bounding box center [574, 11] width 276 height 13
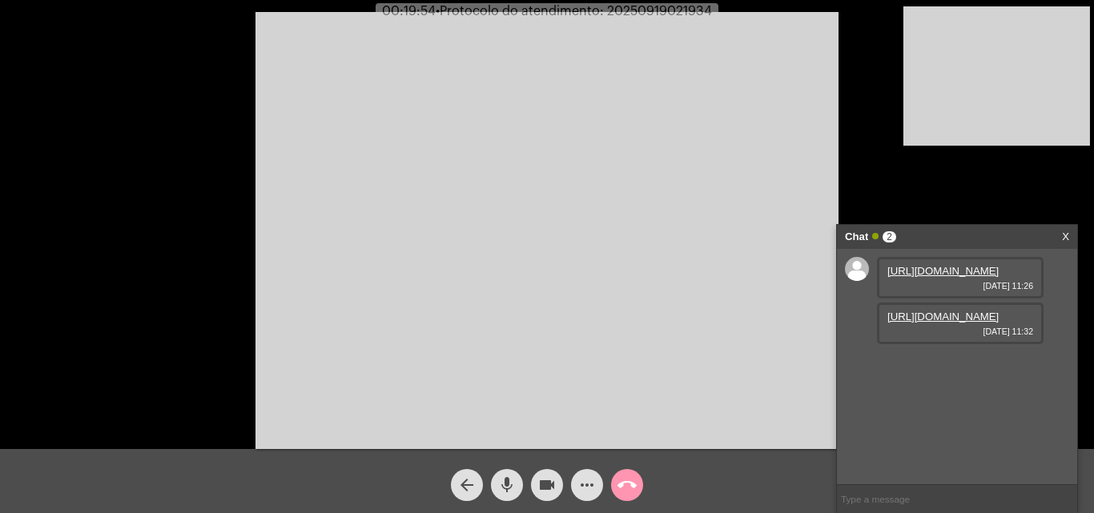
copy app-call "00:19:54 • Protocolo do atendimento: 20250919021934"
click at [901, 498] on input "text" at bounding box center [957, 499] width 240 height 28
paste input "00:19:55• Protocolo do atendimento: 20250919021934"
type input "0"
click at [666, 14] on span "• Protocolo do atendimento: 20250919021934" at bounding box center [576, 11] width 276 height 13
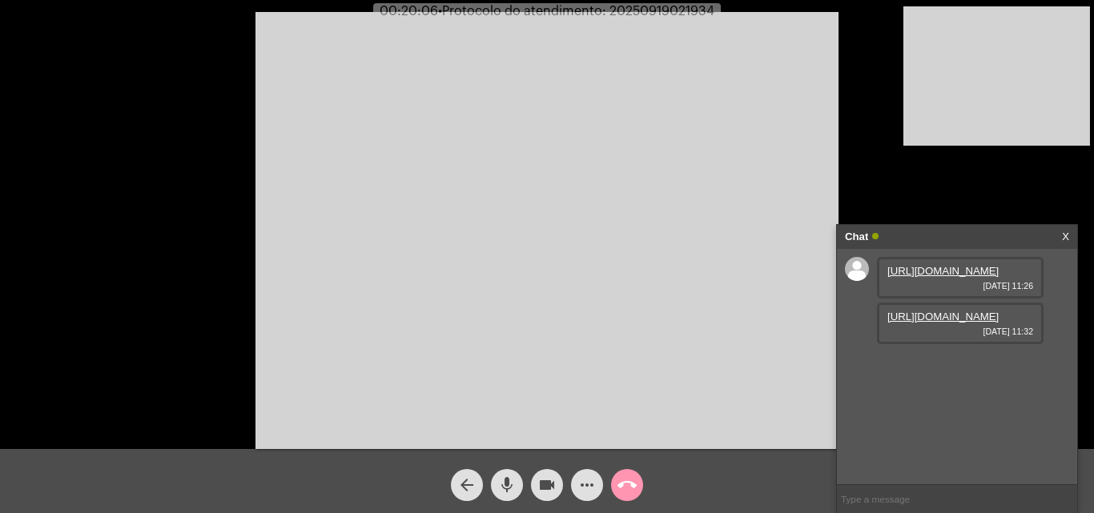
click at [666, 14] on span "• Protocolo do atendimento: 20250919021934" at bounding box center [576, 11] width 276 height 13
copy span "20250919021934"
click at [874, 486] on input "text" at bounding box center [957, 499] width 240 height 28
paste input "20250919021934"
type input "20250919021934"
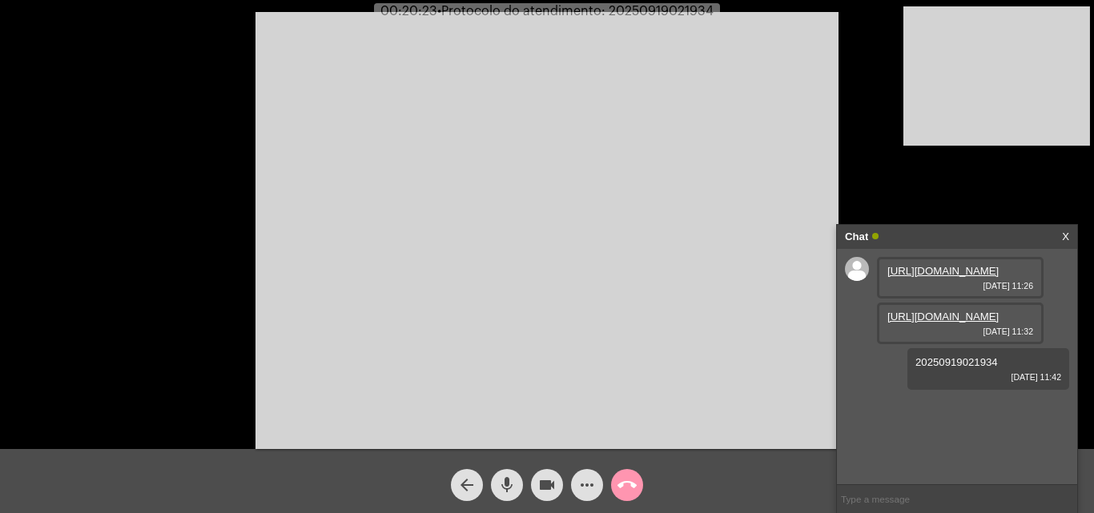
click at [631, 488] on mat-icon "call_end" at bounding box center [626, 485] width 19 height 19
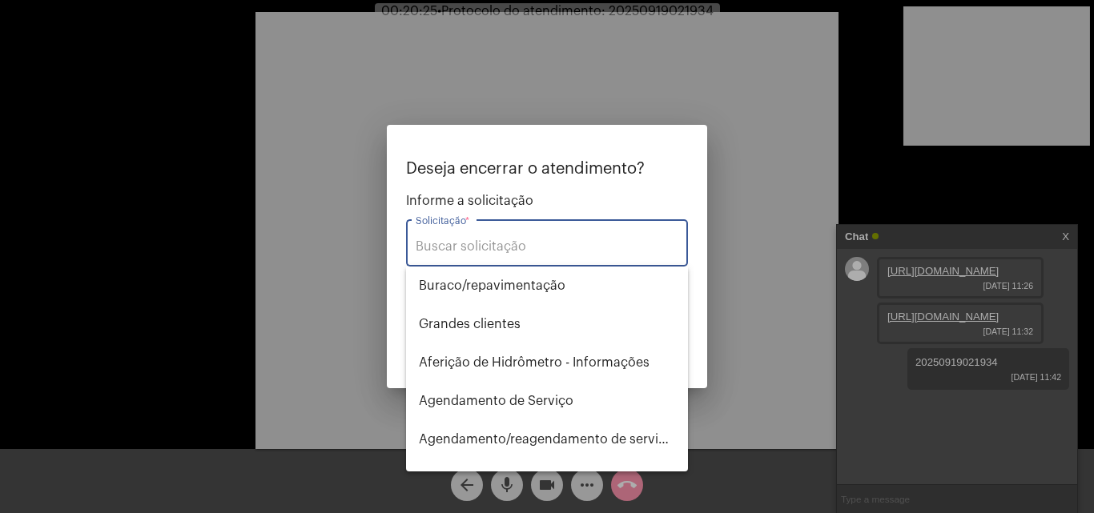
click at [533, 251] on input "Solicitação *" at bounding box center [547, 246] width 263 height 14
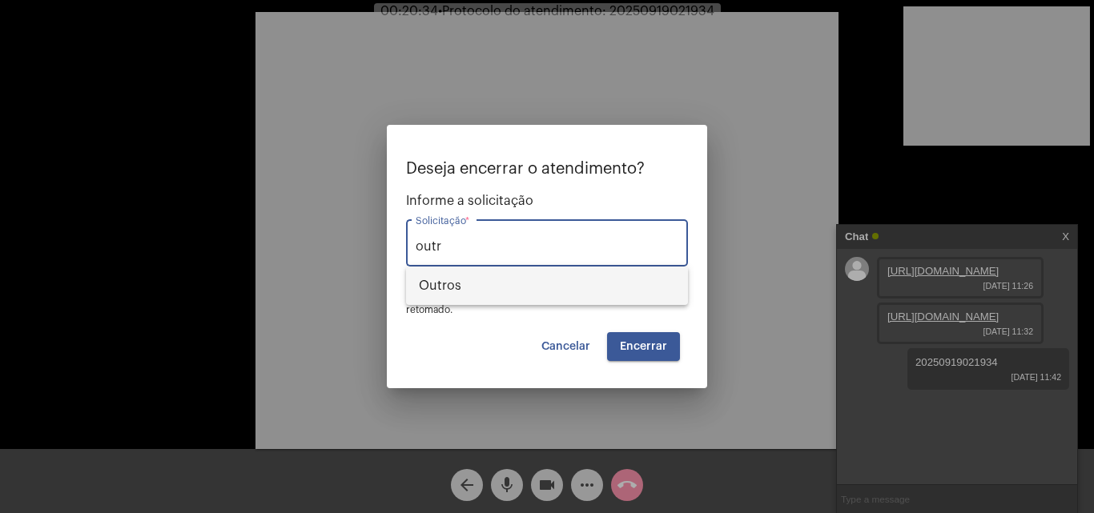
click at [527, 291] on span "Outros" at bounding box center [547, 286] width 256 height 38
type input "Outros"
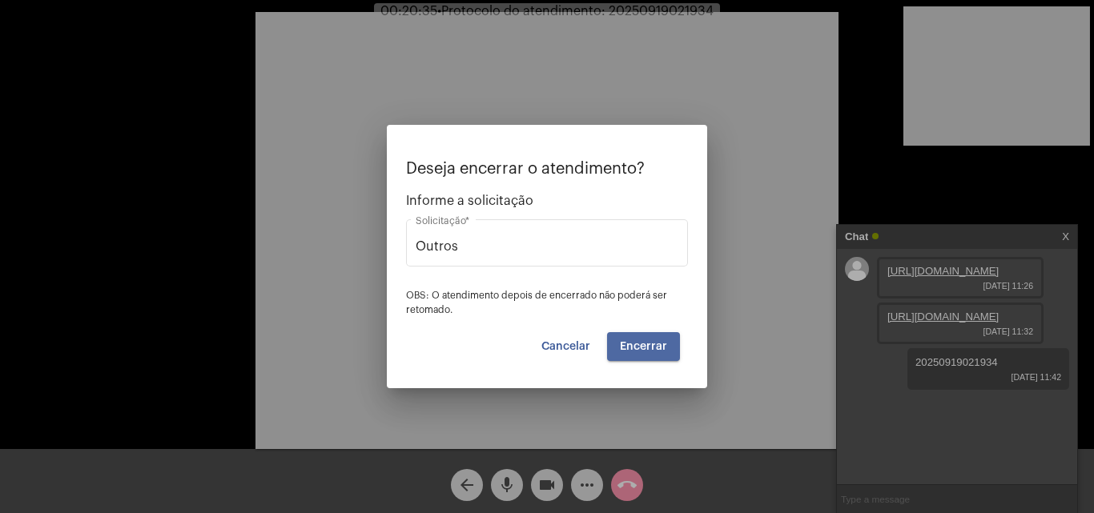
click at [653, 342] on span "Encerrar" at bounding box center [643, 346] width 47 height 11
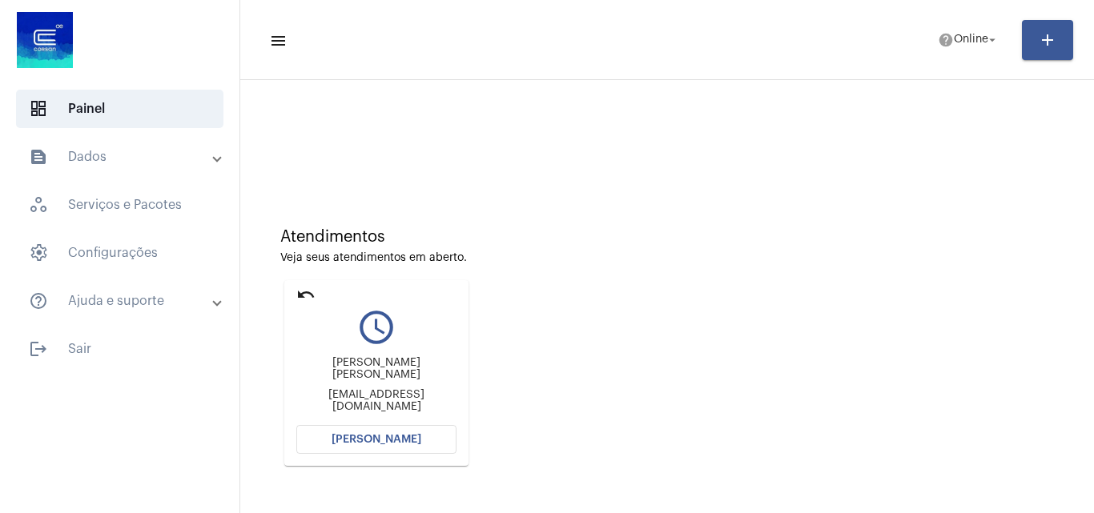
click at [771, 320] on div "Atendimentos Veja seus atendimentos em aberto. undo query_builder Fernanda Asca…" at bounding box center [667, 341] width 838 height 322
click at [420, 435] on button "[PERSON_NAME]" at bounding box center [376, 439] width 160 height 29
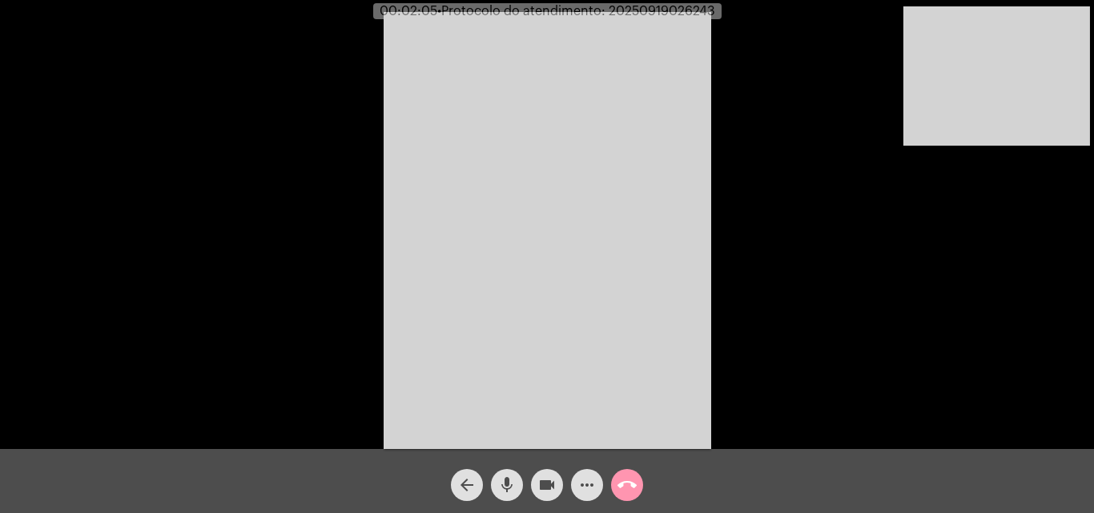
click at [505, 484] on mat-icon "mic" at bounding box center [506, 485] width 19 height 19
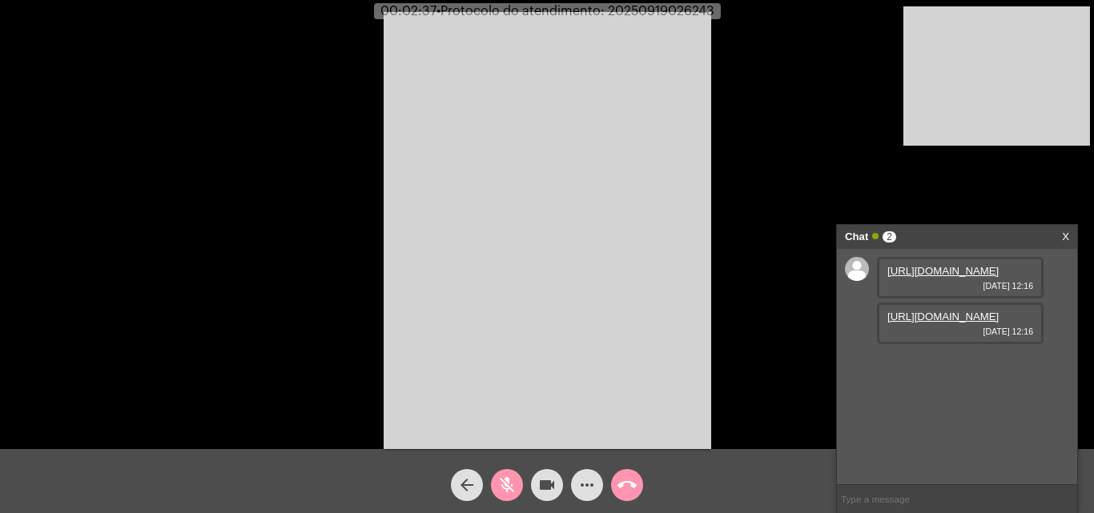
click at [973, 277] on link "https://neft-transfer-bucket.s3.amazonaws.com/temp-c577bddf-8bb5-43d5-60f4-f243…" at bounding box center [942, 271] width 111 height 12
click at [508, 476] on mat-icon "mic_off" at bounding box center [506, 485] width 19 height 19
click at [935, 323] on link "https://neft-transfer-bucket.s3.amazonaws.com/temp-33e696d4-86d0-425a-131f-70ec…" at bounding box center [942, 317] width 111 height 12
click at [944, 368] on link "https://neft-transfer-bucket.s3.amazonaws.com/temp-5bc9b822-0d6f-3a97-bfea-0e76…" at bounding box center [942, 362] width 111 height 12
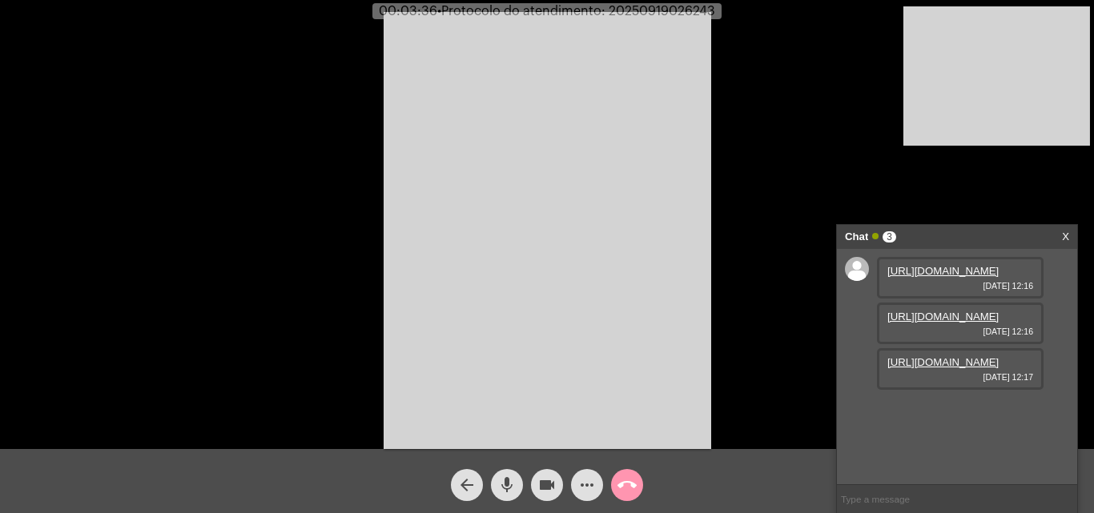
click at [510, 489] on mat-icon "mic" at bounding box center [506, 485] width 19 height 19
click at [533, 482] on button "videocam" at bounding box center [547, 485] width 32 height 32
click at [533, 482] on button "videocam_off" at bounding box center [547, 485] width 32 height 32
click at [514, 488] on mat-icon "mic_off" at bounding box center [506, 485] width 19 height 19
click at [502, 483] on mat-icon "mic" at bounding box center [506, 485] width 19 height 19
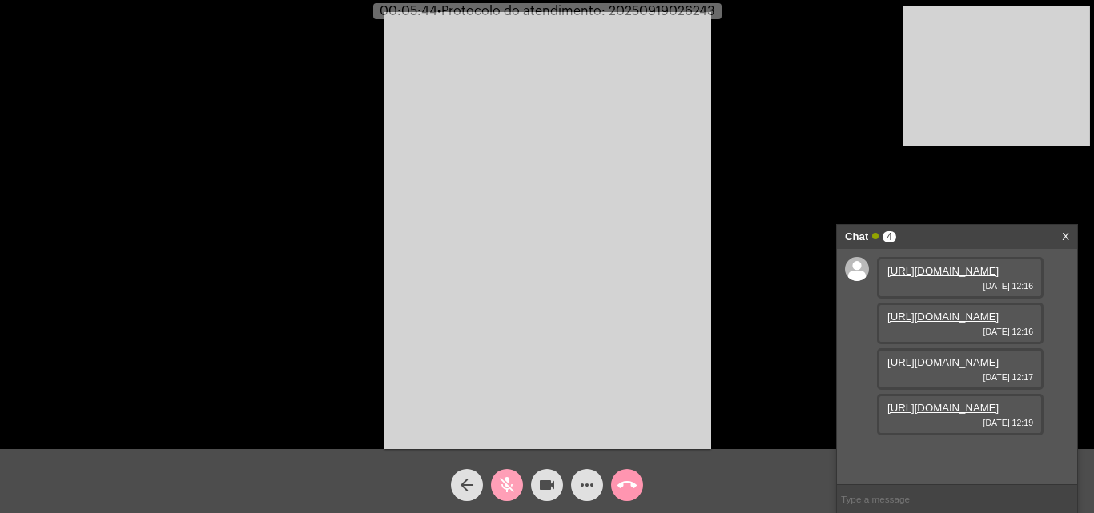
click at [505, 482] on mat-icon "mic_off" at bounding box center [506, 485] width 19 height 19
click at [517, 480] on button "mic" at bounding box center [507, 485] width 32 height 32
click at [517, 480] on button "mic_off" at bounding box center [507, 485] width 32 height 32
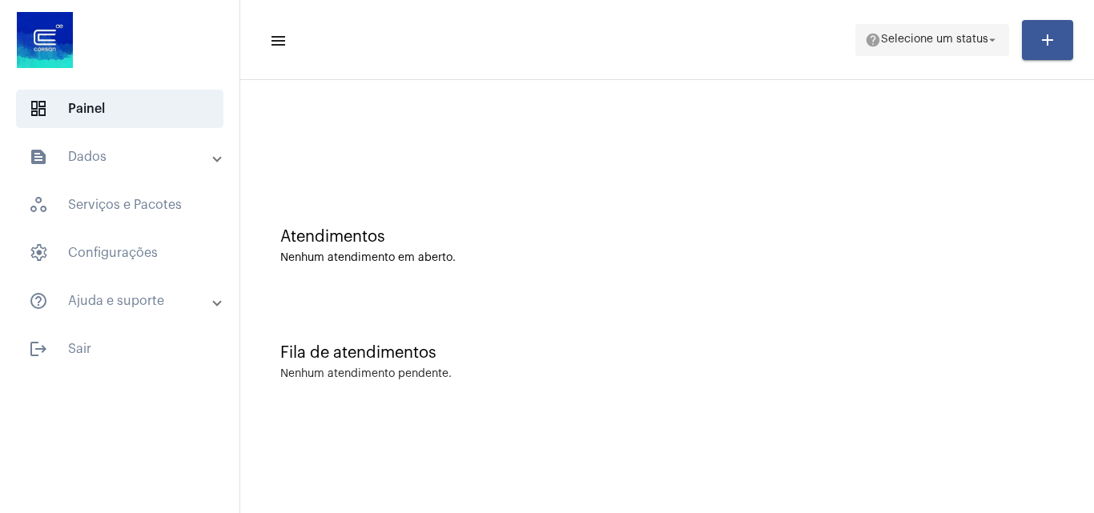
click at [950, 24] on button "help Selecione um status arrow_drop_down" at bounding box center [932, 40] width 154 height 32
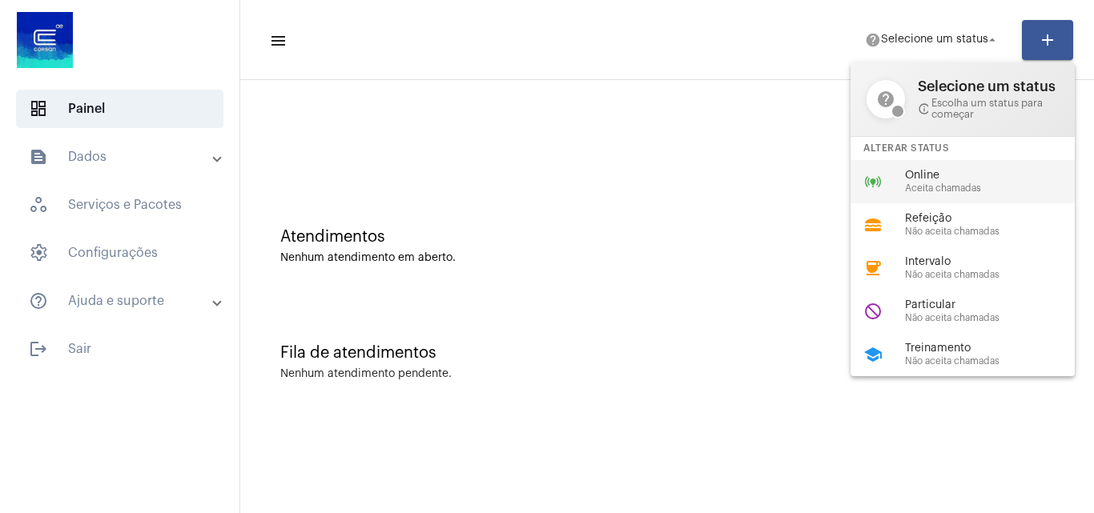
click at [911, 190] on span "Aceita chamadas" at bounding box center [996, 188] width 183 height 10
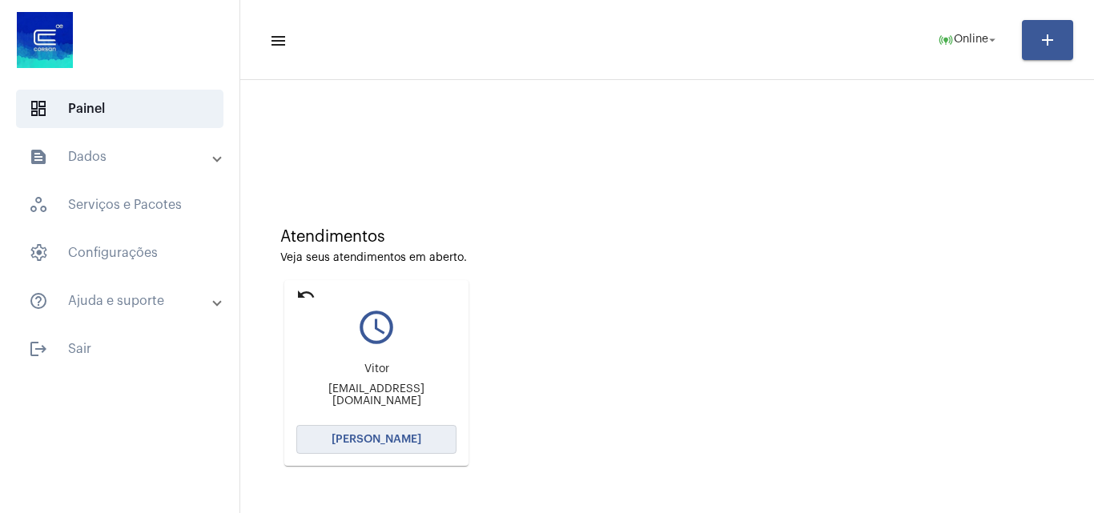
click at [384, 438] on span "[PERSON_NAME]" at bounding box center [376, 439] width 90 height 11
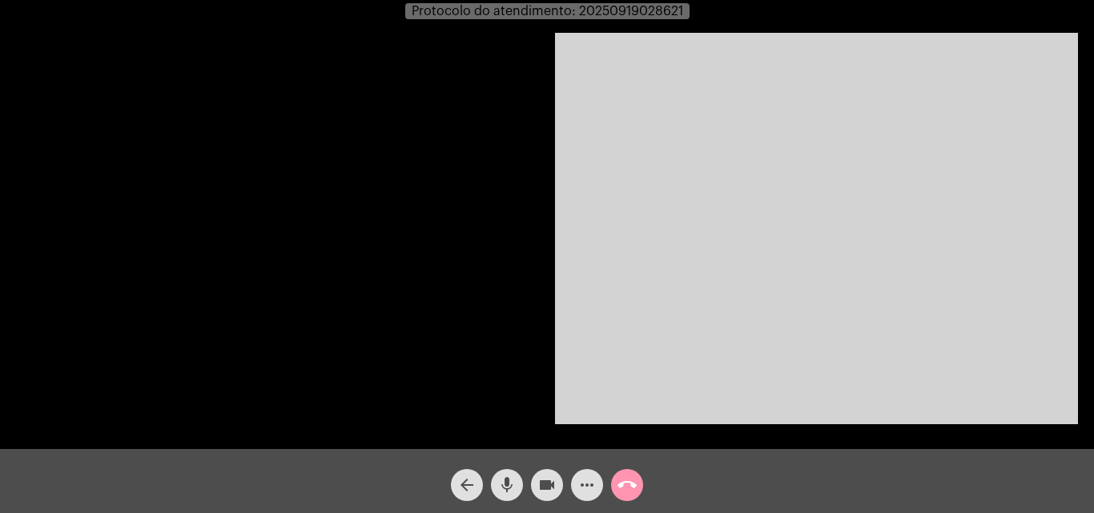
click at [888, 291] on video at bounding box center [816, 229] width 523 height 392
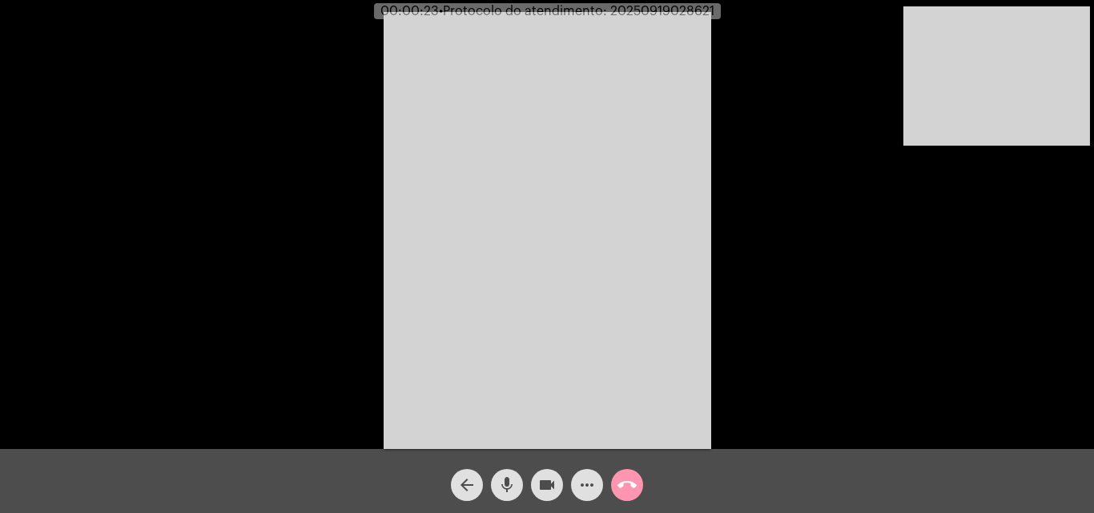
click at [953, 371] on div "Acessando Câmera e Microfone..." at bounding box center [547, 228] width 1091 height 449
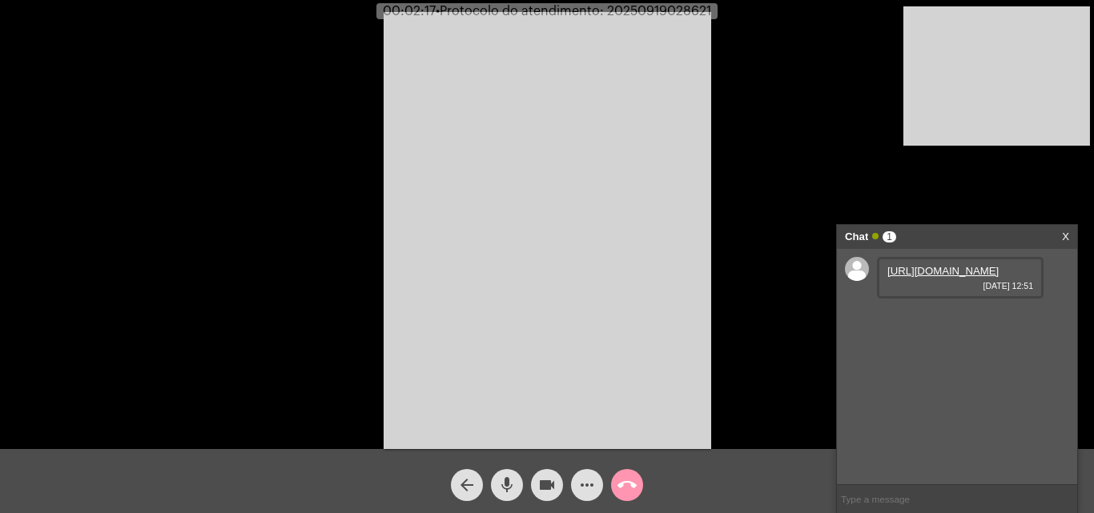
click at [970, 277] on link "[URL][DOMAIN_NAME]" at bounding box center [942, 271] width 111 height 12
click at [502, 485] on mat-icon "mic" at bounding box center [506, 485] width 19 height 19
click at [501, 484] on mat-icon "mic_off" at bounding box center [506, 485] width 19 height 19
click at [503, 491] on mat-icon "mic" at bounding box center [506, 485] width 19 height 19
click at [550, 482] on mat-icon "videocam" at bounding box center [546, 485] width 19 height 19
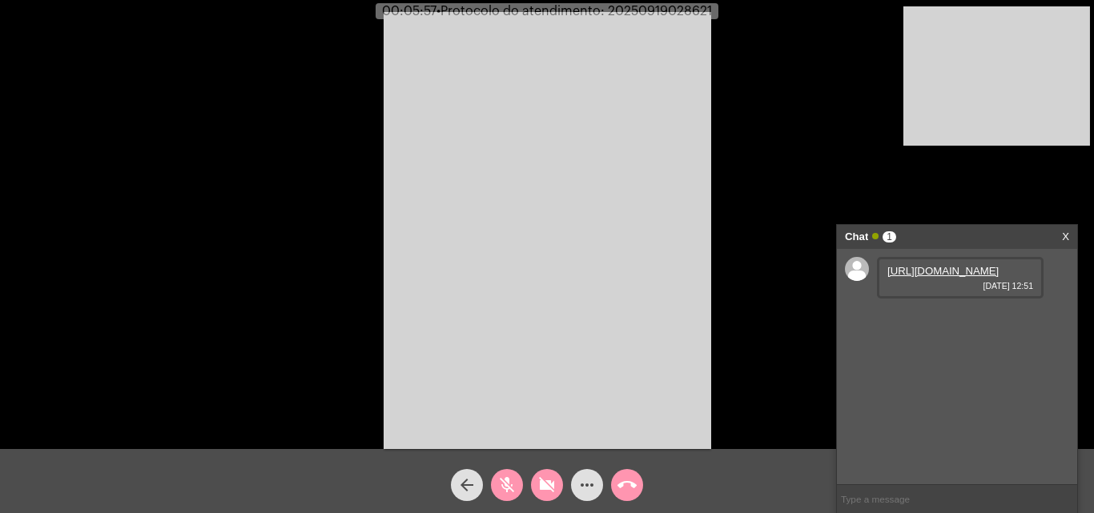
click at [508, 484] on mat-icon "mic_off" at bounding box center [506, 485] width 19 height 19
click at [508, 484] on mat-icon "mic" at bounding box center [506, 485] width 19 height 19
click at [508, 484] on mat-icon "mic_off" at bounding box center [506, 485] width 19 height 19
click at [552, 488] on mat-icon "videocam_off" at bounding box center [546, 485] width 19 height 19
click at [501, 480] on mat-icon "mic" at bounding box center [506, 485] width 19 height 19
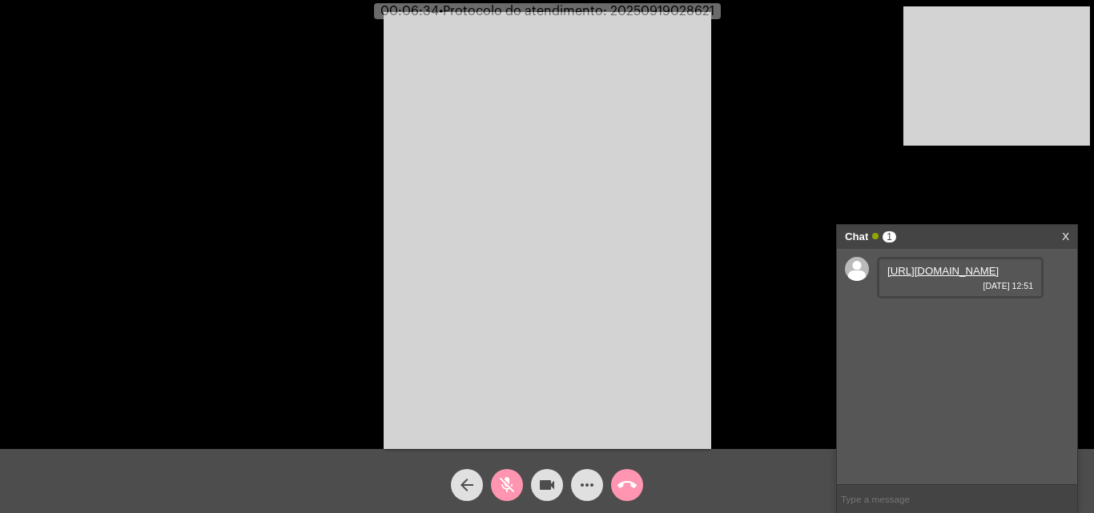
click at [501, 480] on mat-icon "mic_off" at bounding box center [506, 485] width 19 height 19
click at [497, 480] on mat-icon "mic" at bounding box center [506, 485] width 19 height 19
click at [509, 484] on mat-icon "mic_off" at bounding box center [506, 485] width 19 height 19
click at [509, 484] on mat-icon "mic" at bounding box center [506, 485] width 19 height 19
click at [541, 480] on mat-icon "videocam" at bounding box center [546, 485] width 19 height 19
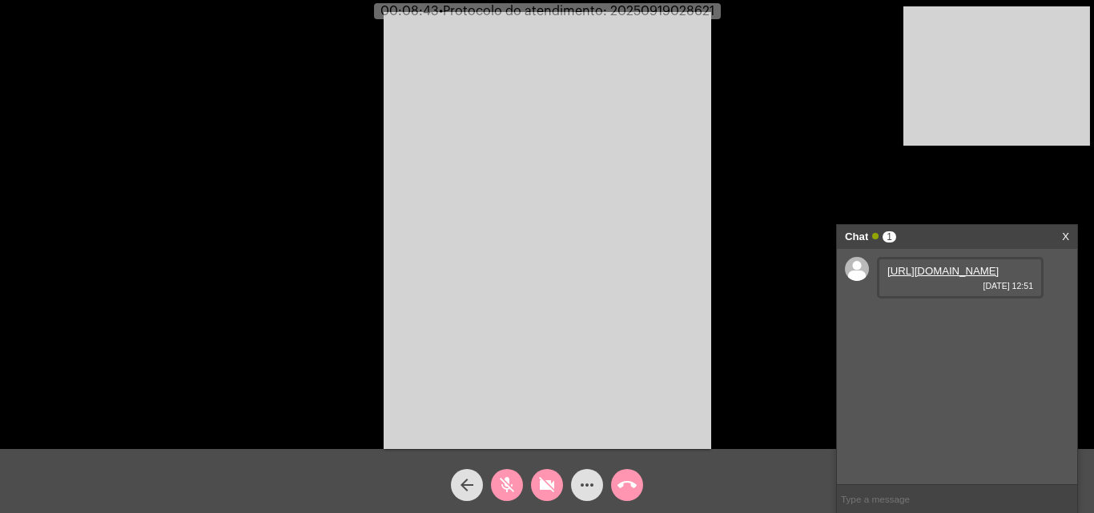
click at [505, 488] on mat-icon "mic_off" at bounding box center [506, 485] width 19 height 19
click at [535, 484] on button "videocam_off" at bounding box center [547, 485] width 32 height 32
click at [497, 490] on mat-icon "mic" at bounding box center [506, 485] width 19 height 19
click at [503, 488] on mat-icon "mic_off" at bounding box center [506, 485] width 19 height 19
click at [503, 488] on mat-icon "mic" at bounding box center [506, 485] width 19 height 19
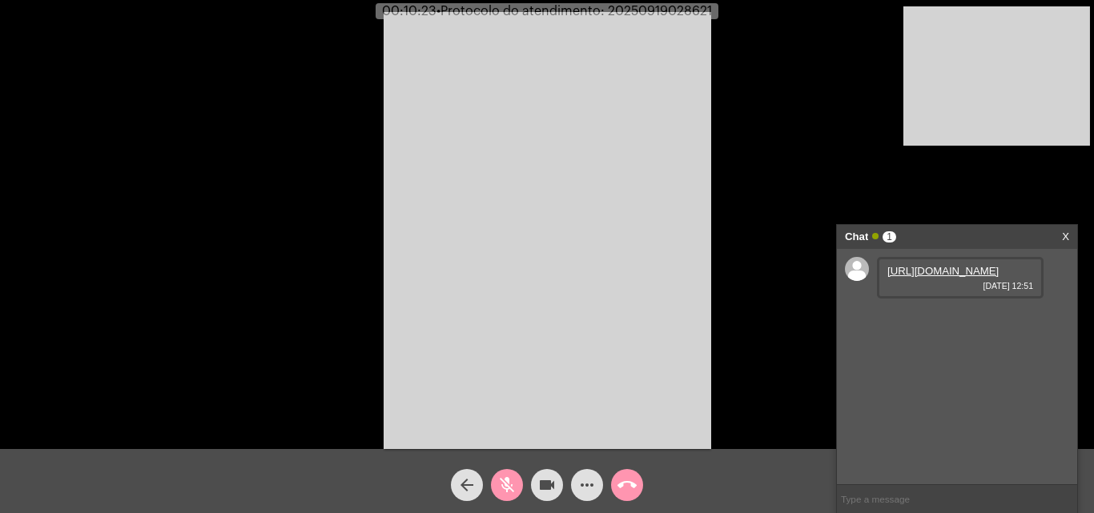
click at [502, 476] on mat-icon "mic_off" at bounding box center [506, 485] width 19 height 19
click at [502, 476] on mat-icon "mic" at bounding box center [506, 485] width 19 height 19
click at [544, 484] on mat-icon "videocam" at bounding box center [546, 485] width 19 height 19
click at [548, 480] on mat-icon "videocam_off" at bounding box center [546, 485] width 19 height 19
click at [502, 485] on mat-icon "mic_off" at bounding box center [506, 485] width 19 height 19
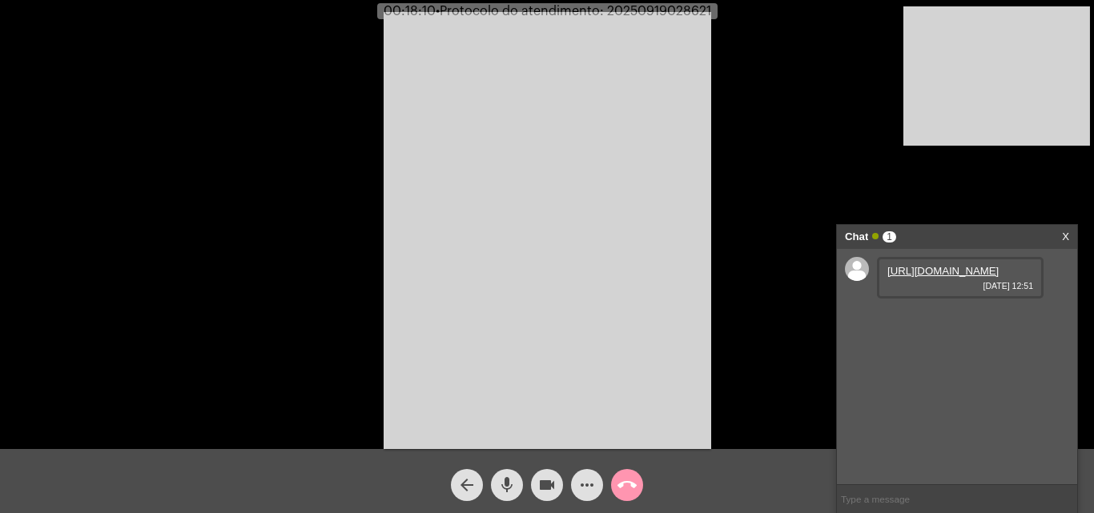
click at [502, 486] on mat-icon "mic" at bounding box center [506, 485] width 19 height 19
click at [552, 489] on mat-icon "videocam" at bounding box center [546, 485] width 19 height 19
click at [549, 490] on mat-icon "videocam_off" at bounding box center [546, 485] width 19 height 19
click at [505, 488] on mat-icon "mic_off" at bounding box center [506, 485] width 19 height 19
click at [506, 487] on mat-icon "mic" at bounding box center [506, 485] width 19 height 19
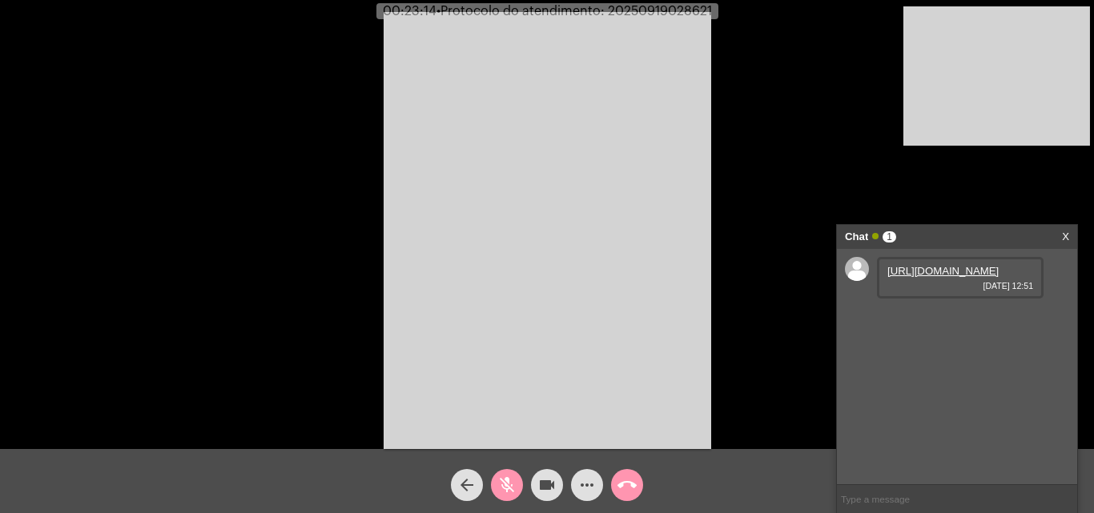
click at [510, 487] on mat-icon "mic_off" at bounding box center [506, 485] width 19 height 19
click at [510, 487] on mat-icon "mic" at bounding box center [506, 485] width 19 height 19
click at [552, 487] on mat-icon "videocam" at bounding box center [546, 485] width 19 height 19
click at [552, 487] on mat-icon "videocam_off" at bounding box center [546, 485] width 19 height 19
click at [501, 494] on mat-icon "mic_off" at bounding box center [506, 485] width 19 height 19
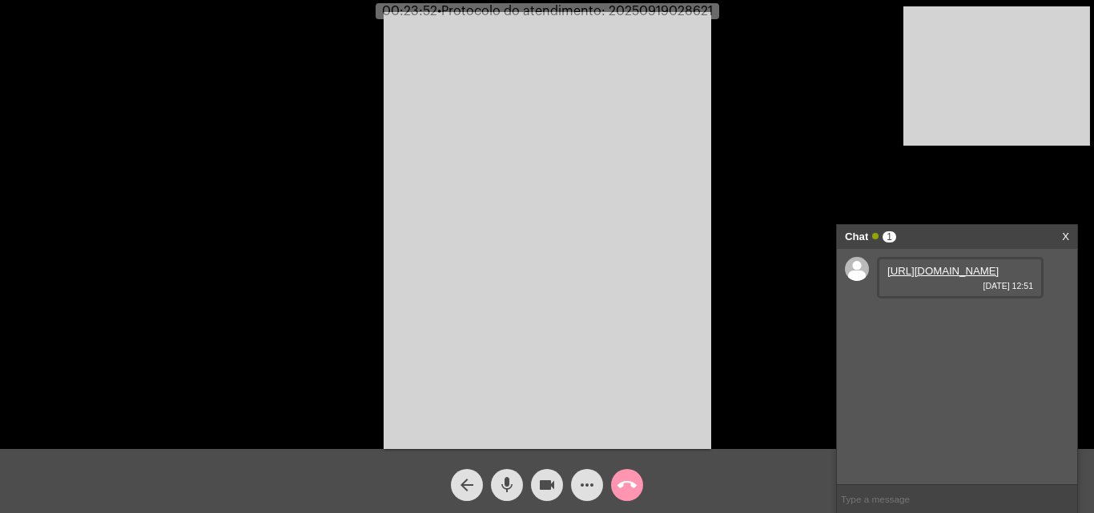
click at [631, 10] on span "• Protocolo do atendimento: 20250919028621" at bounding box center [574, 11] width 275 height 13
copy span "20250919028621"
click at [520, 197] on video at bounding box center [547, 230] width 327 height 437
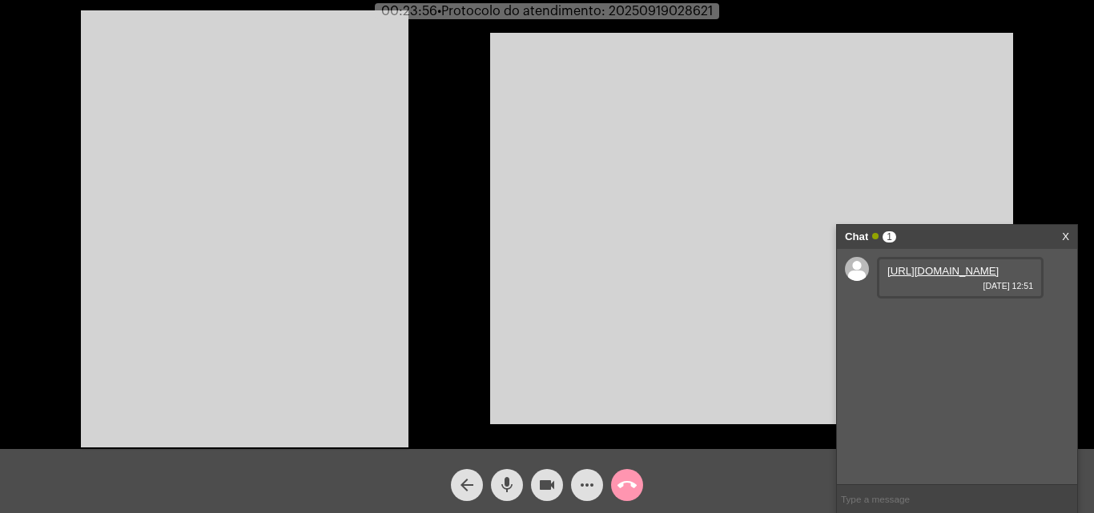
click at [346, 230] on video at bounding box center [244, 228] width 327 height 437
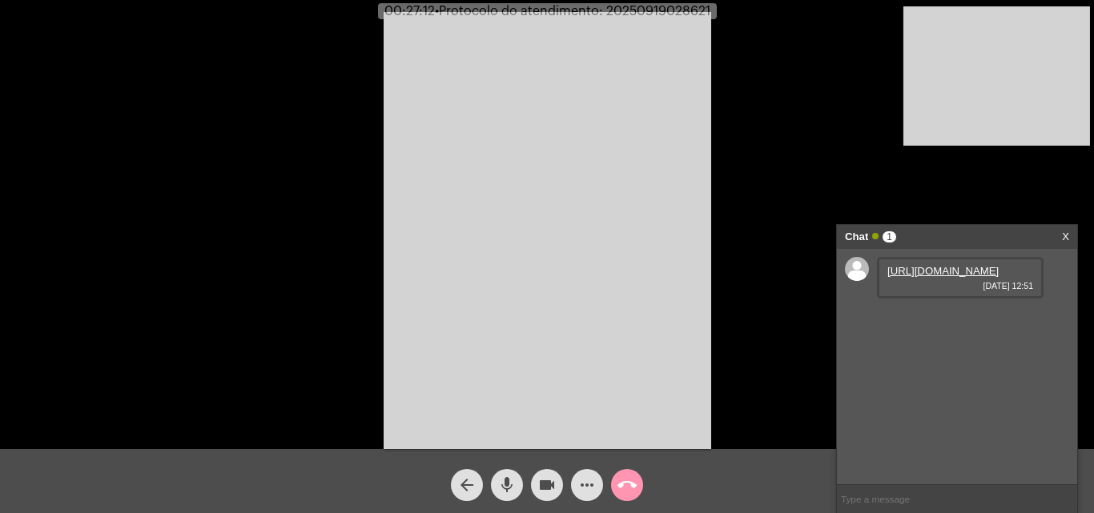
copy span "20250919028621"
click at [917, 499] on input "text" at bounding box center [957, 499] width 240 height 28
paste input "20250919028621"
type input "20250919028621"
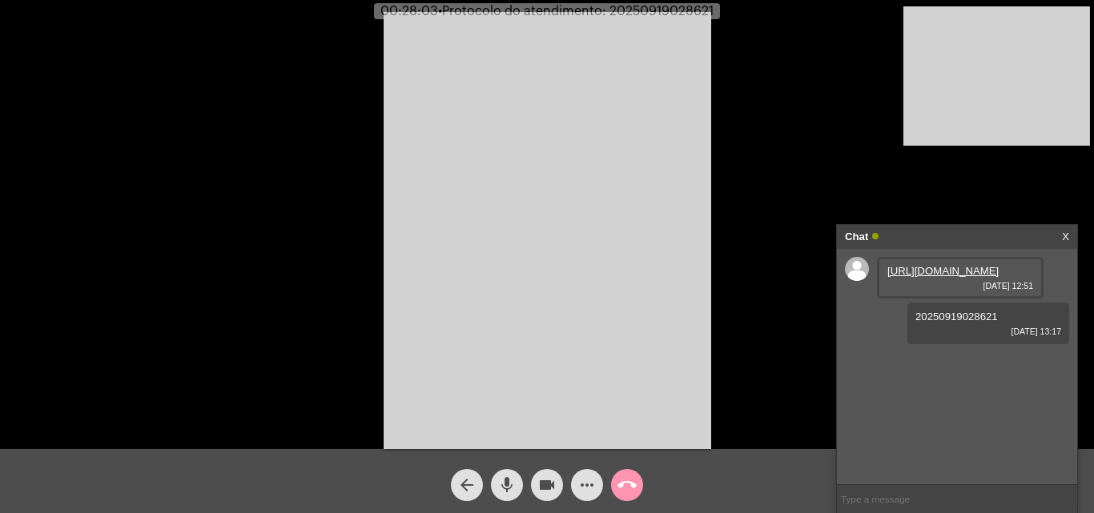
click at [631, 492] on mat-icon "call_end" at bounding box center [626, 485] width 19 height 19
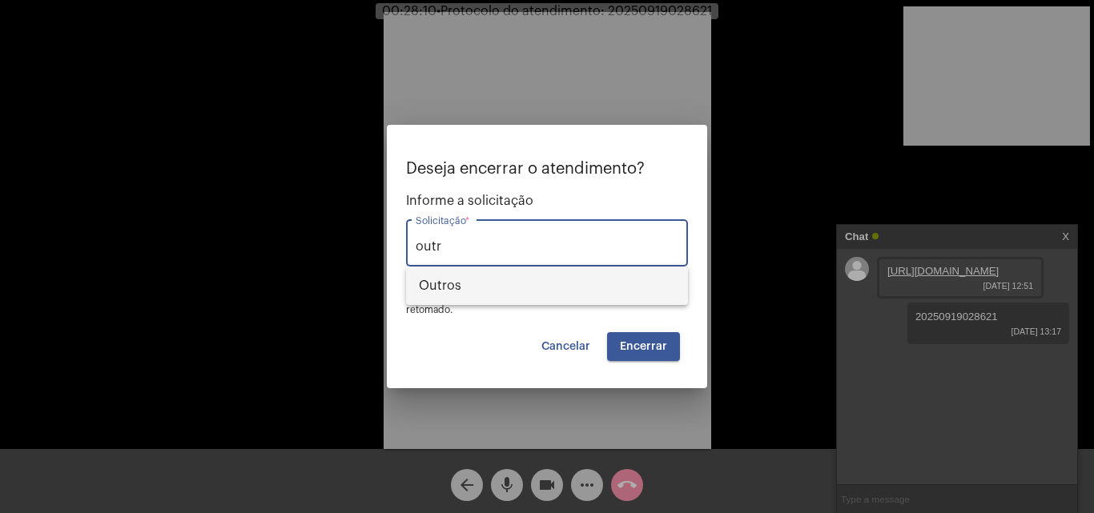
click at [456, 287] on span "Outros" at bounding box center [547, 286] width 256 height 38
type input "Outros"
click at [657, 344] on span "Encerrar" at bounding box center [643, 346] width 47 height 11
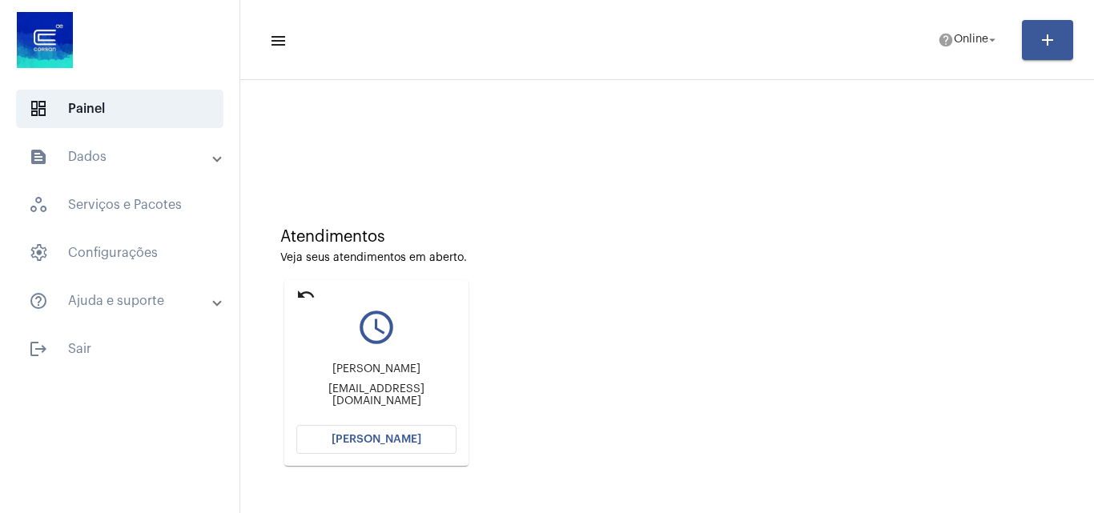
click at [427, 436] on button "[PERSON_NAME]" at bounding box center [376, 439] width 160 height 29
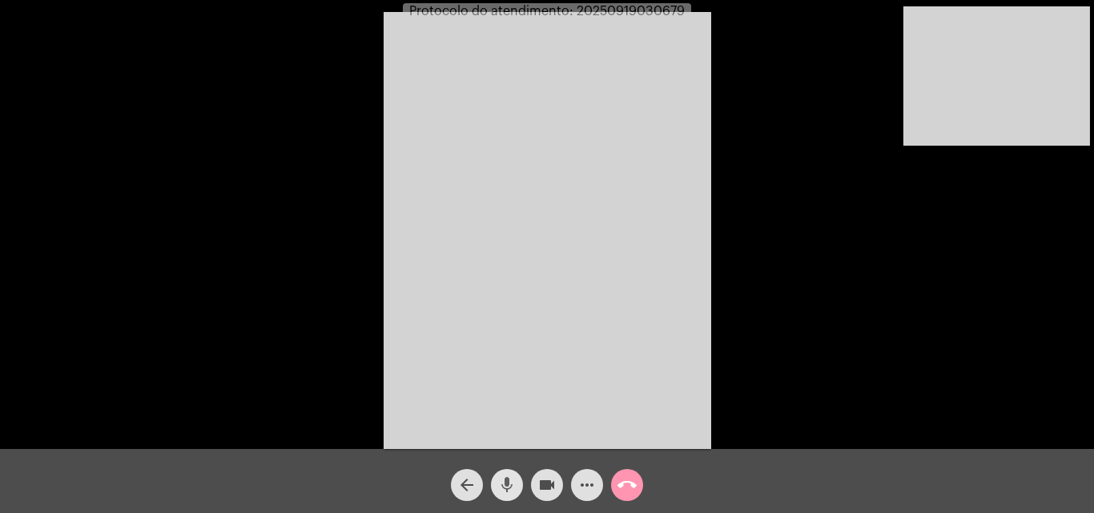
click at [508, 488] on mat-icon "mic" at bounding box center [506, 485] width 19 height 19
click at [548, 488] on mat-icon "videocam" at bounding box center [546, 485] width 19 height 19
click at [537, 487] on mat-icon "videocam_off" at bounding box center [546, 485] width 19 height 19
click at [512, 488] on mat-icon "mic_off" at bounding box center [506, 485] width 19 height 19
click at [509, 482] on mat-icon "mic" at bounding box center [506, 485] width 19 height 19
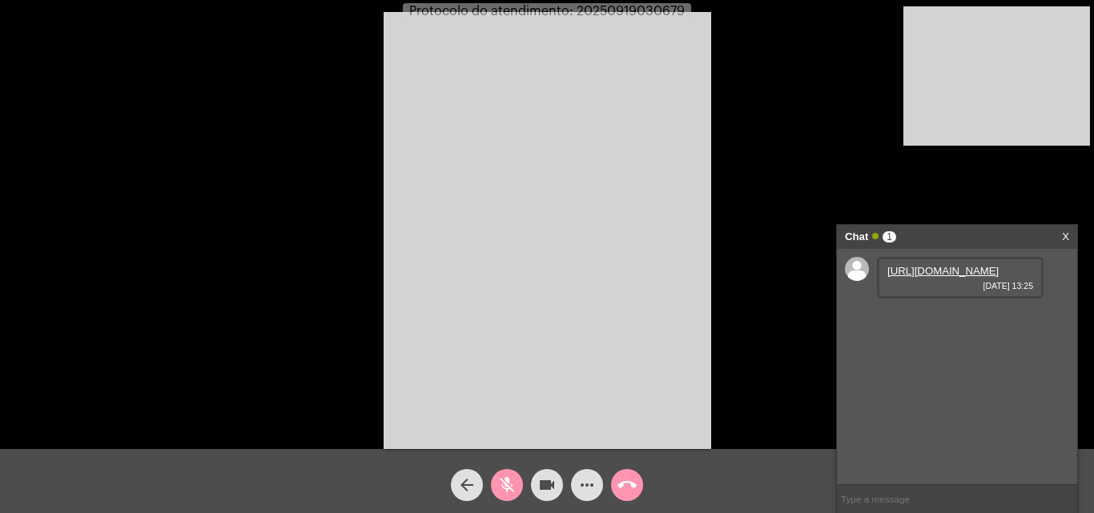
click at [506, 475] on span "mic_off" at bounding box center [506, 485] width 19 height 32
click at [506, 475] on span "mic" at bounding box center [506, 485] width 19 height 32
click at [508, 484] on mat-icon "mic_off" at bounding box center [506, 485] width 19 height 19
click at [955, 277] on link "[URL][DOMAIN_NAME]" at bounding box center [942, 271] width 111 height 12
click at [512, 485] on mat-icon "mic" at bounding box center [506, 485] width 19 height 19
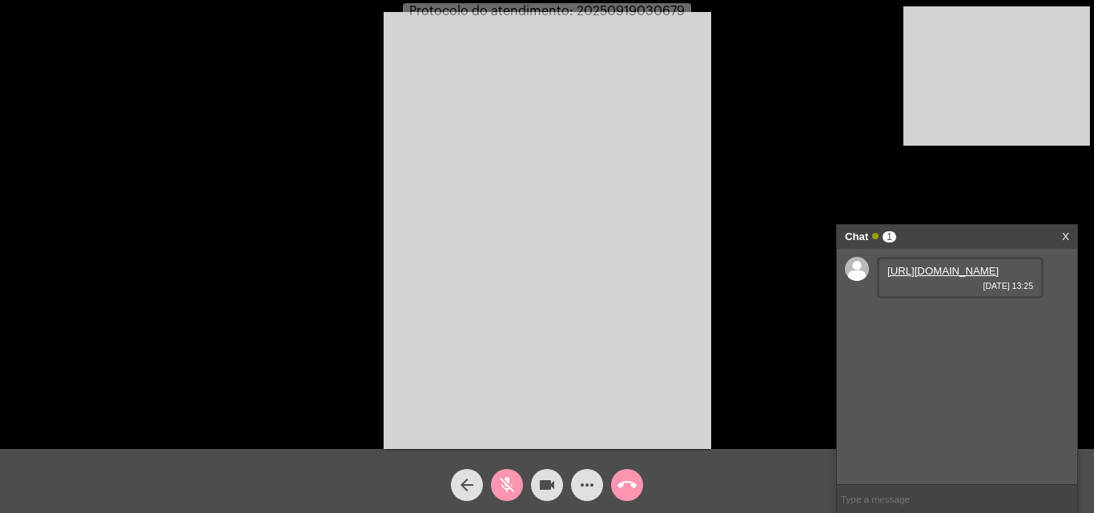
click at [500, 487] on mat-icon "mic_off" at bounding box center [506, 485] width 19 height 19
click at [500, 487] on mat-icon "mic" at bounding box center [506, 485] width 19 height 19
click at [503, 483] on mat-icon "mic_off" at bounding box center [506, 485] width 19 height 19
click at [503, 483] on mat-icon "mic" at bounding box center [506, 485] width 19 height 19
click at [553, 485] on mat-icon "videocam" at bounding box center [546, 485] width 19 height 19
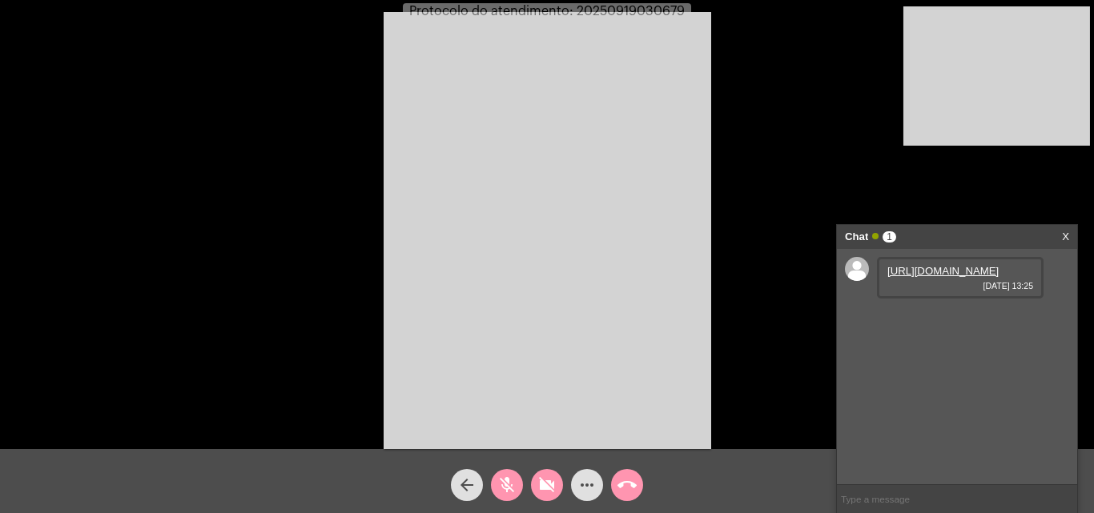
click at [546, 484] on mat-icon "videocam_off" at bounding box center [546, 485] width 19 height 19
click at [515, 483] on mat-icon "mic_off" at bounding box center [506, 485] width 19 height 19
click at [636, 486] on mat-icon "call_end" at bounding box center [626, 485] width 19 height 19
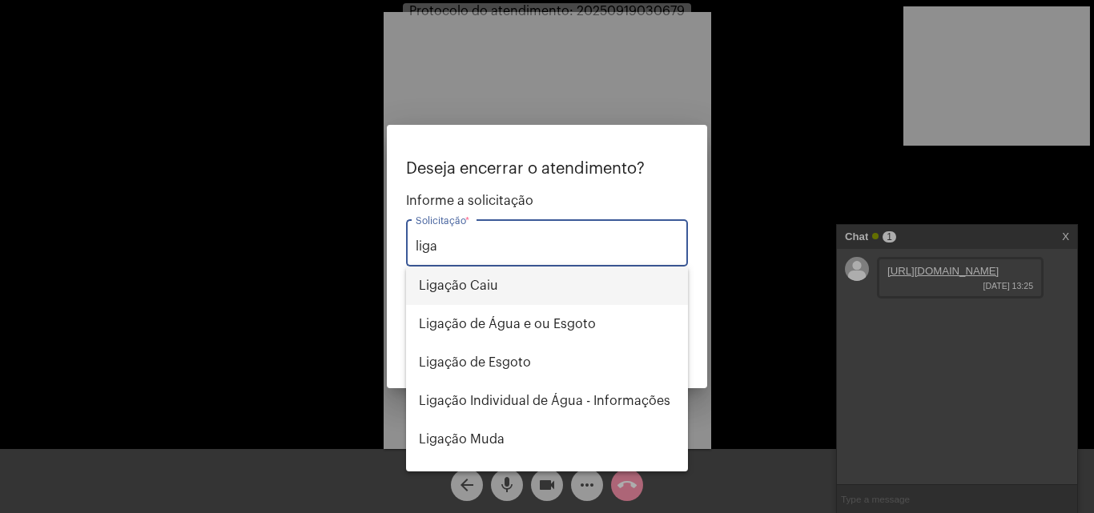
click at [516, 282] on span "Ligação Caiu" at bounding box center [547, 286] width 256 height 38
type input "Ligação Caiu"
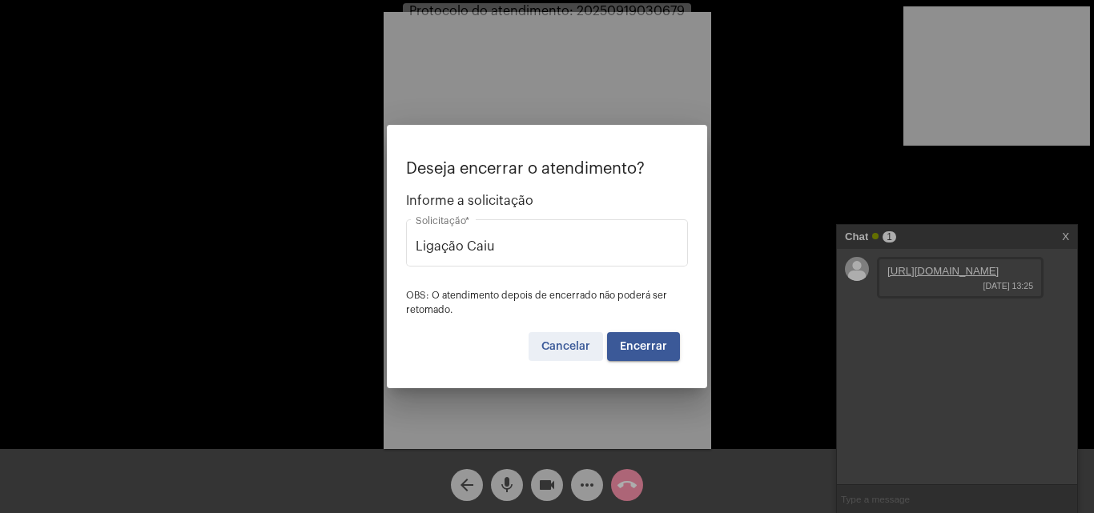
click at [573, 341] on span "Cancelar" at bounding box center [565, 346] width 49 height 11
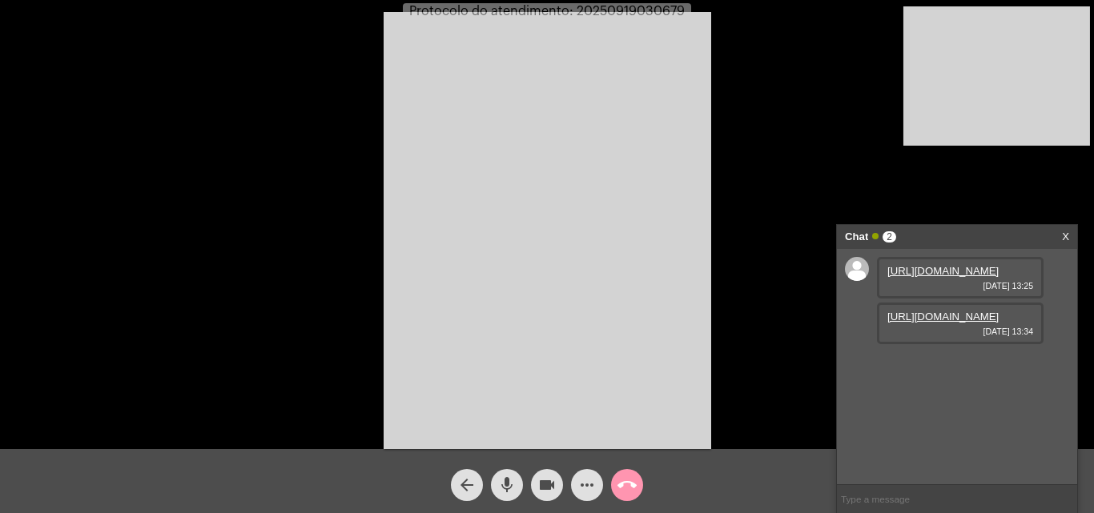
click at [893, 323] on link "[URL][DOMAIN_NAME]" at bounding box center [942, 317] width 111 height 12
click at [514, 486] on mat-icon "mic" at bounding box center [506, 485] width 19 height 19
click at [514, 486] on mat-icon "mic_off" at bounding box center [506, 485] width 19 height 19
click at [514, 486] on mat-icon "mic" at bounding box center [506, 485] width 19 height 19
click at [552, 480] on mat-icon "videocam" at bounding box center [546, 485] width 19 height 19
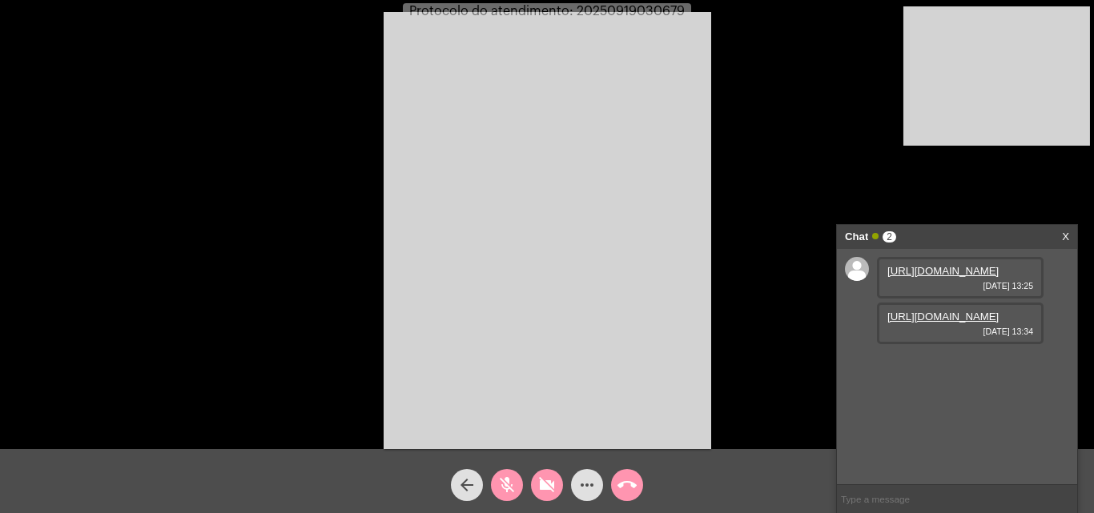
click at [556, 488] on button "videocam_off" at bounding box center [547, 485] width 32 height 32
click at [520, 488] on button "mic_off" at bounding box center [507, 485] width 32 height 32
click at [505, 488] on mat-icon "mic" at bounding box center [506, 485] width 19 height 19
click at [512, 473] on span "mic_off" at bounding box center [506, 485] width 19 height 32
click at [641, 9] on span "Protocolo do atendimento: 20250919030679" at bounding box center [546, 11] width 275 height 13
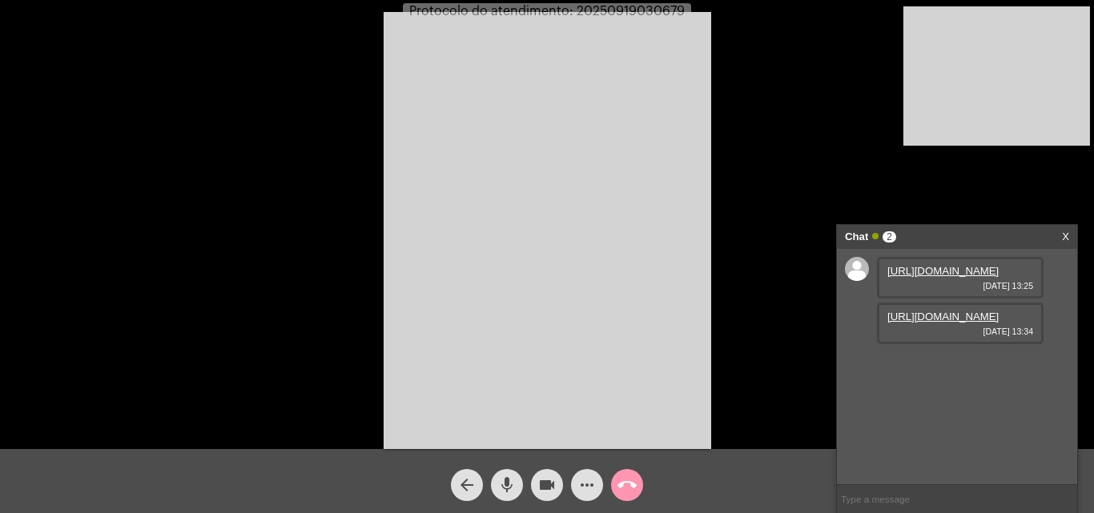
click at [641, 9] on span "Protocolo do atendimento: 20250919030679" at bounding box center [546, 11] width 275 height 13
copy span "20250919030679"
click at [878, 498] on input "text" at bounding box center [957, 499] width 240 height 28
click at [637, 488] on button "call_end" at bounding box center [627, 485] width 32 height 32
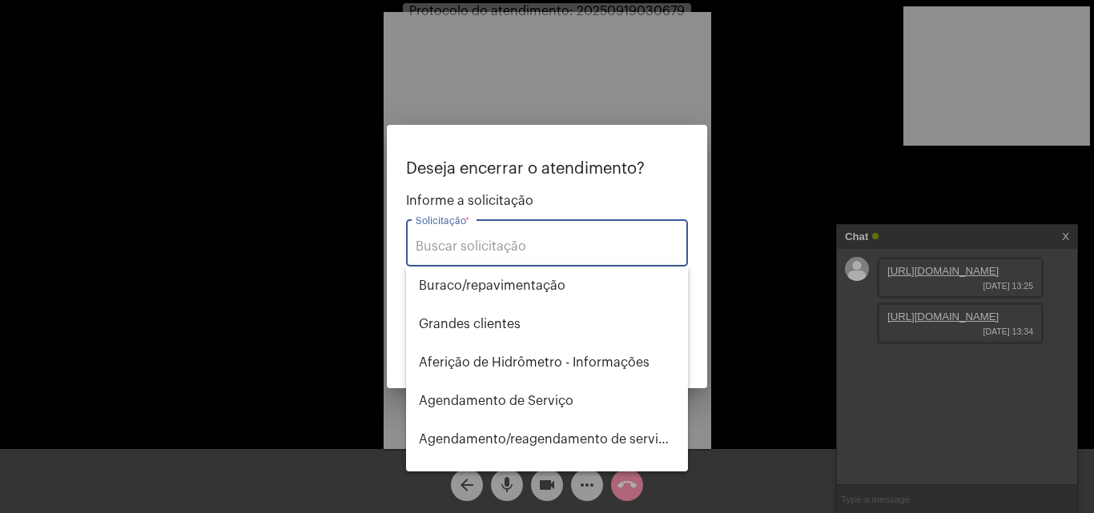
click at [581, 247] on input "Solicitação *" at bounding box center [547, 246] width 263 height 14
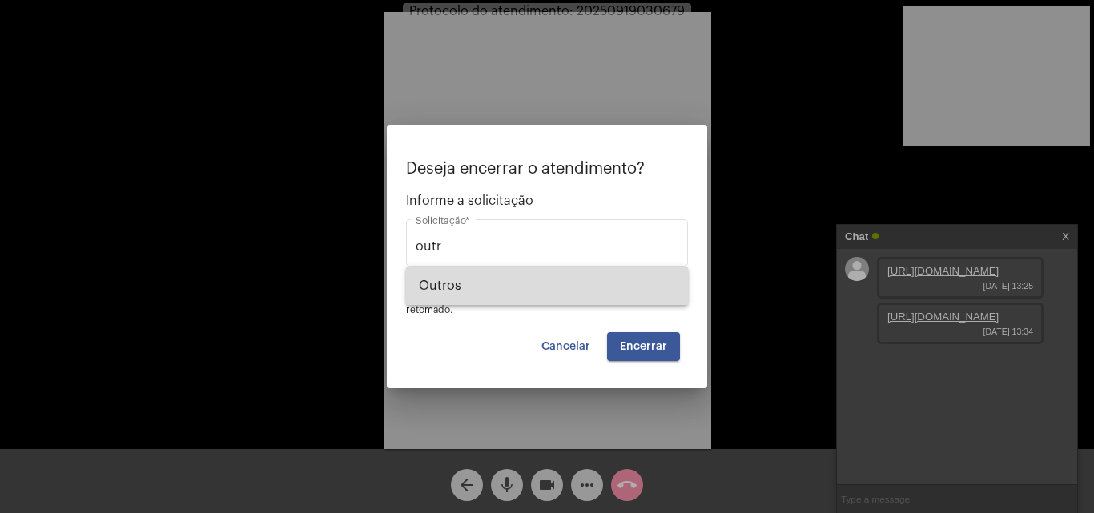
click at [534, 279] on span "Outros" at bounding box center [547, 286] width 256 height 38
type input "Outros"
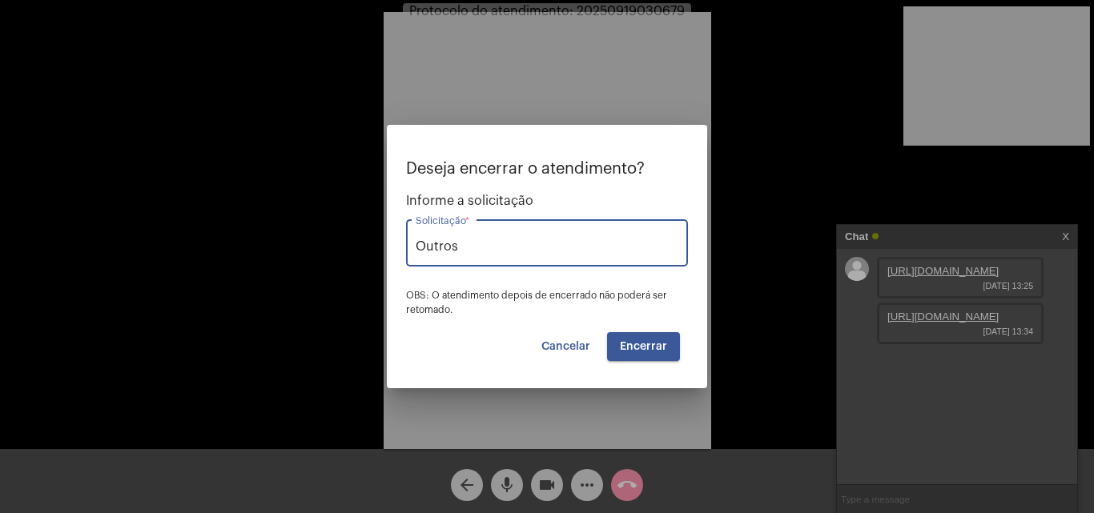
click at [643, 343] on span "Encerrar" at bounding box center [643, 346] width 47 height 11
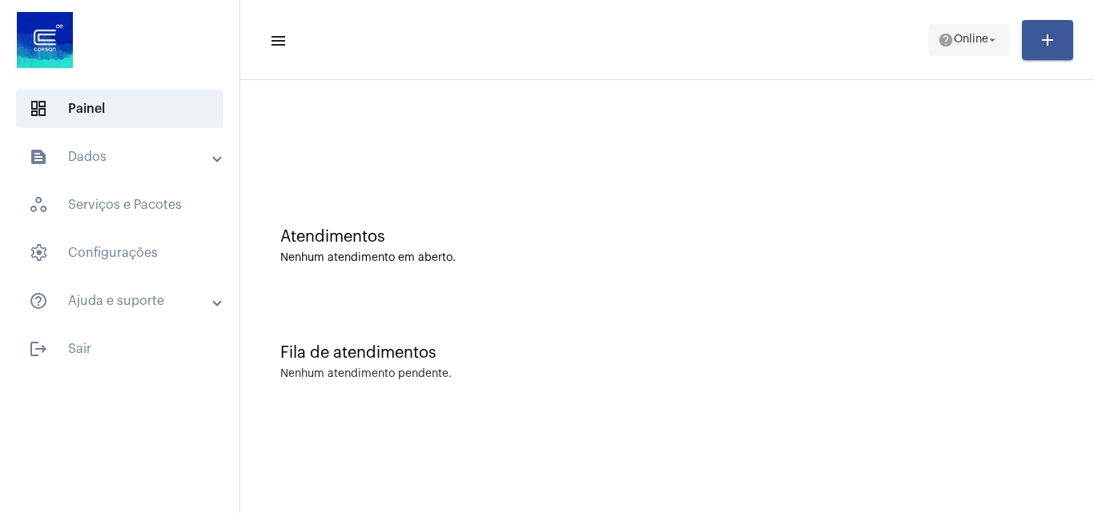
click at [969, 37] on span "Online" at bounding box center [971, 39] width 34 height 11
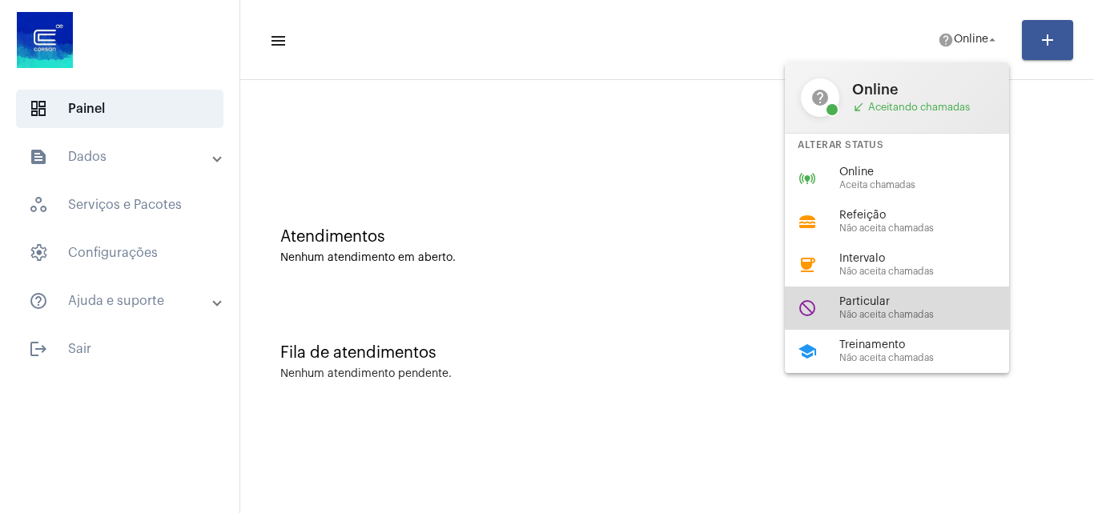
click at [926, 303] on span "Particular" at bounding box center [930, 302] width 183 height 12
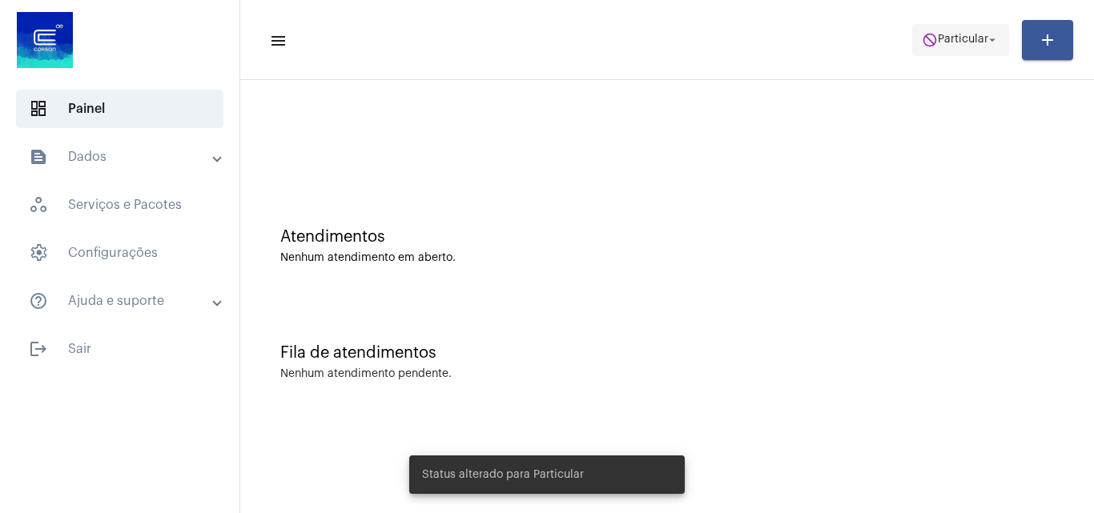
click at [969, 40] on span "Particular" at bounding box center [963, 39] width 50 height 11
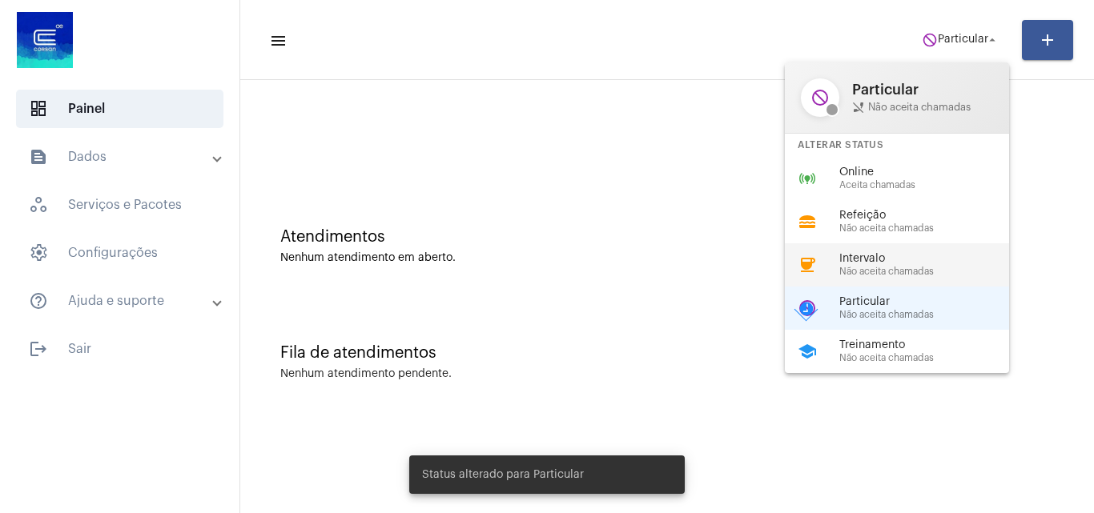
click at [923, 271] on span "Não aceita chamadas" at bounding box center [930, 272] width 183 height 10
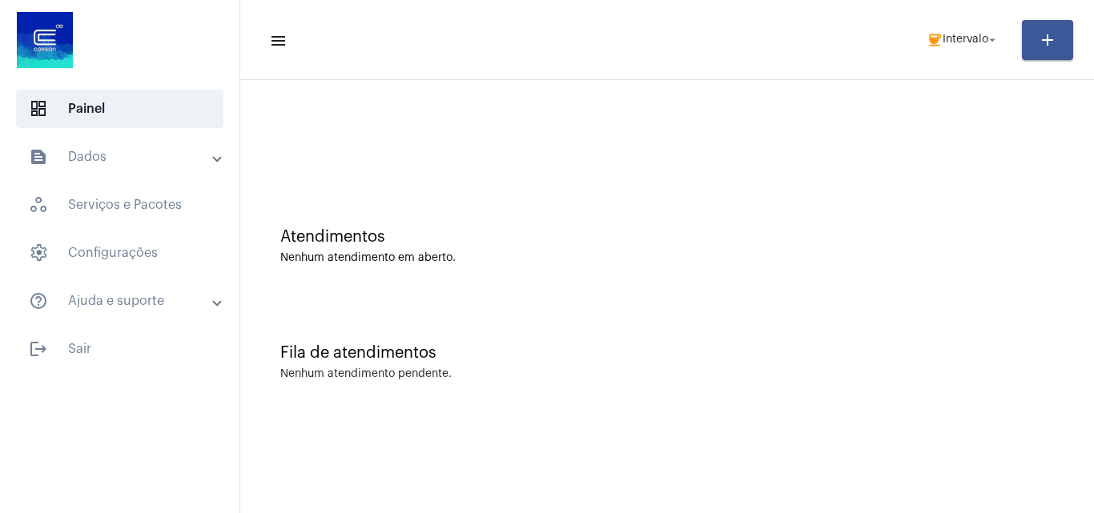
click at [845, 371] on div "Nenhum atendimento pendente." at bounding box center [666, 374] width 773 height 12
